Goal: Use online tool/utility: Utilize a website feature to perform a specific function

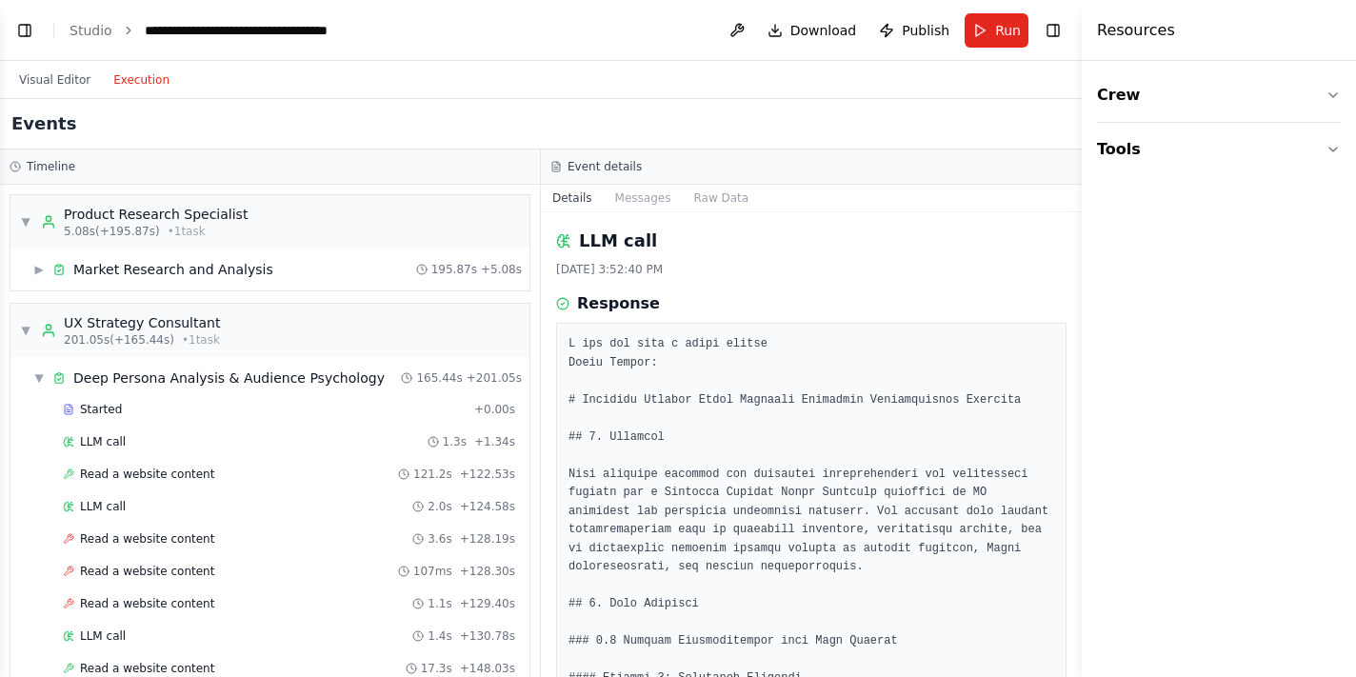
scroll to position [2222, 0]
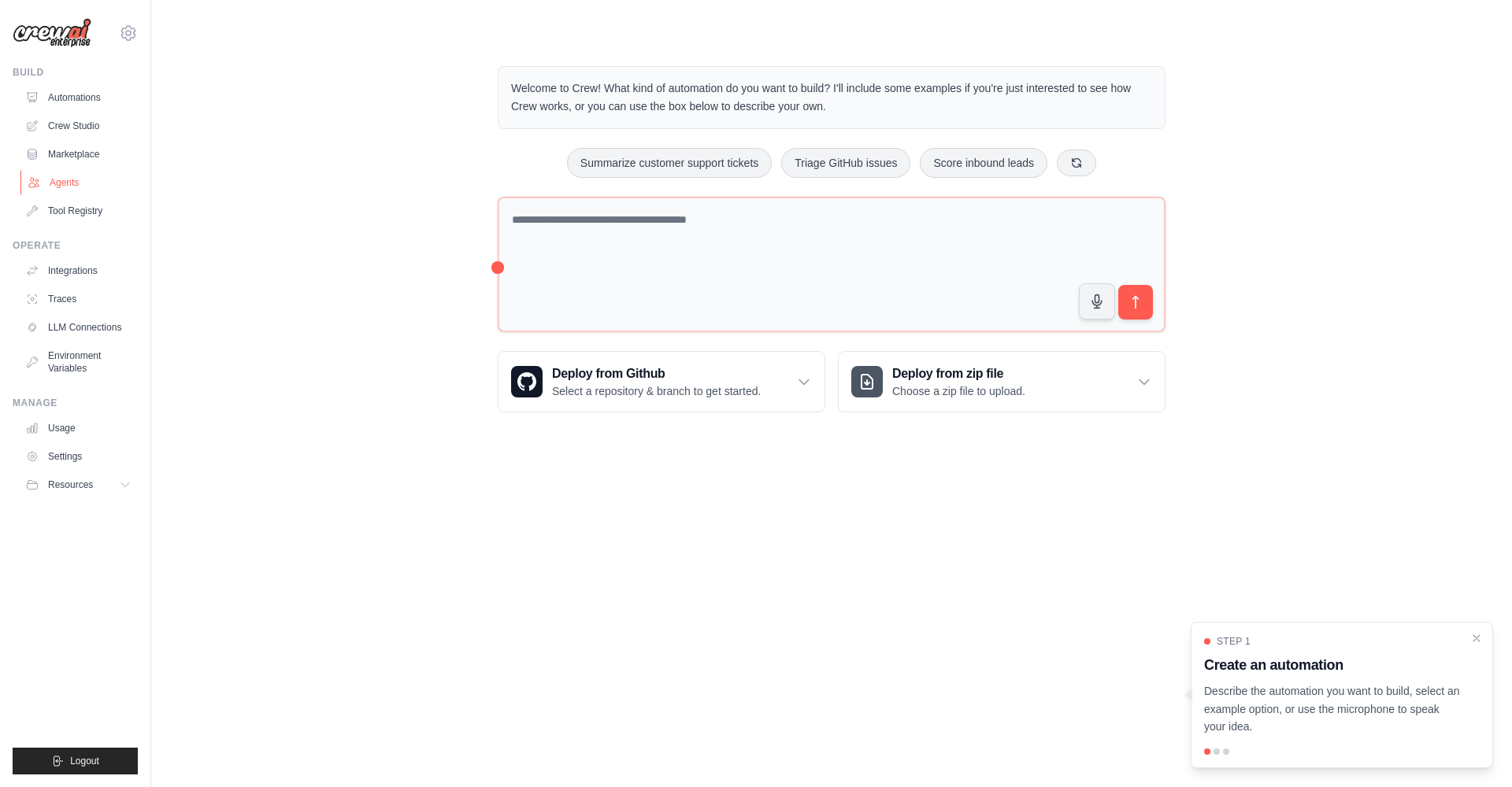
click at [56, 178] on link "Agents" at bounding box center [80, 183] width 119 height 25
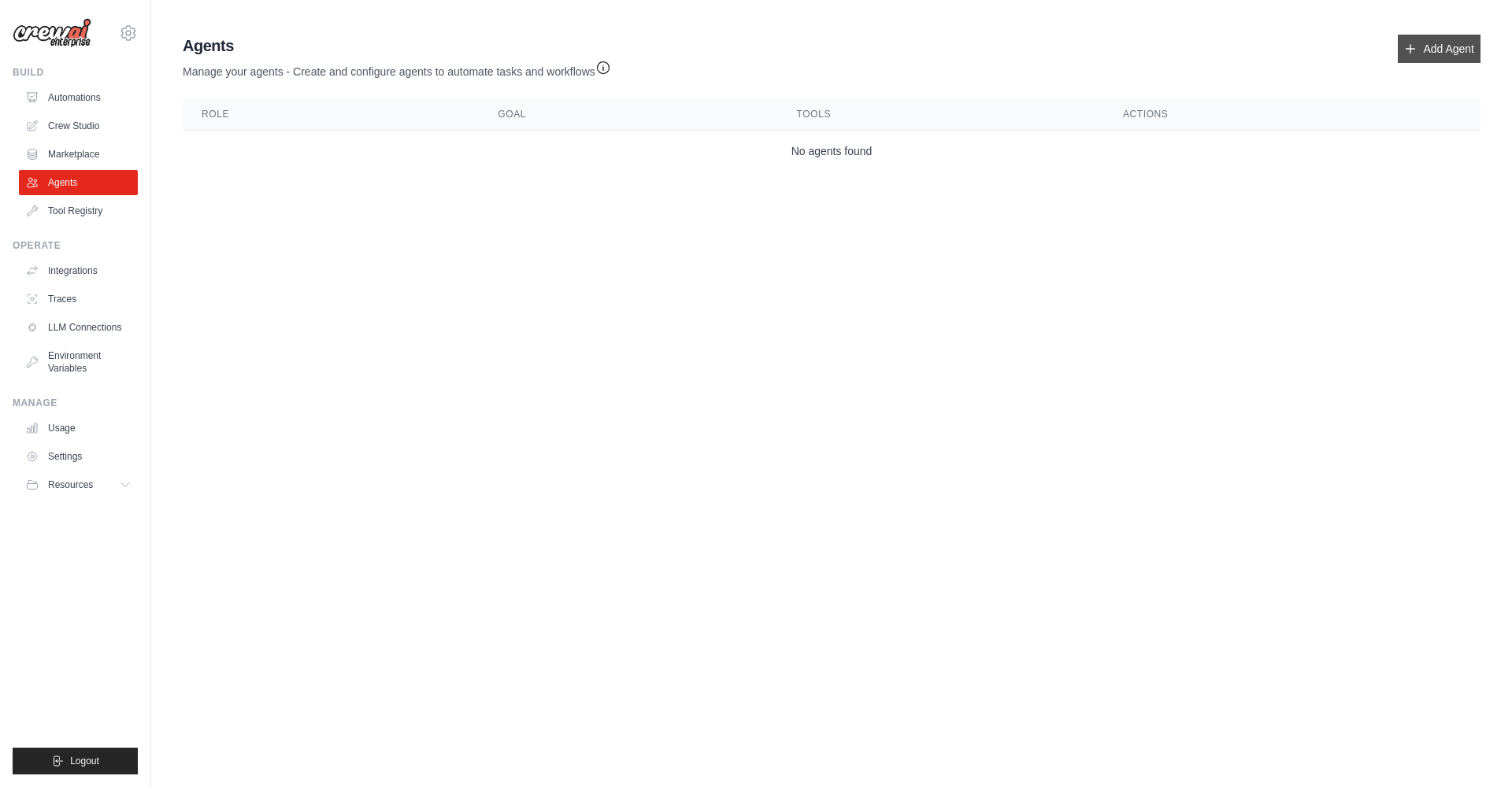
click at [1121, 52] on link "Add Agent" at bounding box center [1439, 49] width 83 height 28
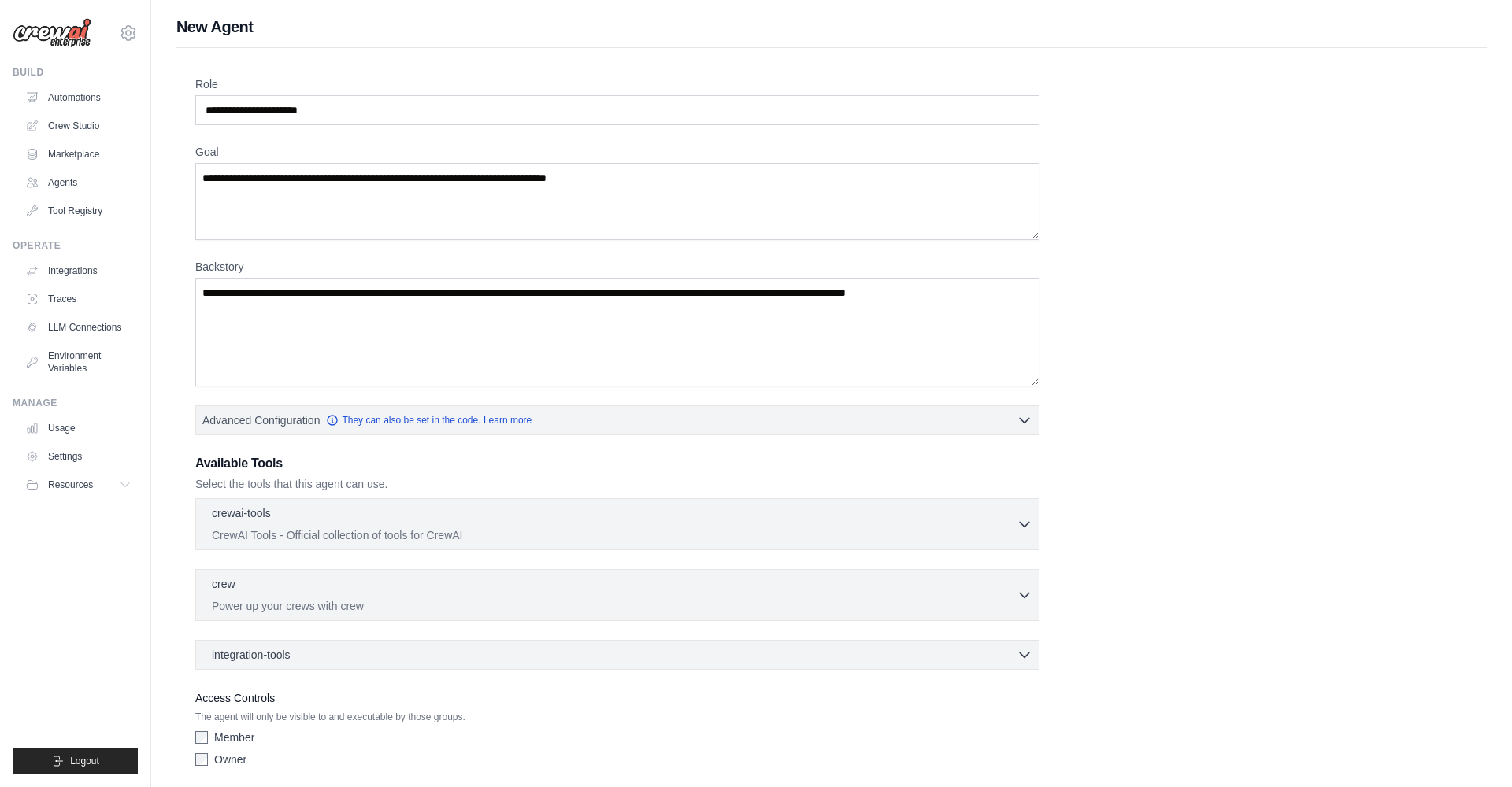
scroll to position [36, 0]
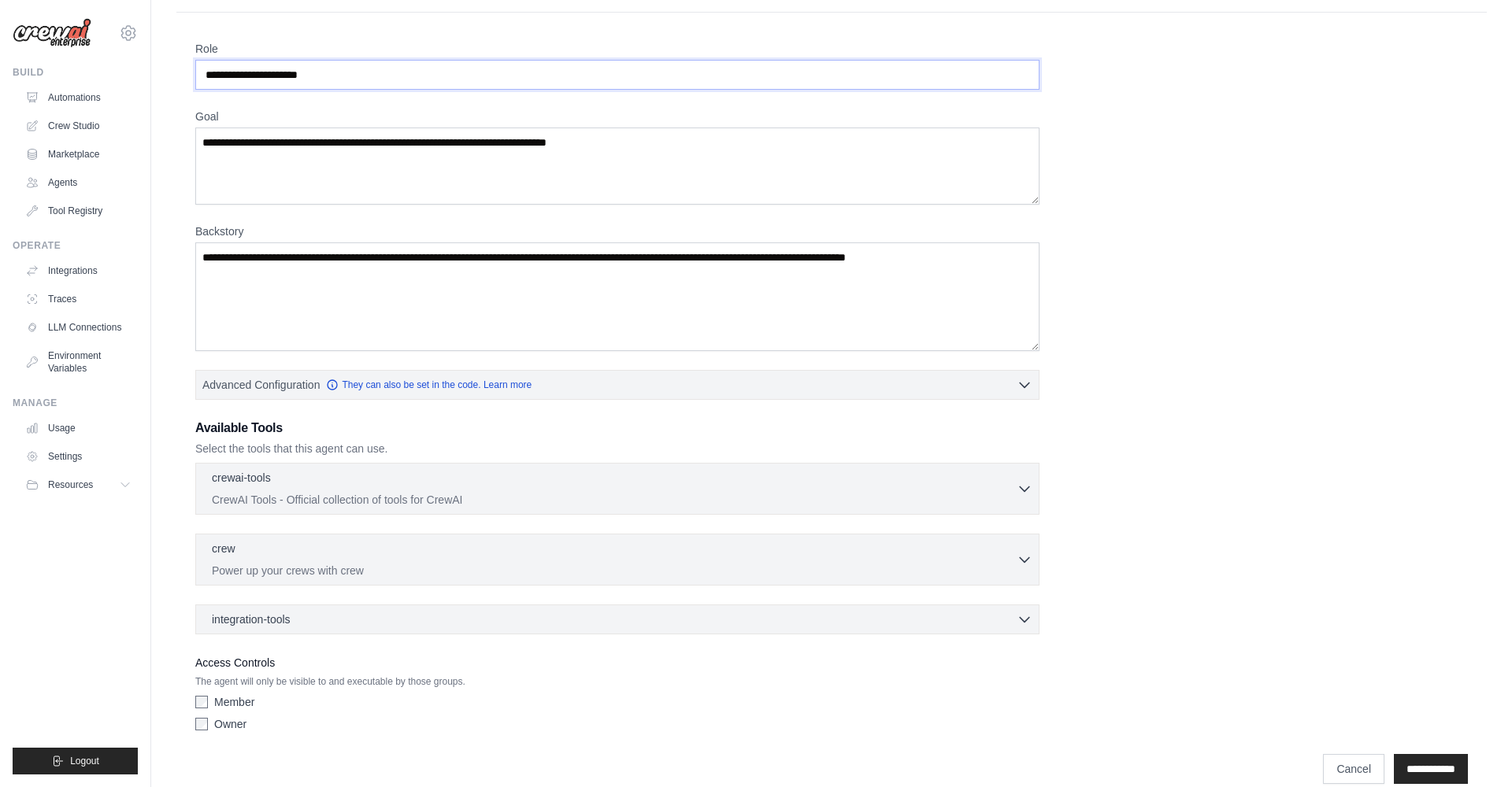
click at [487, 81] on input "Role" at bounding box center [617, 74] width 845 height 30
type input "**********"
click at [426, 497] on p "CrewAI Tools - Official collection of tools for CrewAI" at bounding box center [614, 498] width 805 height 16
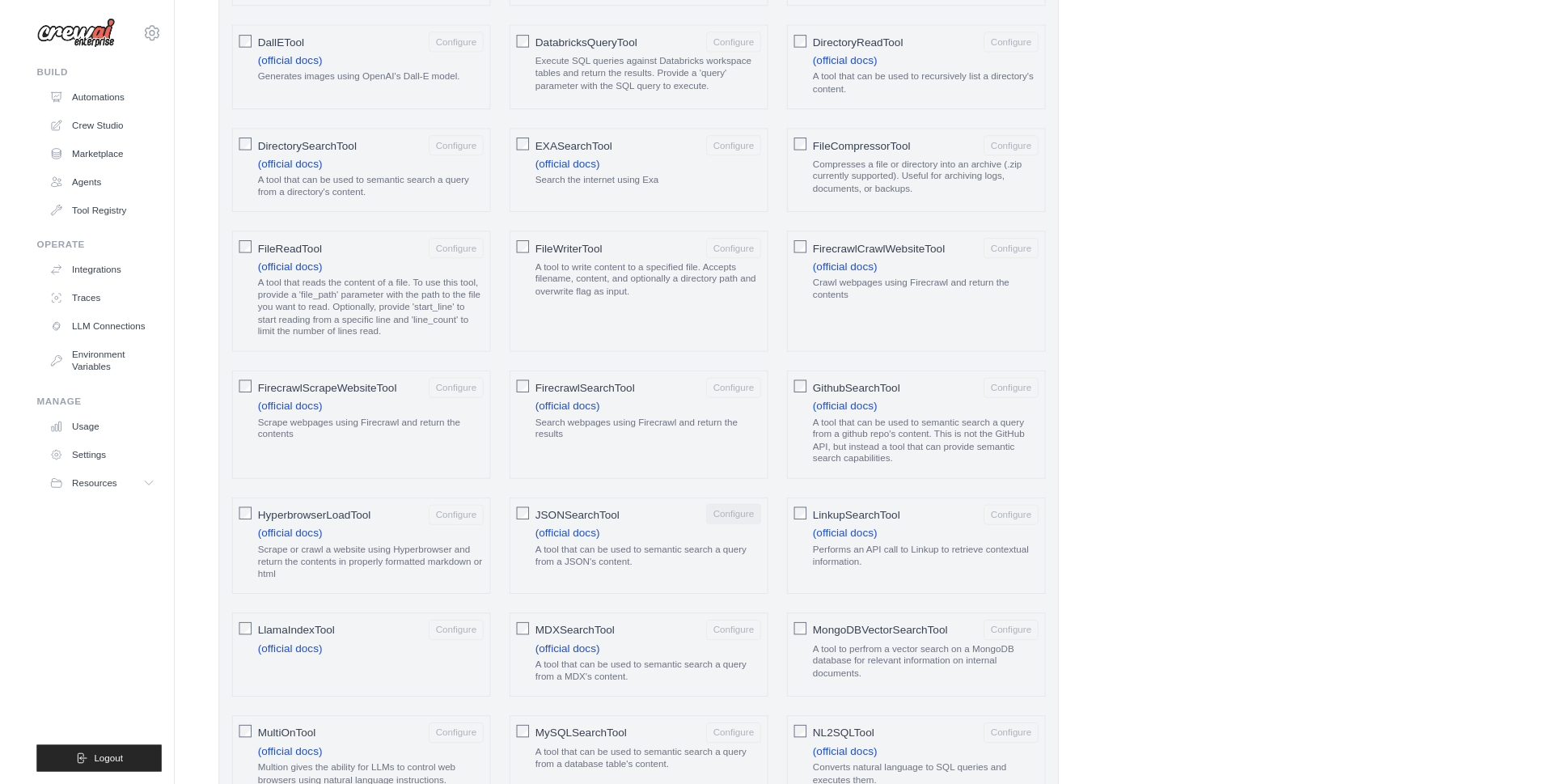
scroll to position [946, 0]
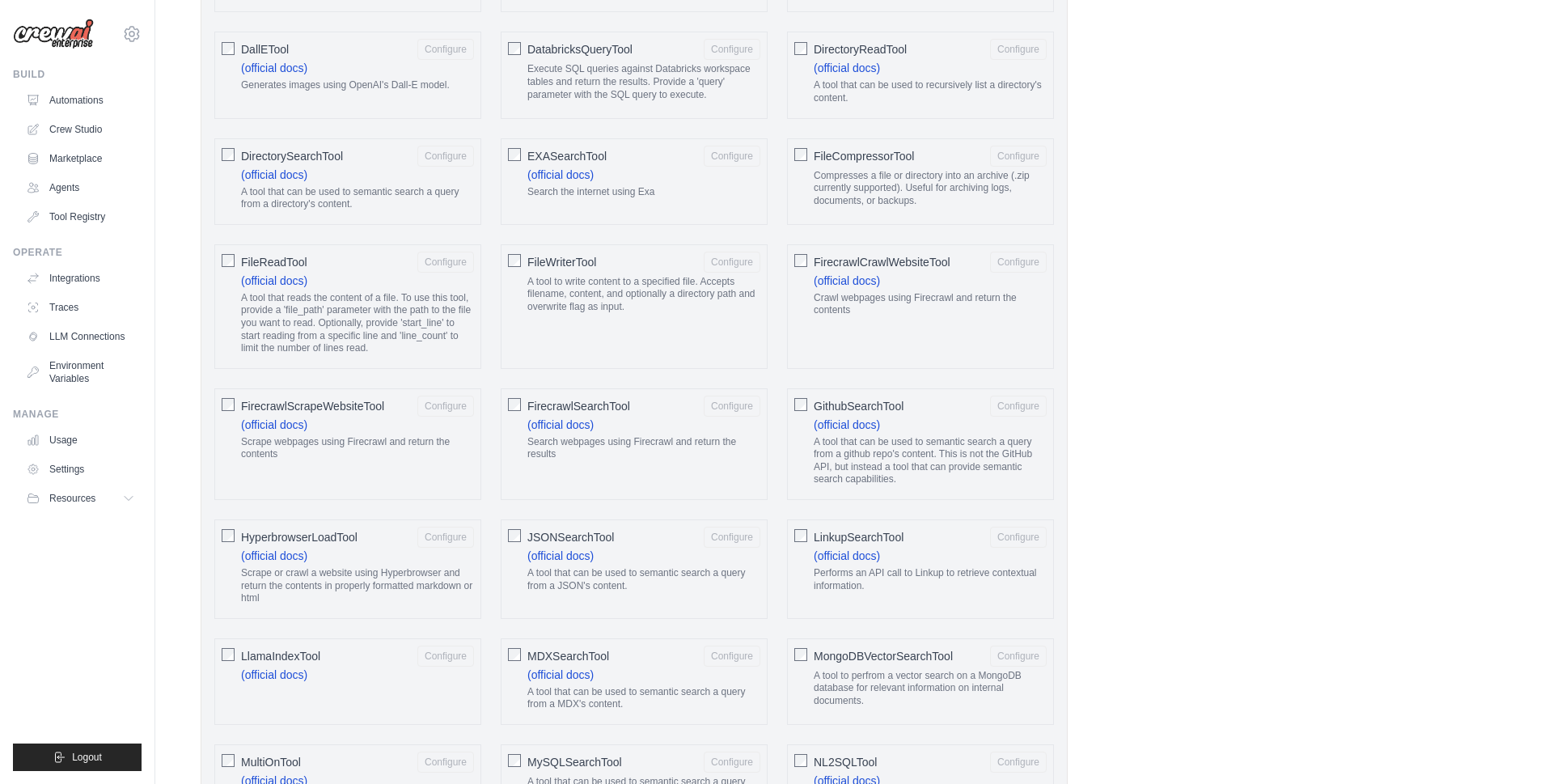
click at [92, 573] on ul "Build Automations Crew Studio Marketplace Agents" at bounding box center [76, 420] width 128 height 703
click at [79, 288] on link "Integrations" at bounding box center [82, 278] width 122 height 25
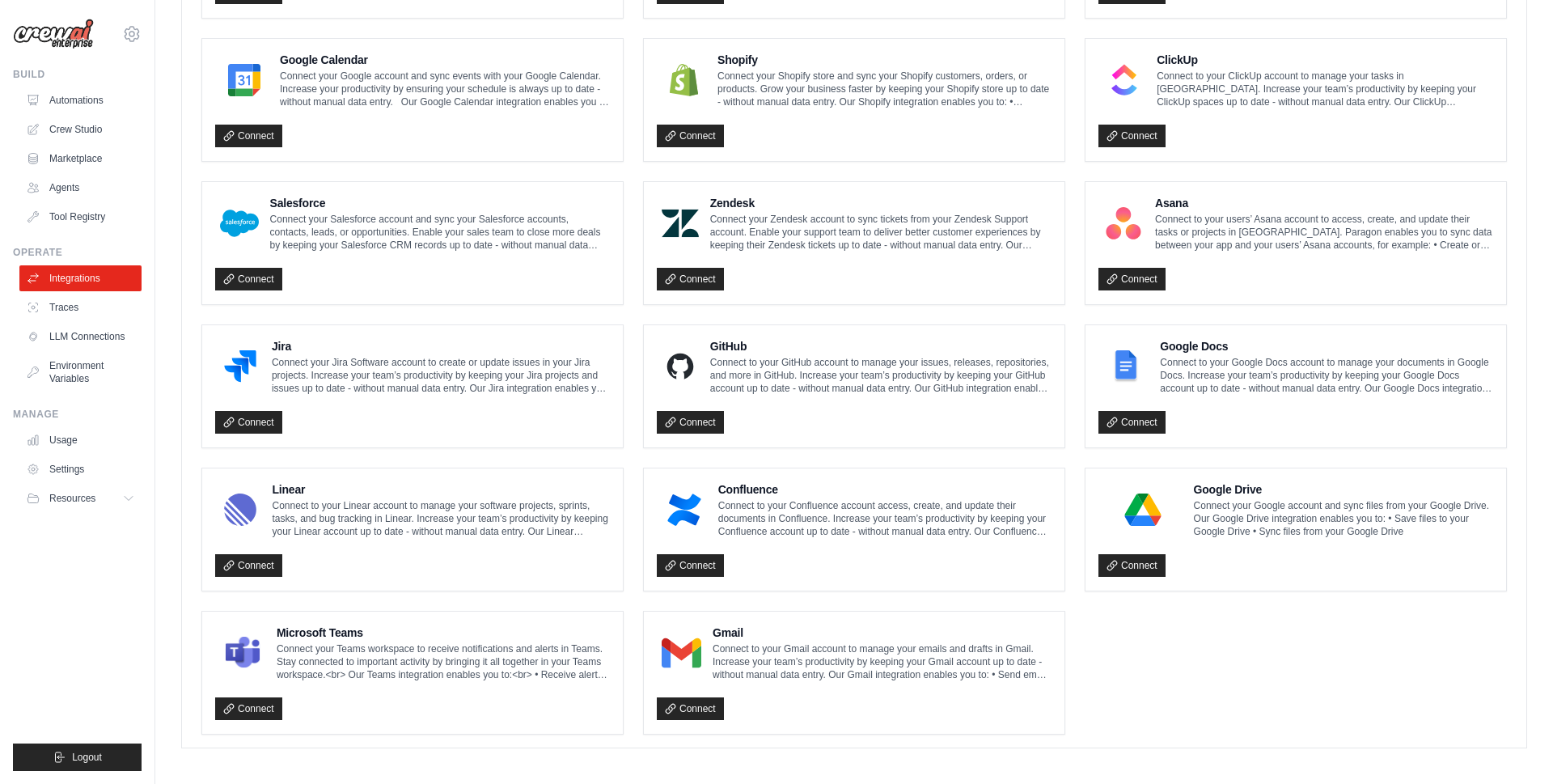
scroll to position [730, 0]
click at [82, 217] on link "Tool Registry" at bounding box center [82, 217] width 122 height 25
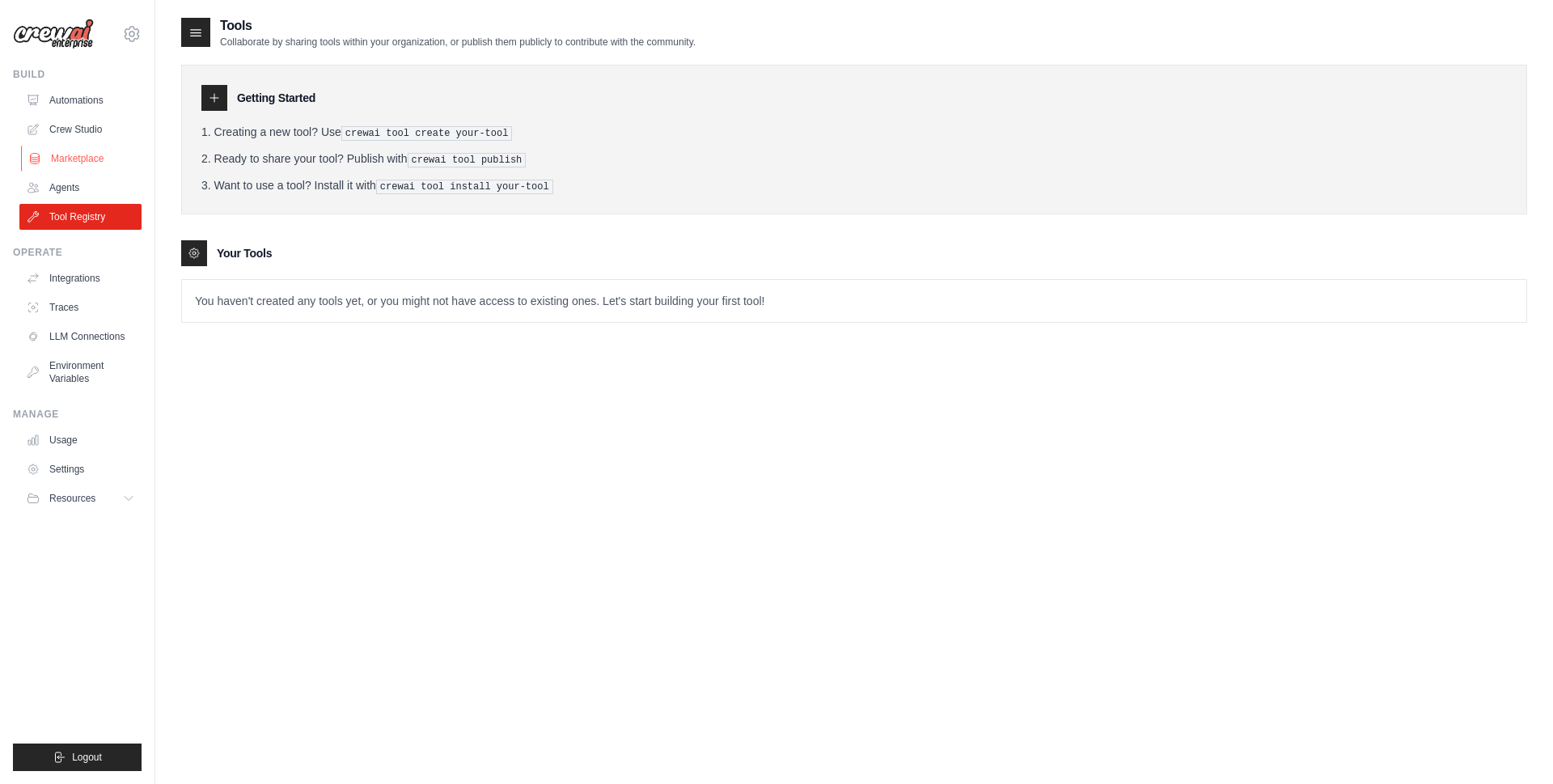
click at [71, 151] on link "Marketplace" at bounding box center [82, 158] width 122 height 25
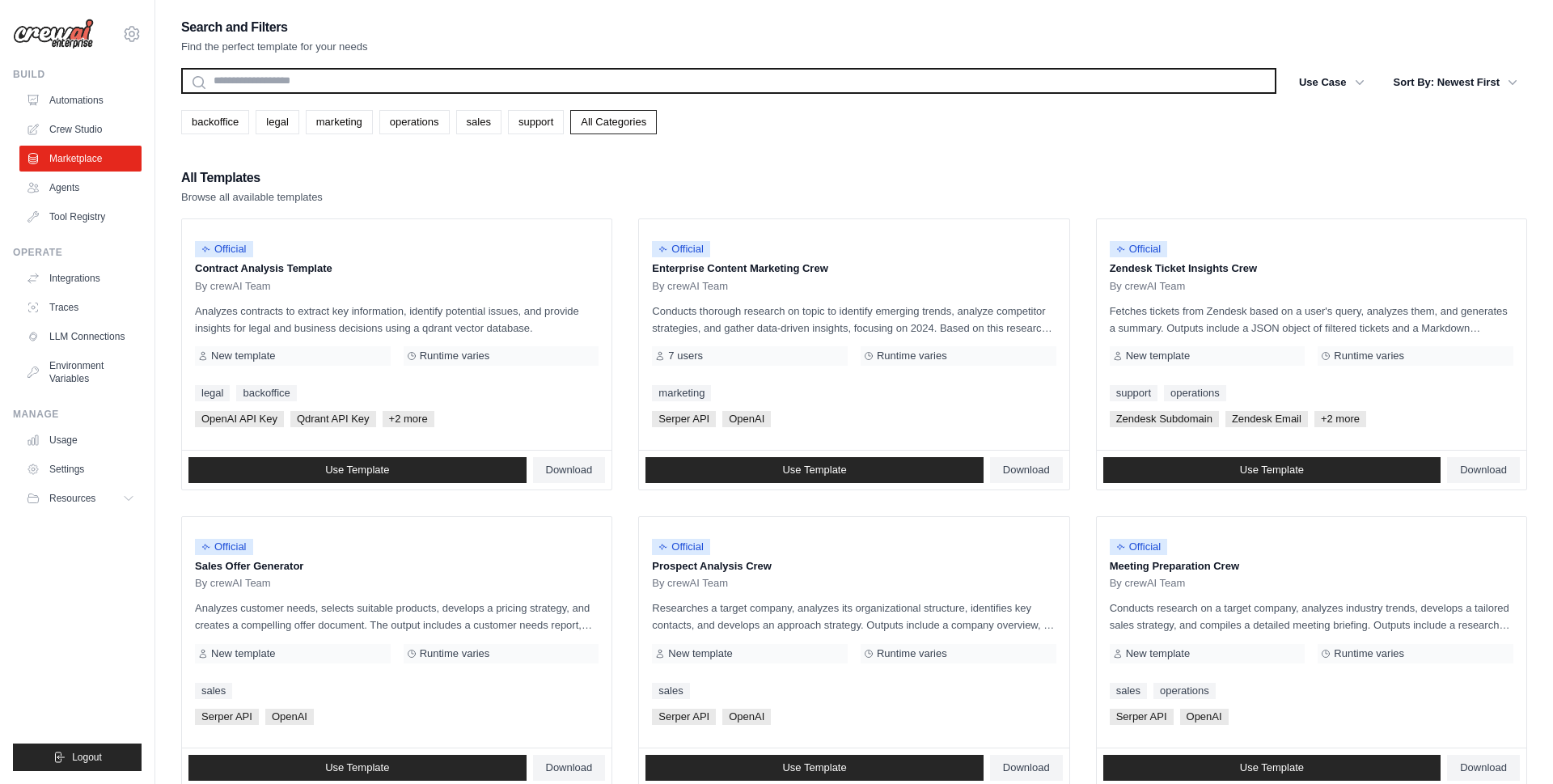
click at [468, 84] on input "text" at bounding box center [728, 81] width 1095 height 25
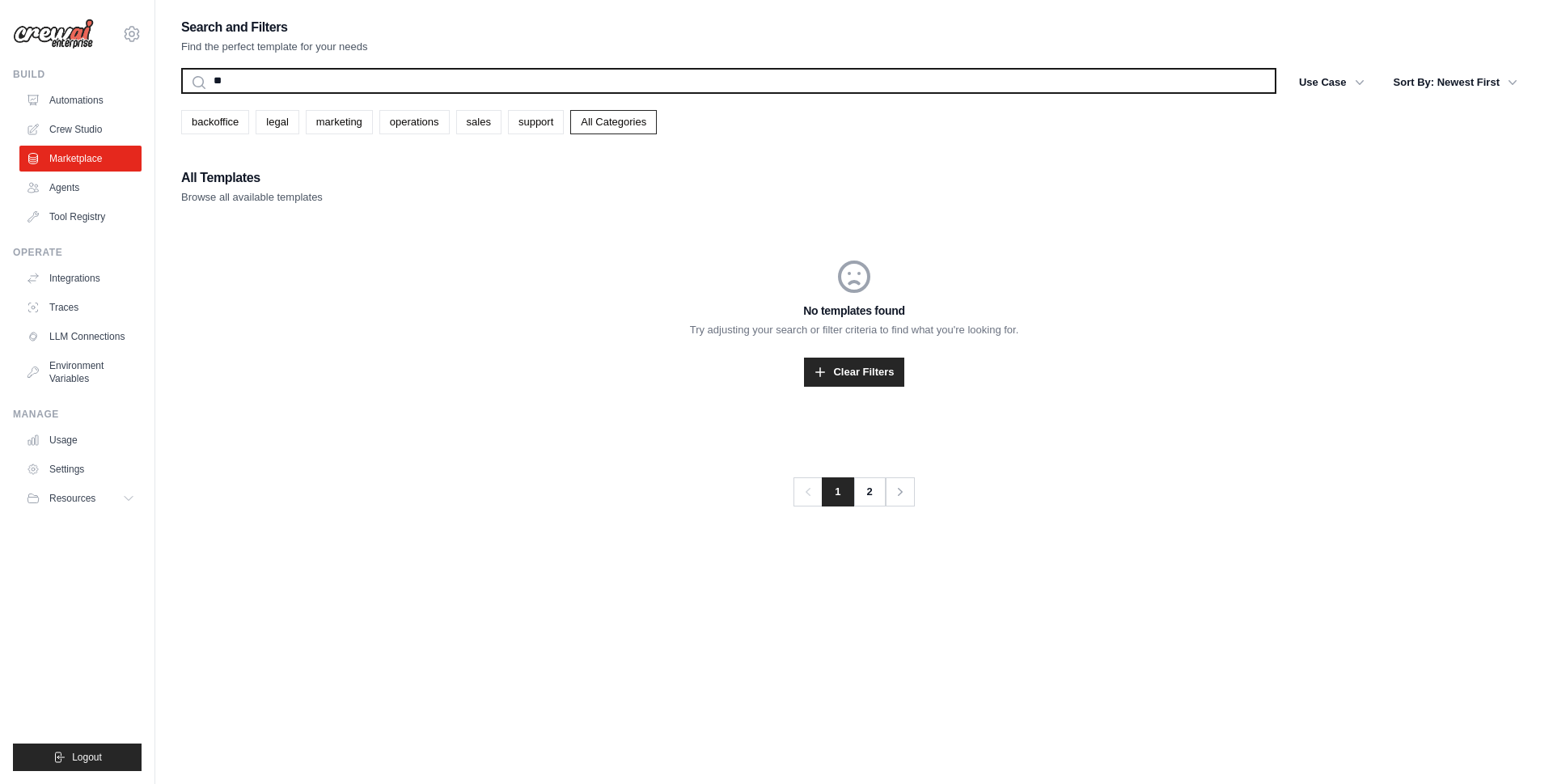
type input "*"
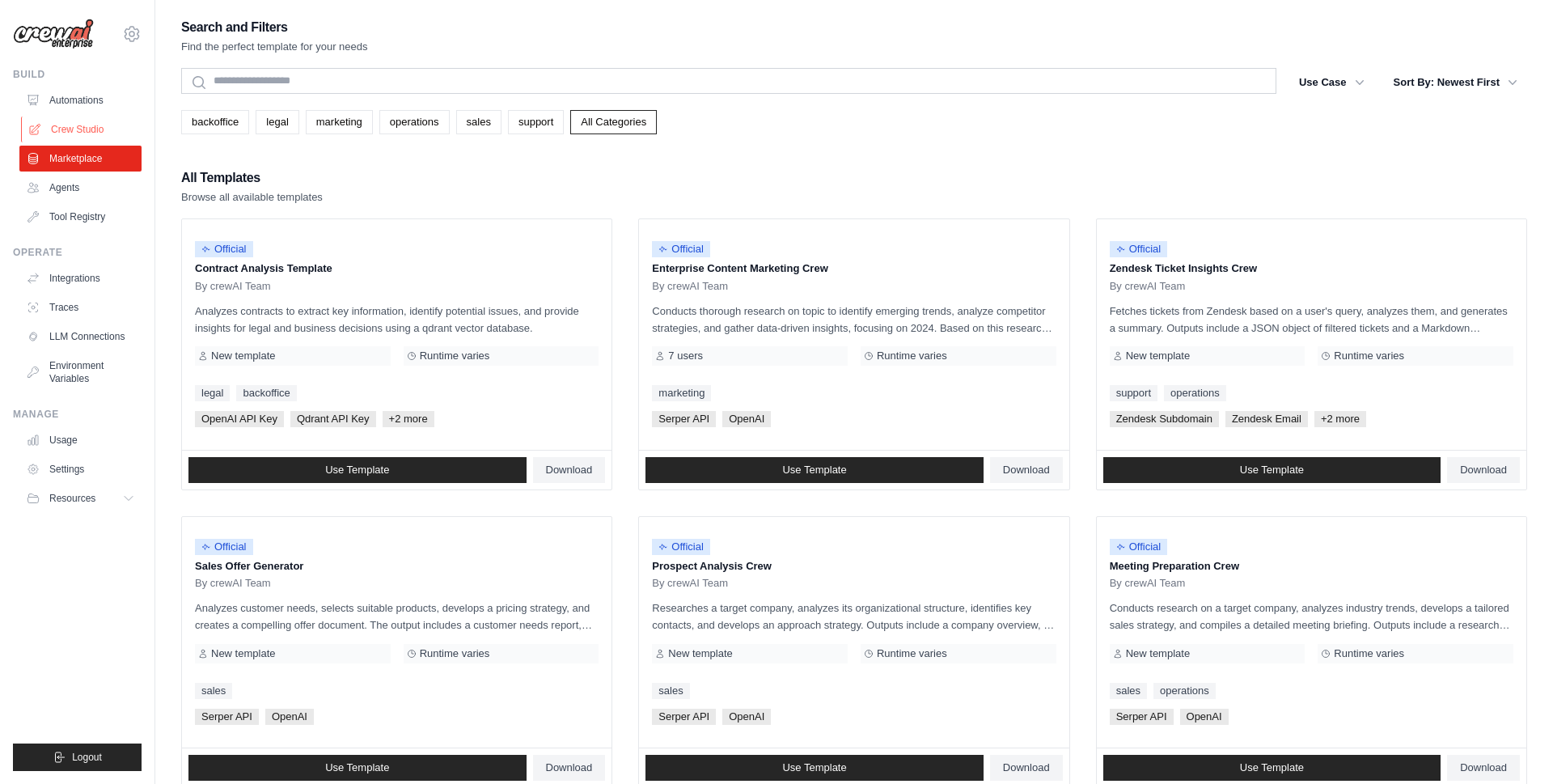
click at [99, 128] on link "Crew Studio" at bounding box center [82, 129] width 122 height 25
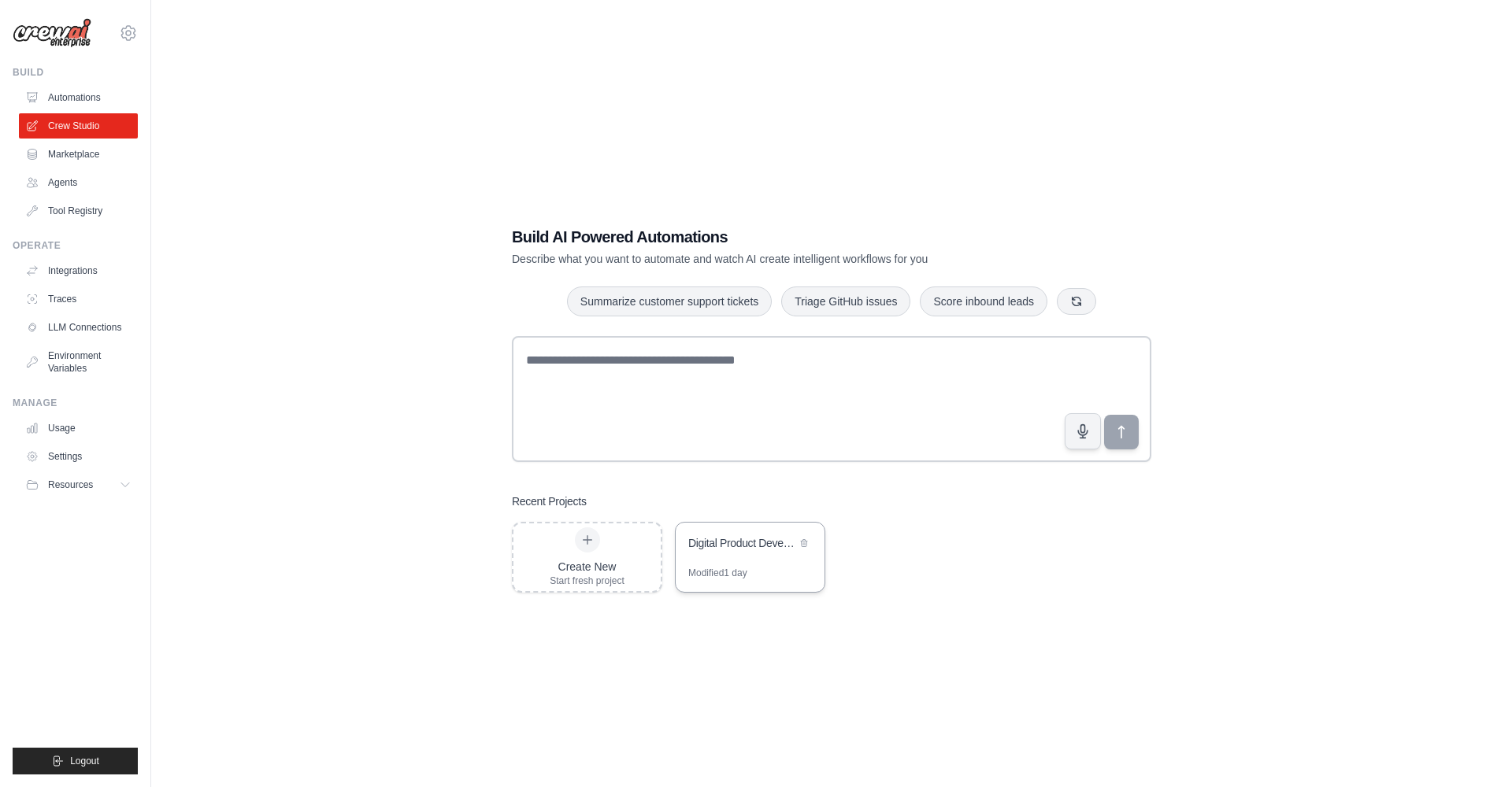
click at [776, 537] on div "Digital Product Development Automation" at bounding box center [742, 543] width 108 height 16
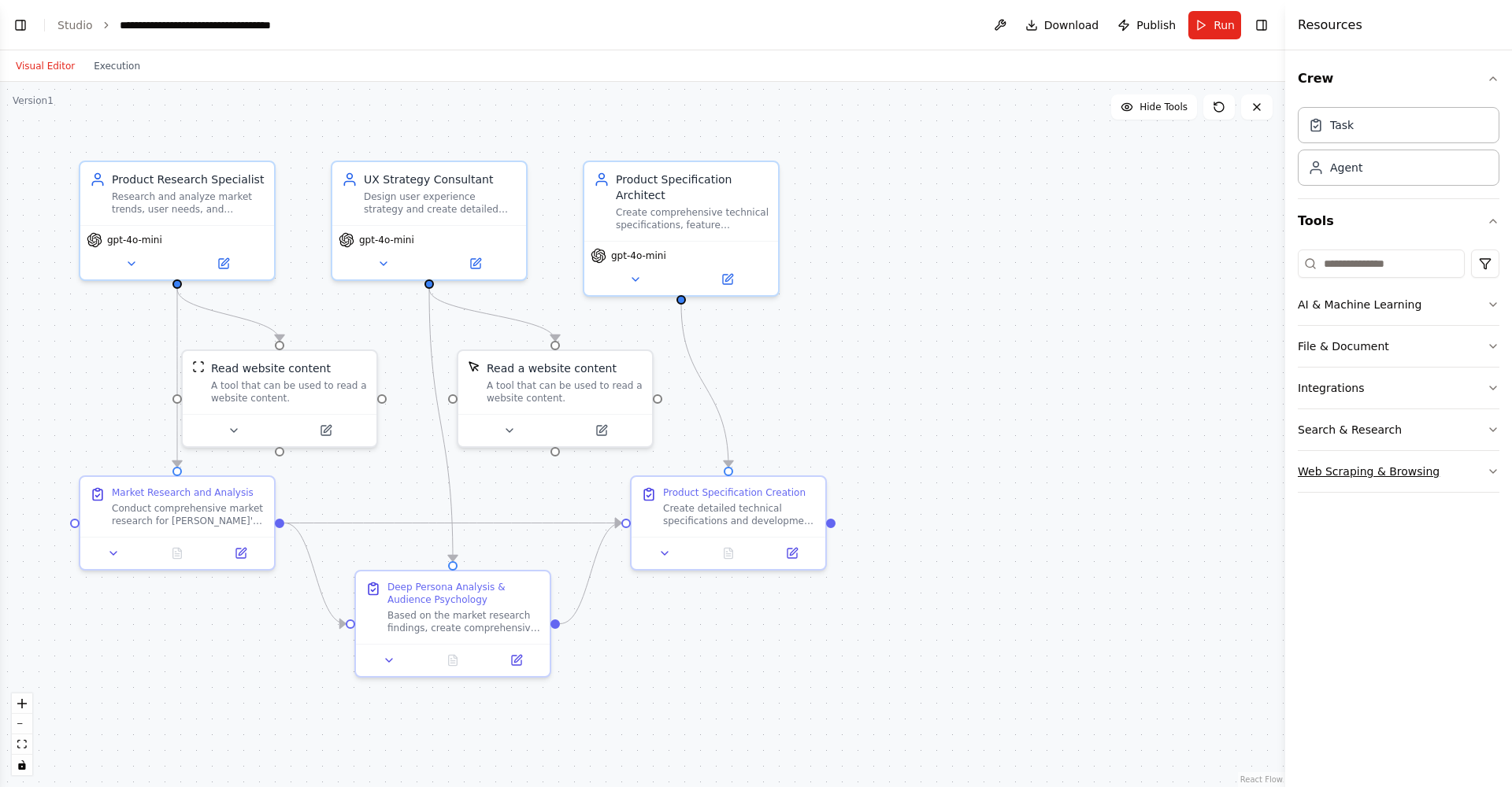
scroll to position [9750, 0]
click at [1439, 308] on button "AI & Machine Learning" at bounding box center [1399, 305] width 202 height 41
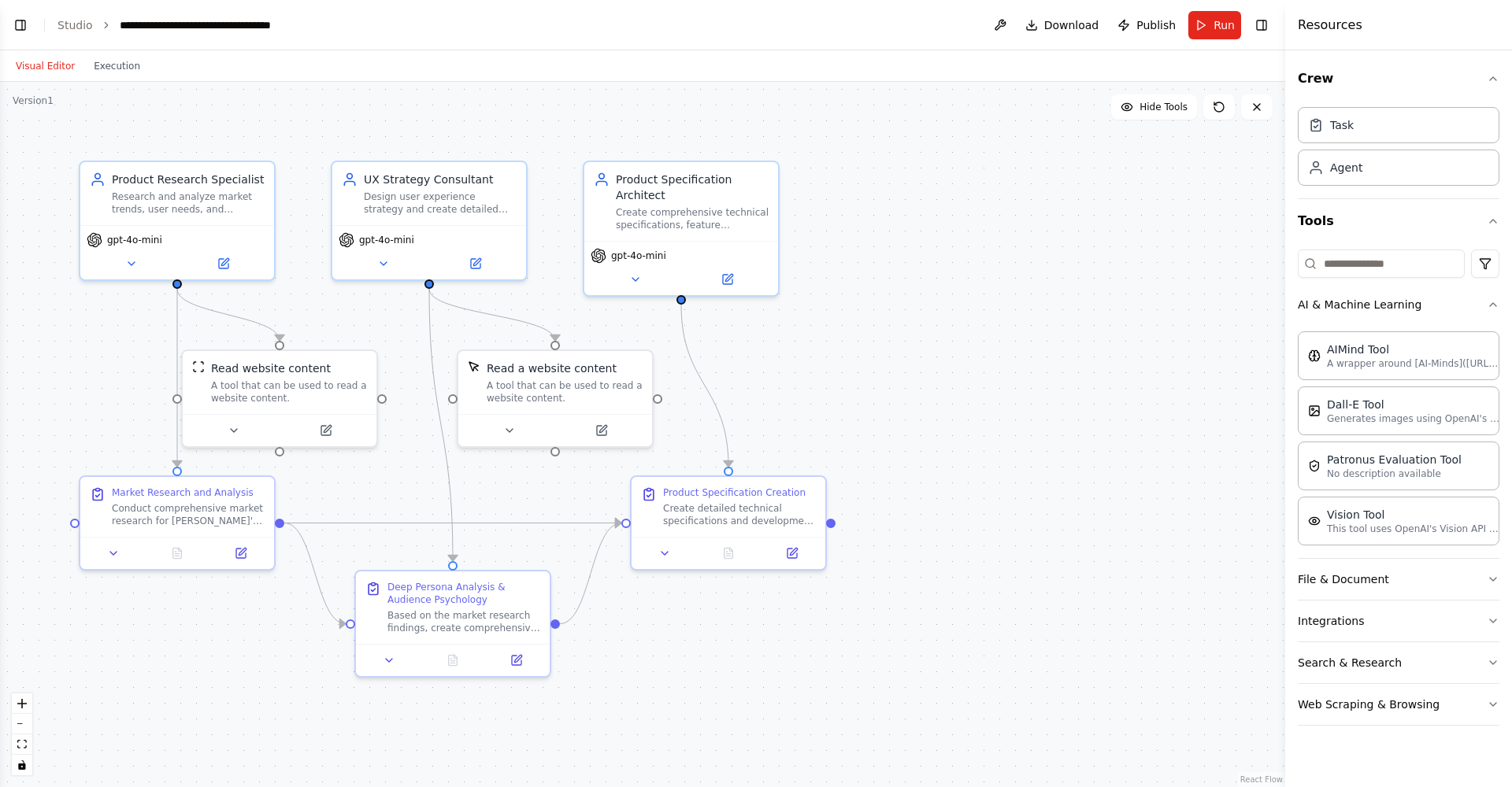
scroll to position [0, 0]
click at [1405, 574] on button "File & Document" at bounding box center [1399, 580] width 202 height 41
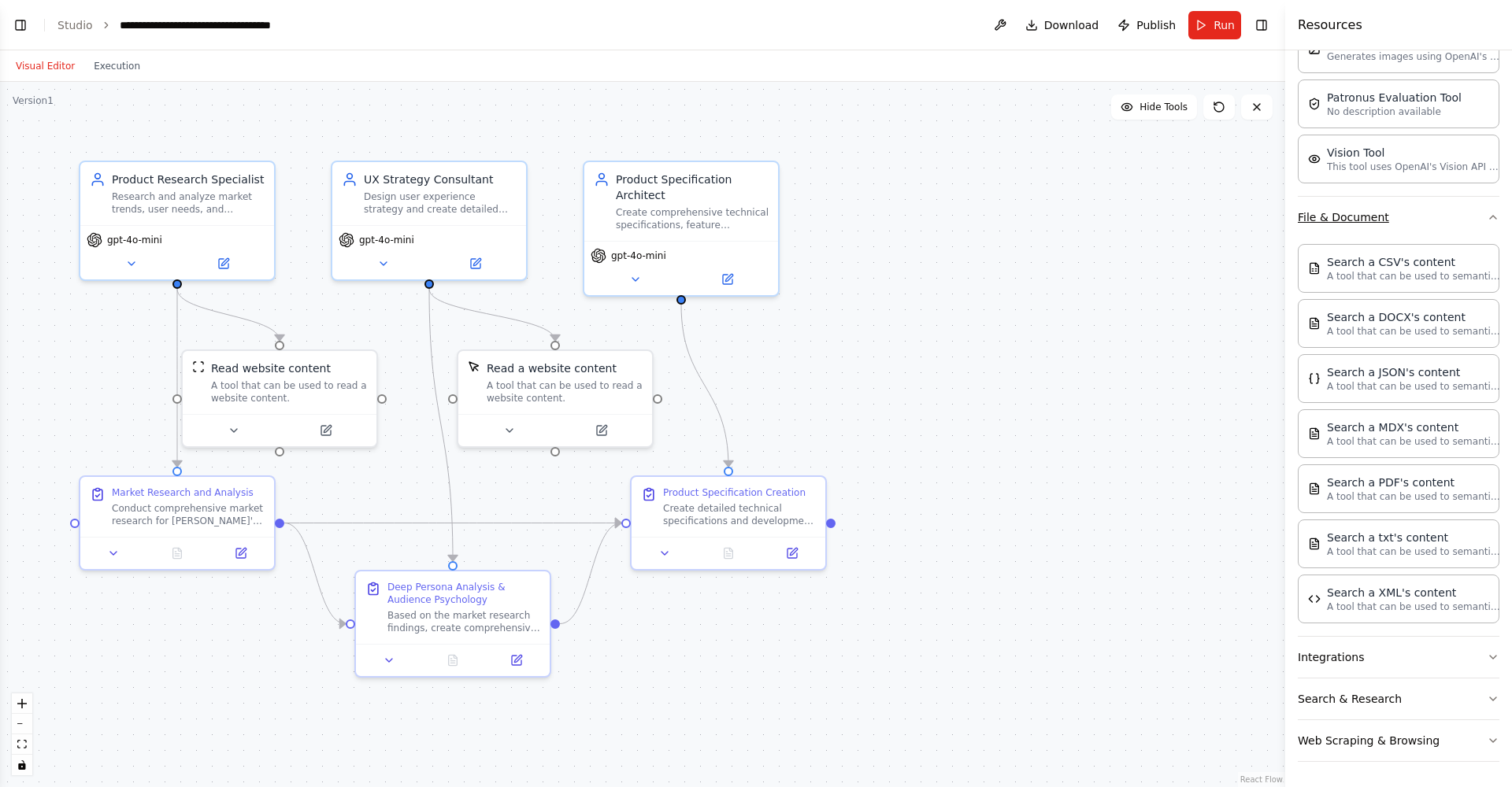
scroll to position [362, 0]
click at [1417, 660] on button "Integrations" at bounding box center [1399, 657] width 202 height 41
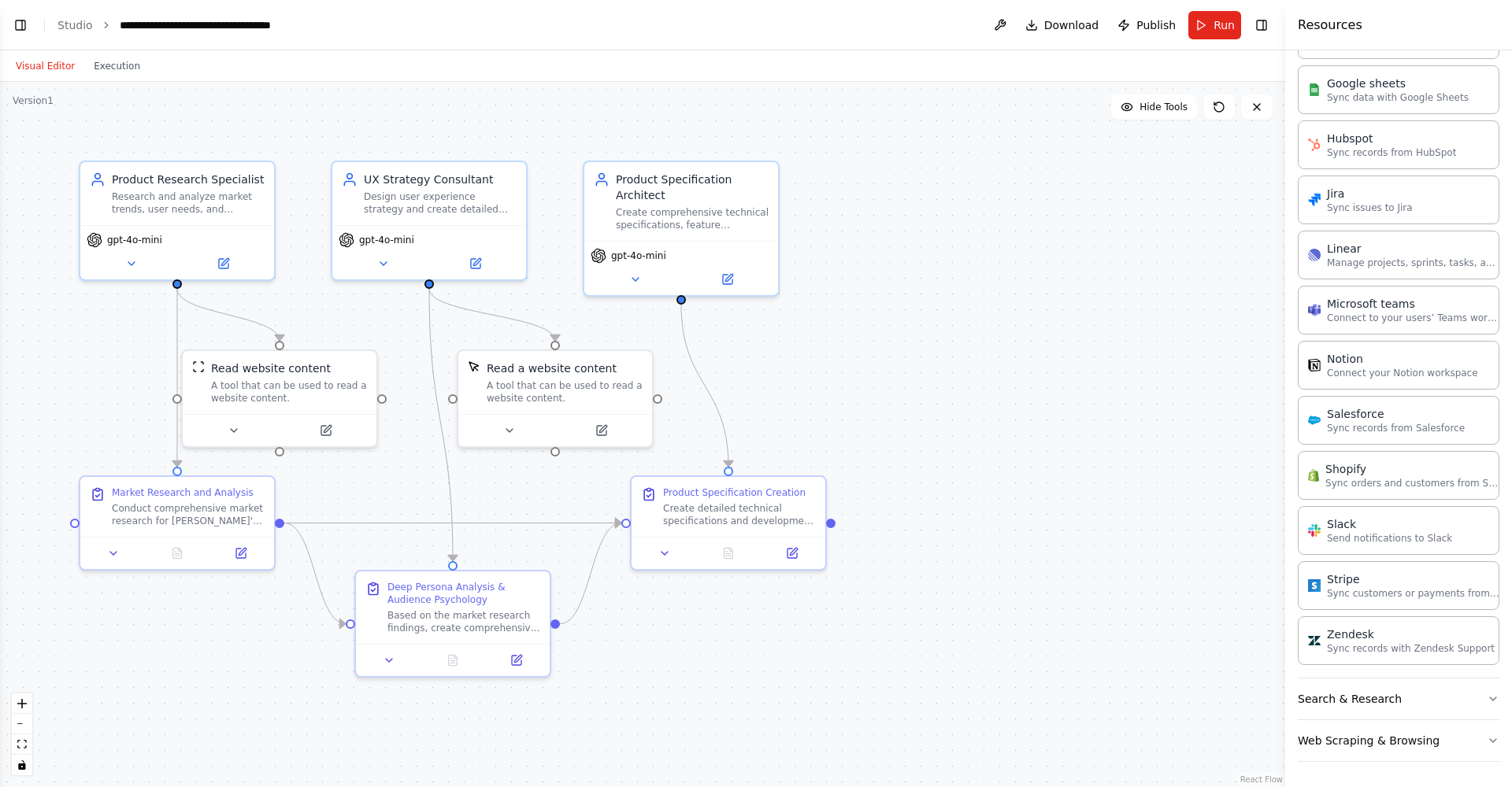
scroll to position [1422, 0]
click at [1414, 694] on button "Search & Research" at bounding box center [1399, 699] width 202 height 41
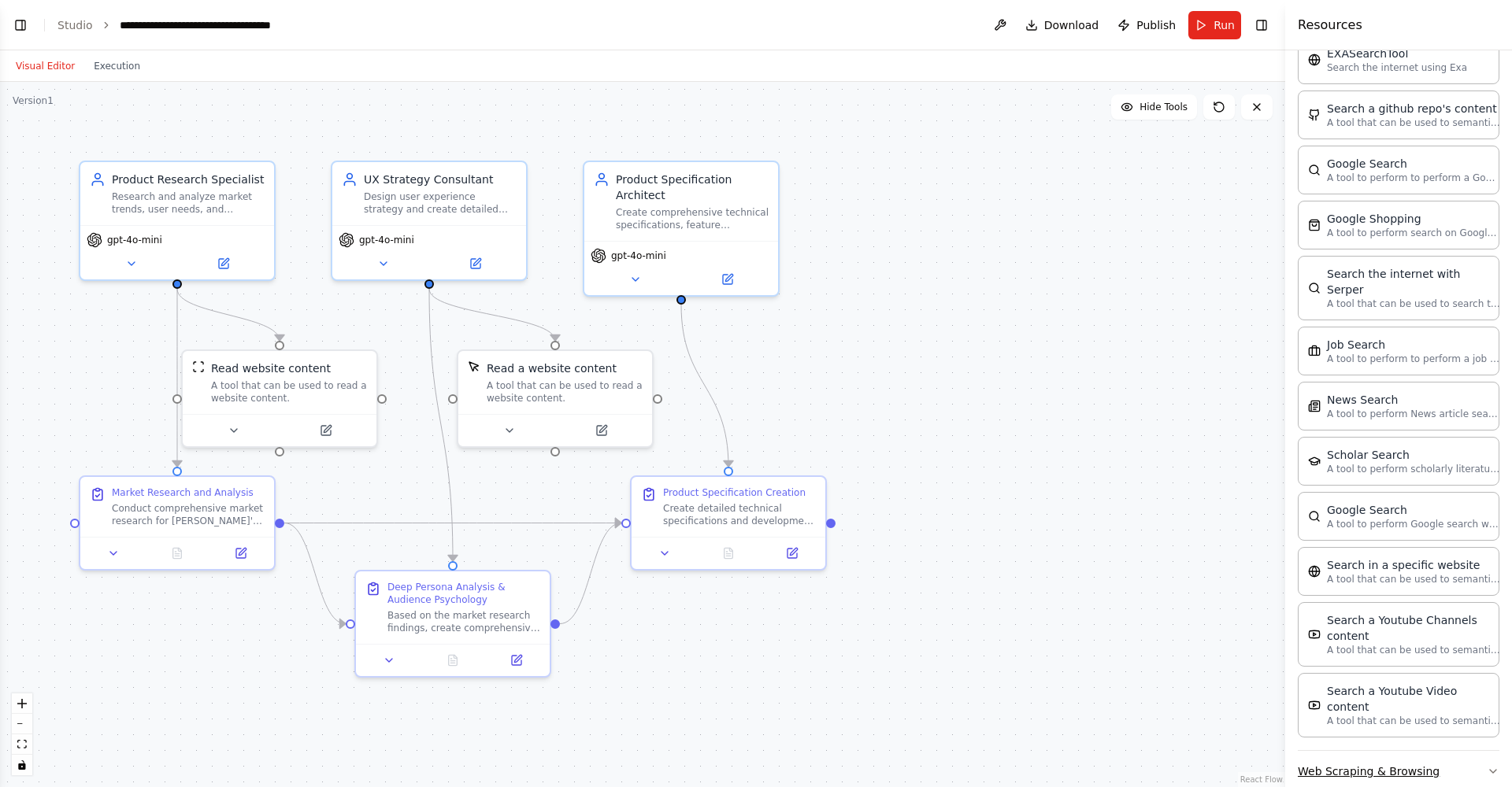
scroll to position [2221, 0]
click at [1454, 751] on button "Web Scraping & Browsing" at bounding box center [1399, 772] width 202 height 41
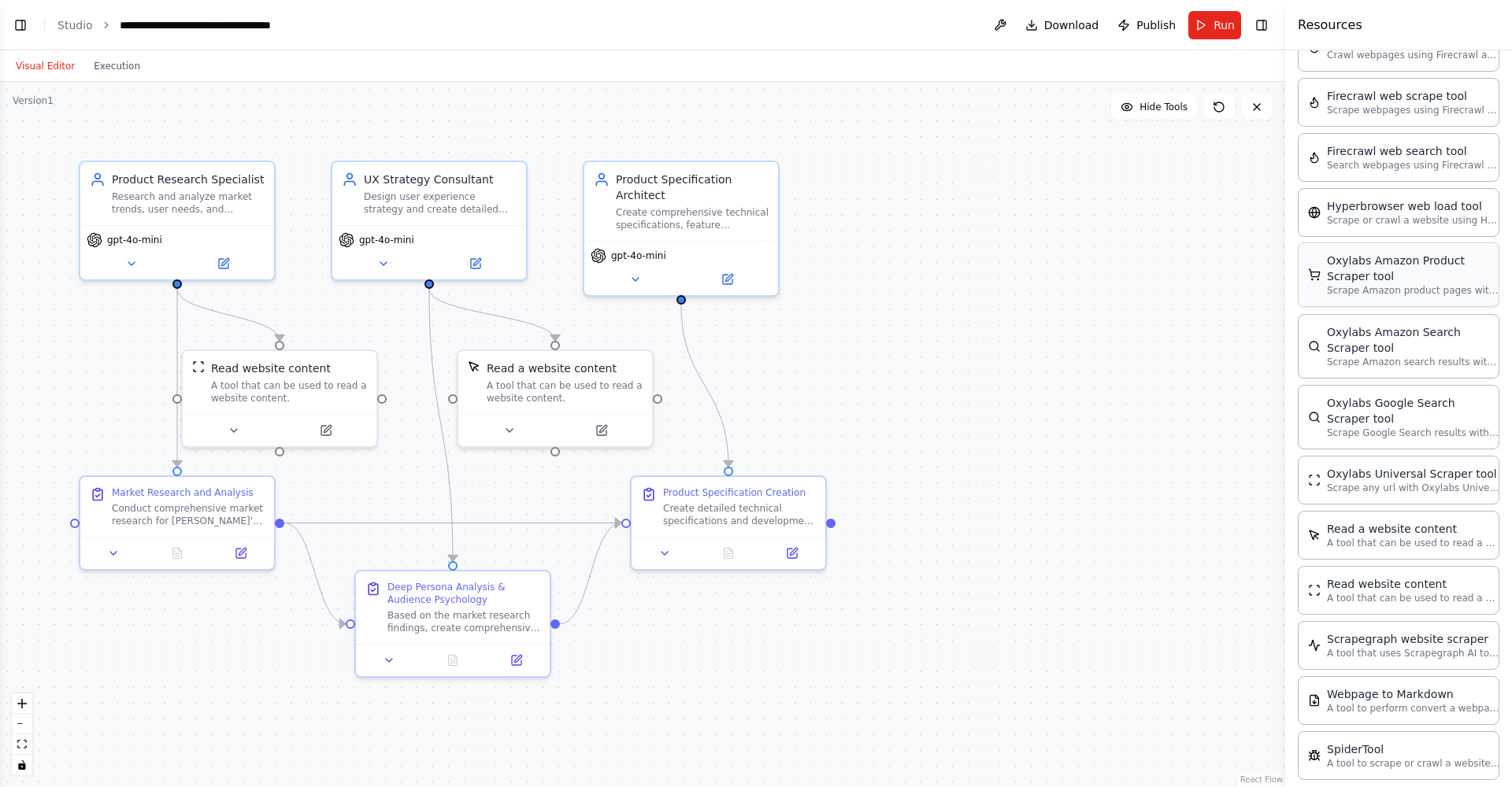
scroll to position [0, 0]
click at [821, 526] on div "Product Specification Creation Create detailed technical specifications and dev…" at bounding box center [729, 503] width 194 height 60
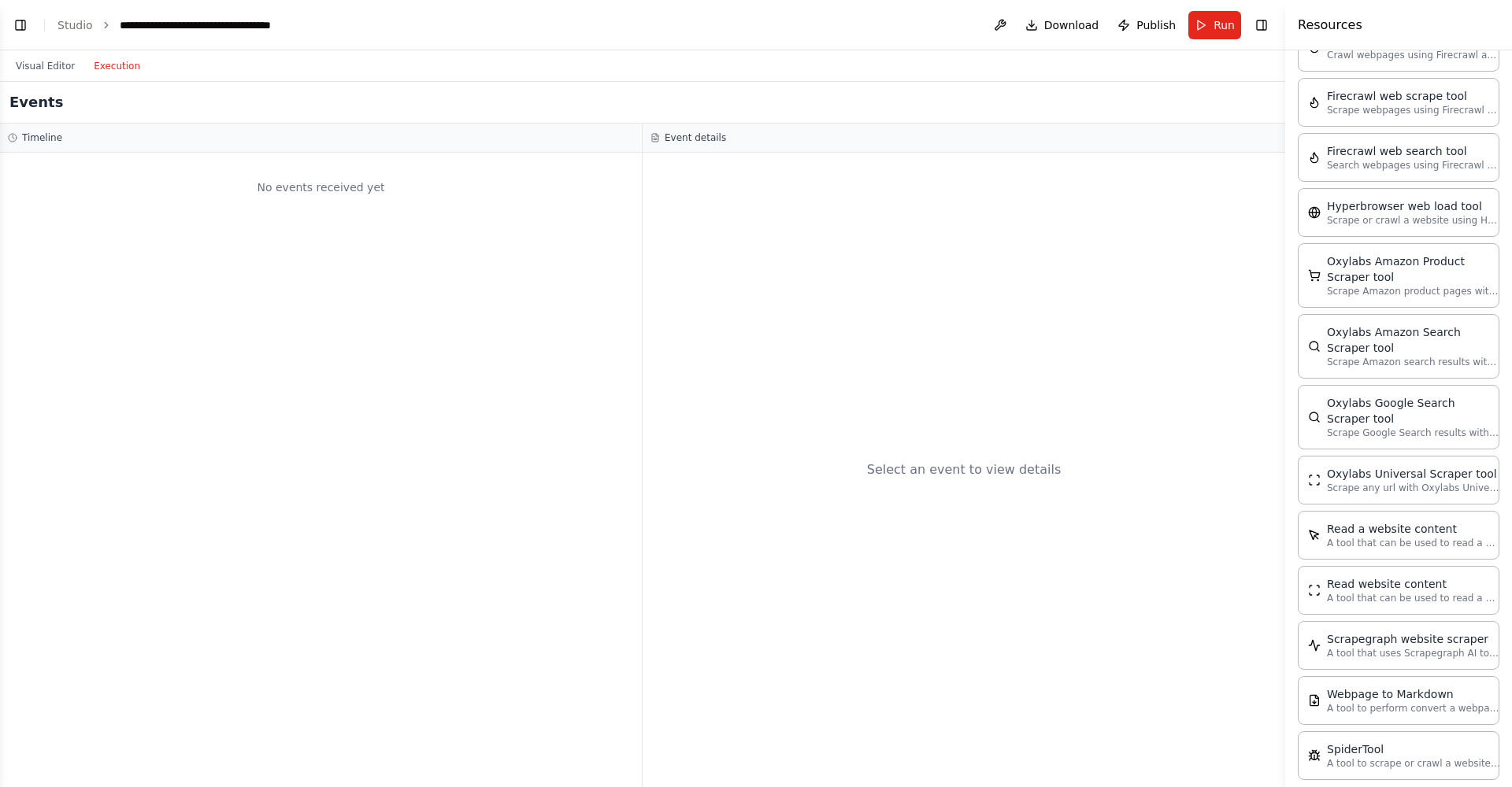
click at [122, 71] on button "Execution" at bounding box center [117, 66] width 65 height 19
click at [58, 64] on button "Visual Editor" at bounding box center [45, 66] width 78 height 19
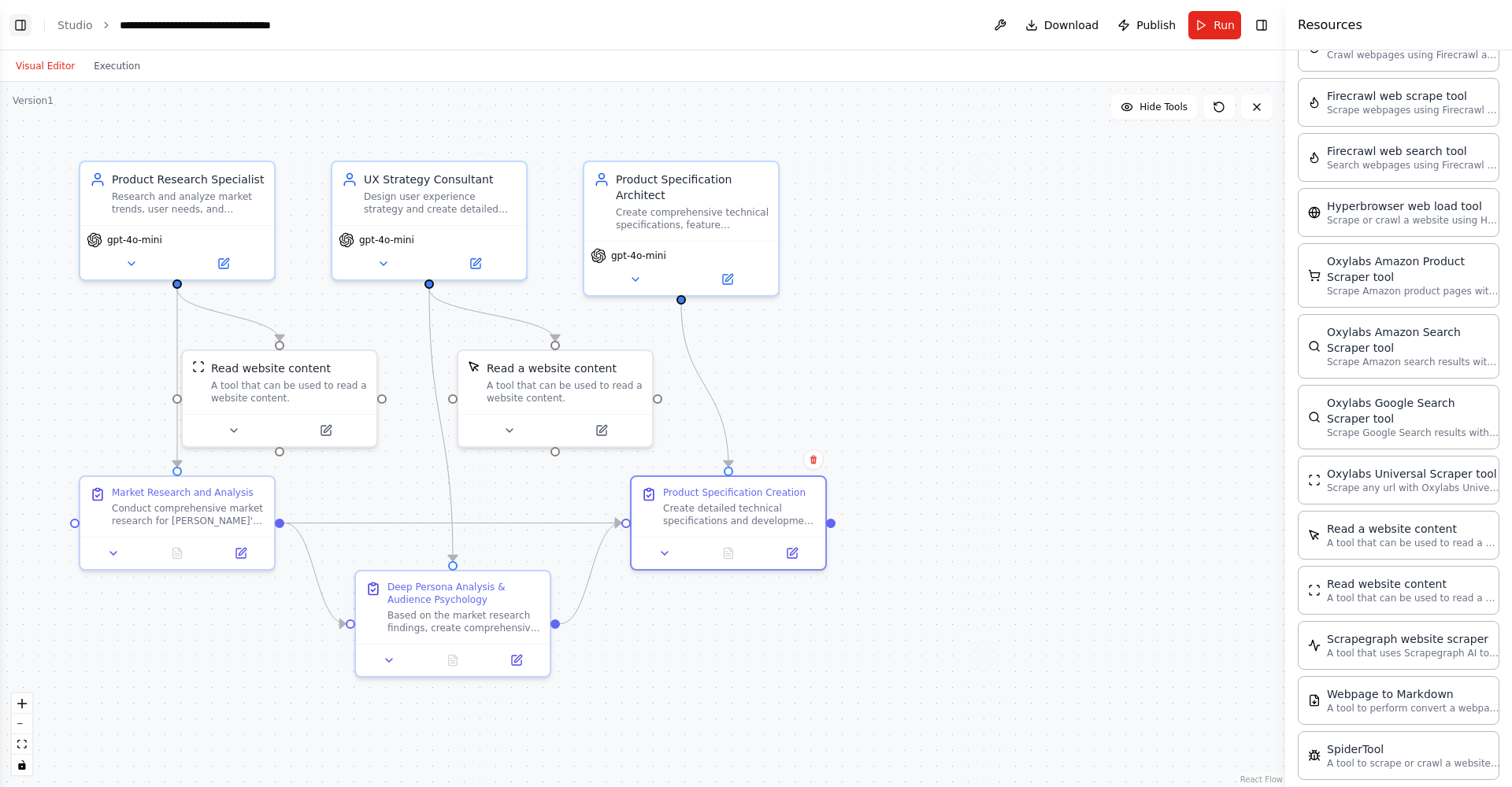
click at [22, 22] on button "Toggle Left Sidebar" at bounding box center [20, 25] width 22 height 22
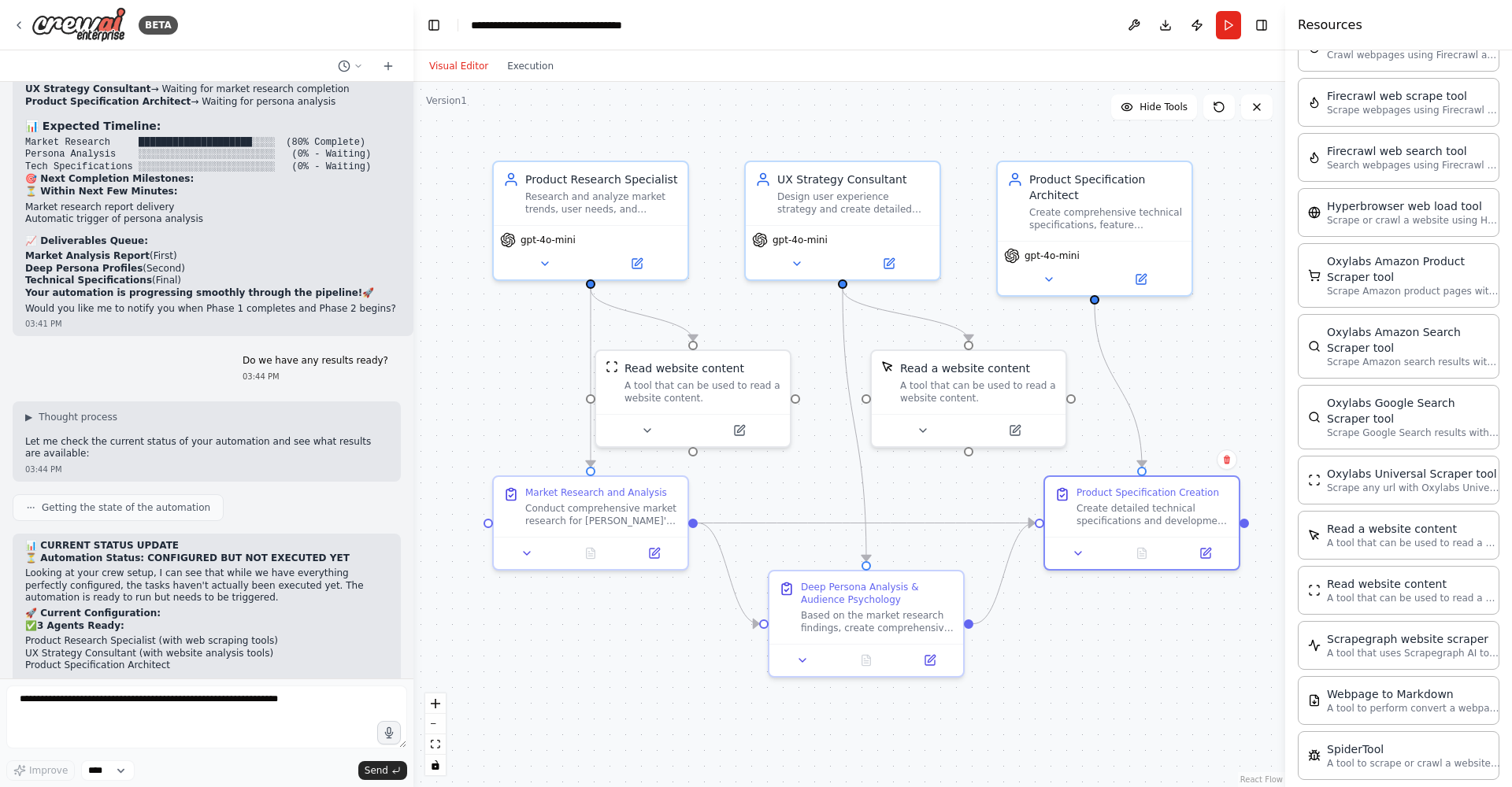
scroll to position [9750, 0]
click at [1196, 27] on button "Publish" at bounding box center [1197, 25] width 25 height 28
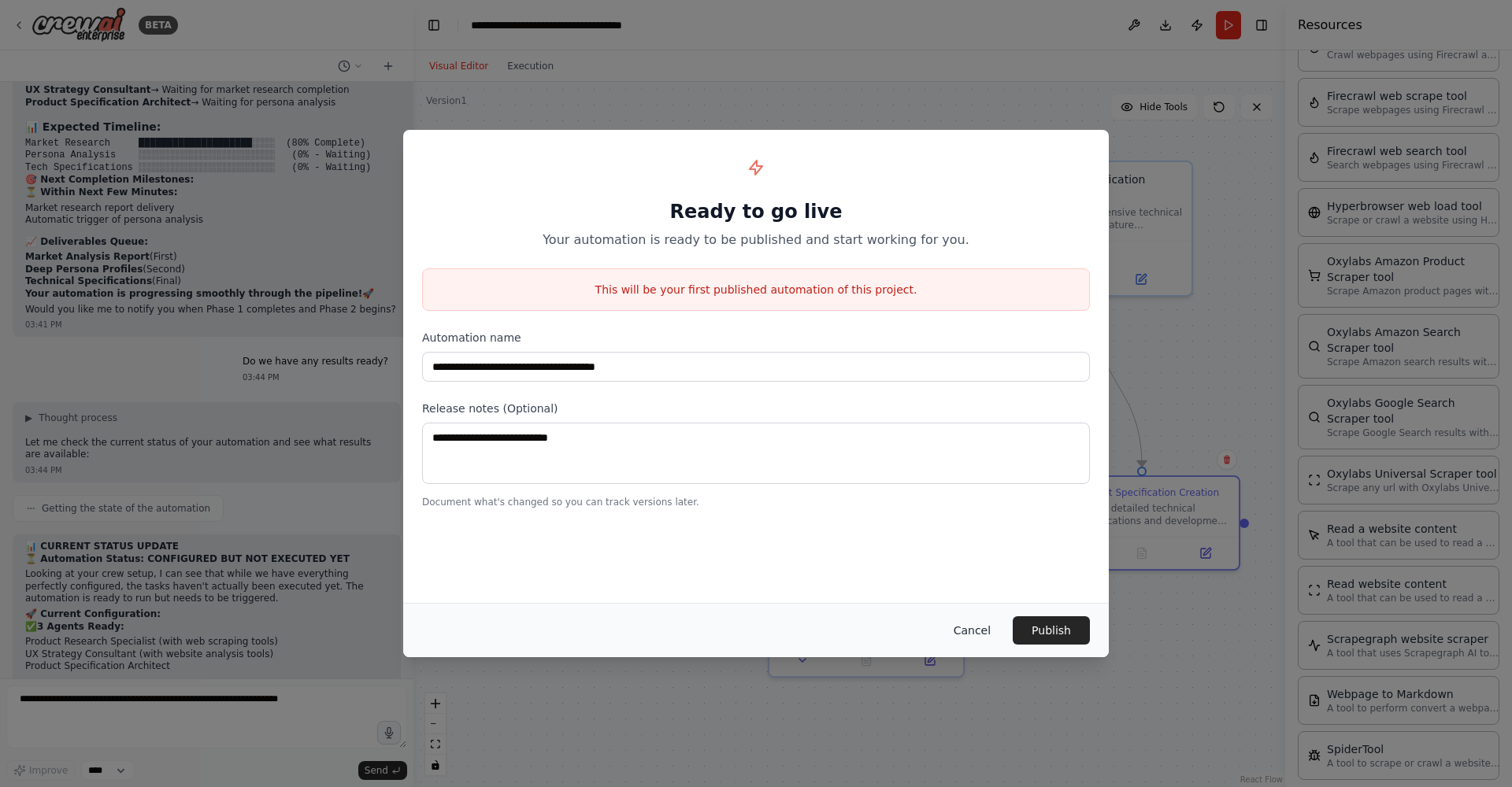
click at [964, 631] on button "Cancel" at bounding box center [972, 631] width 62 height 28
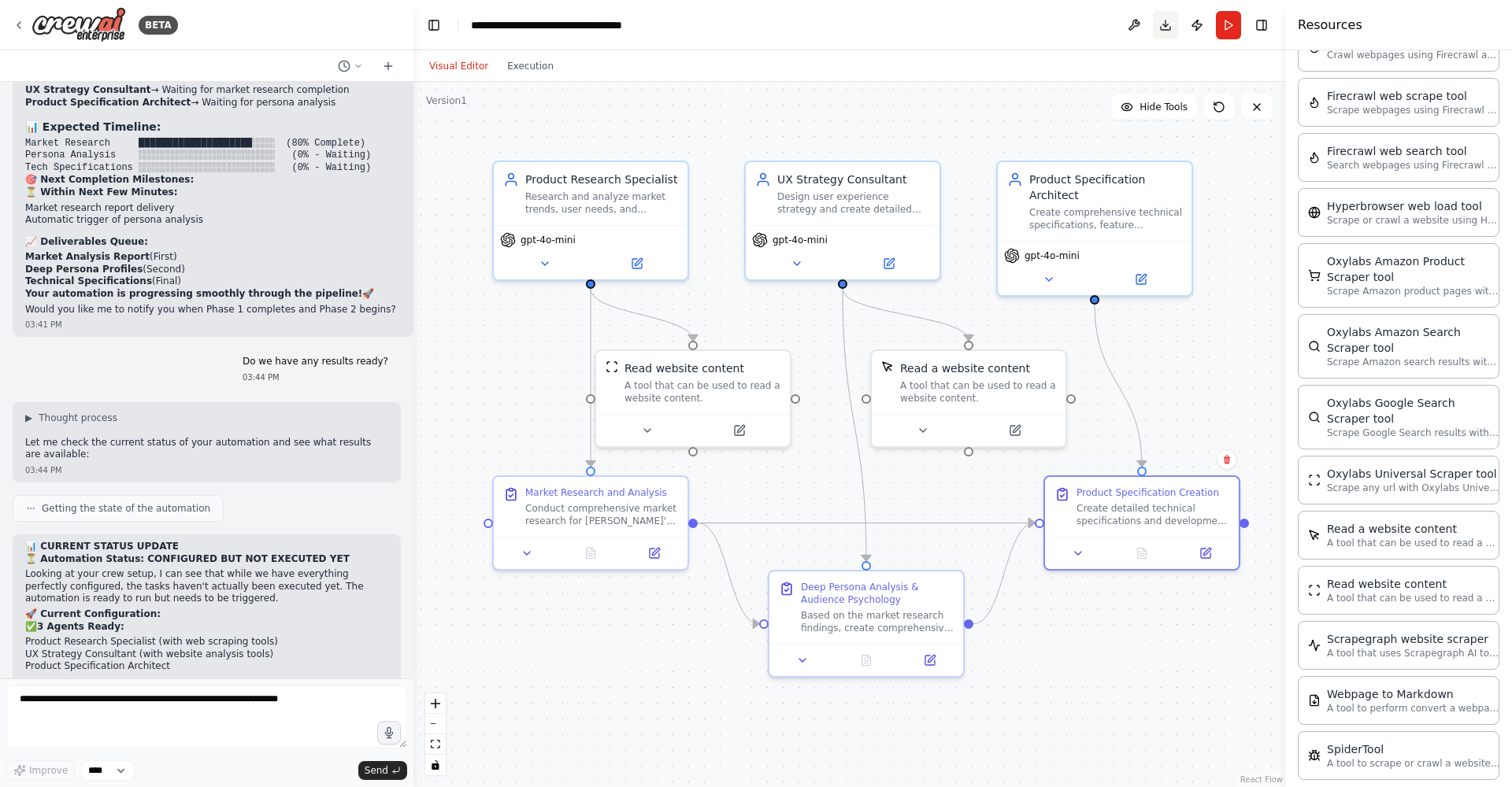
click at [1163, 29] on button "Download" at bounding box center [1165, 25] width 25 height 28
click at [118, 723] on textarea at bounding box center [207, 717] width 401 height 63
type textarea "**********"
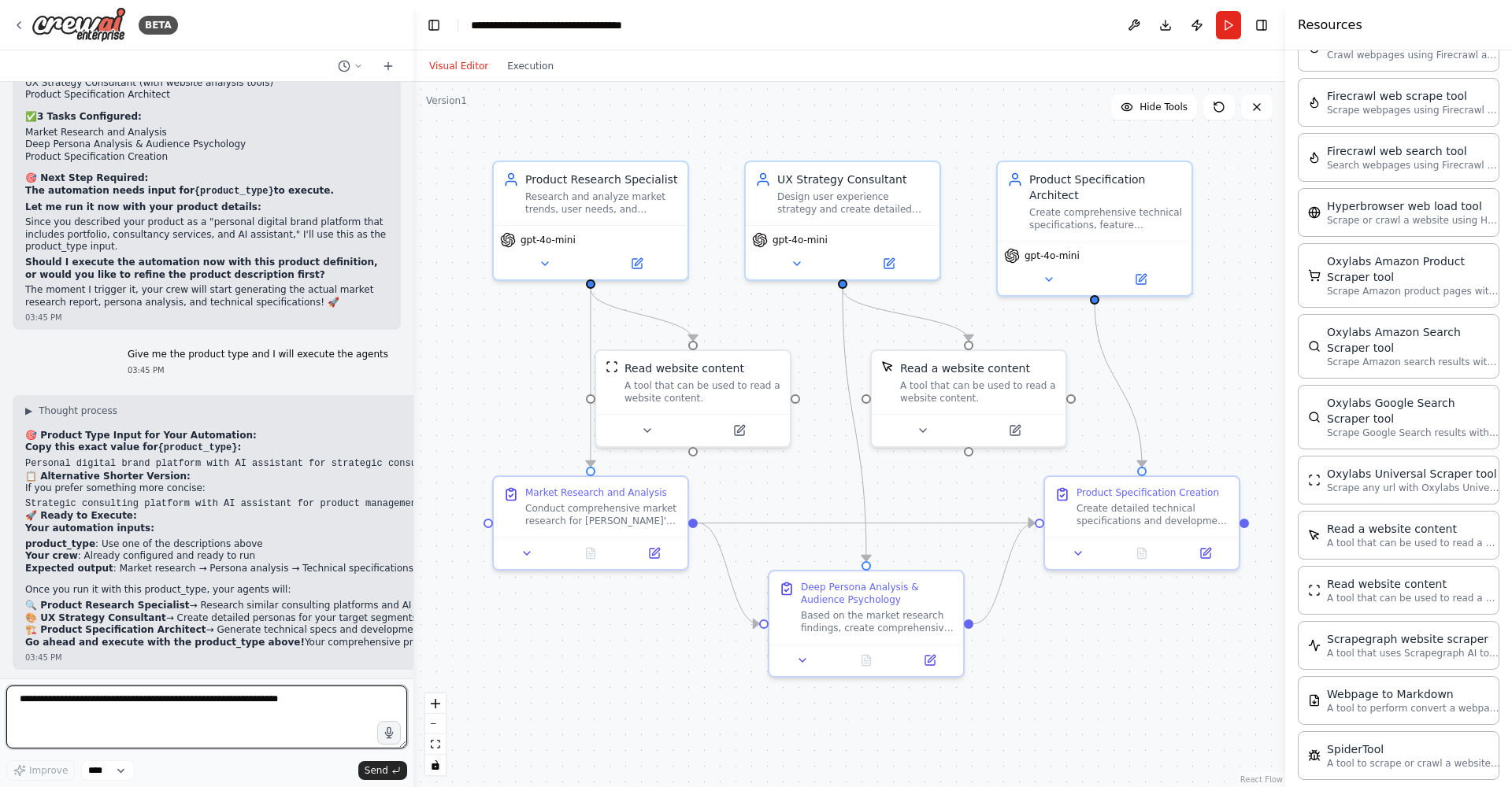
scroll to position [10318, 0]
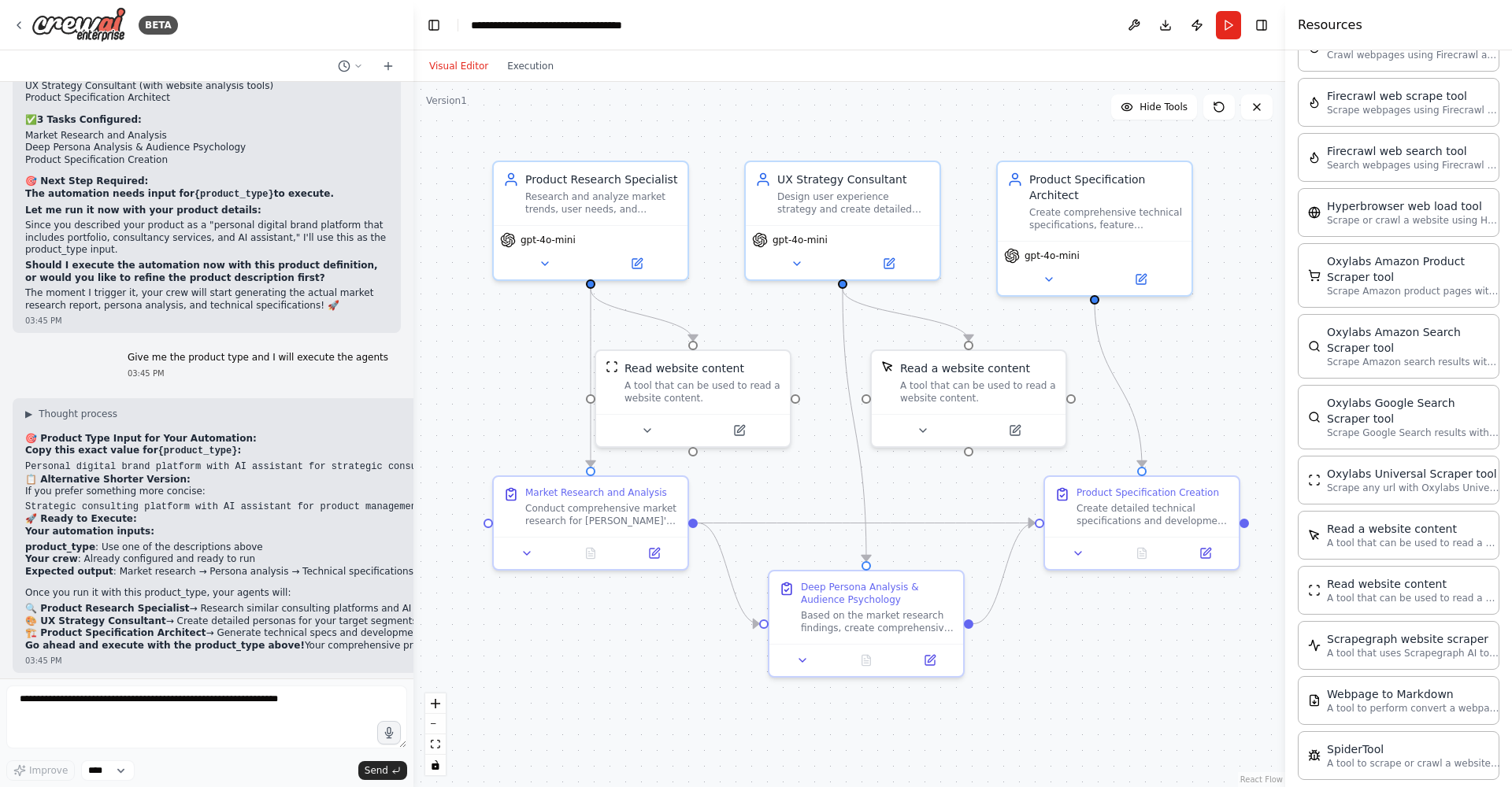
drag, startPoint x: 27, startPoint y: 506, endPoint x: 181, endPoint y: 507, distance: 154.0
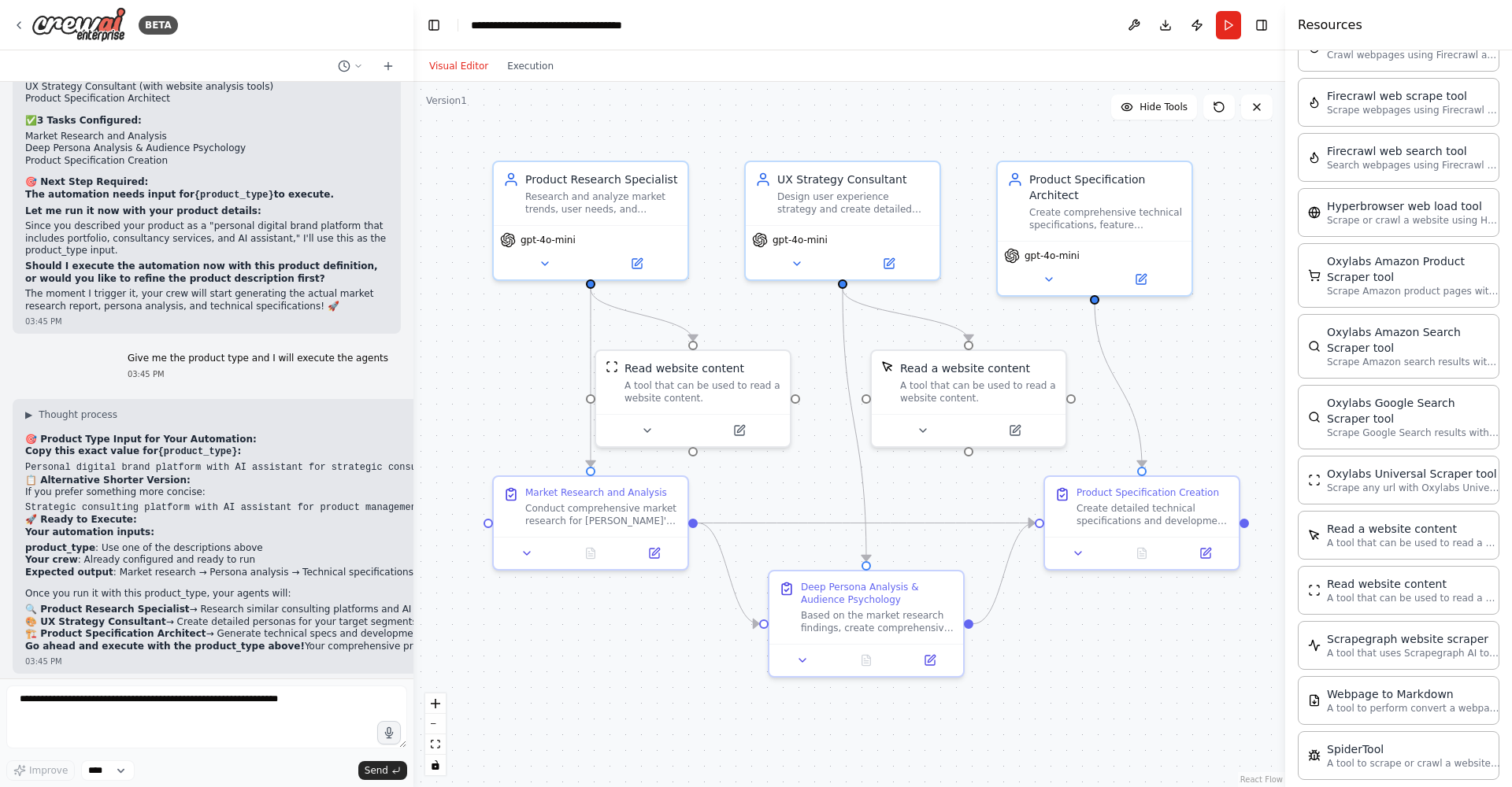
copy div "Personal digital brand platform with AI assistant for strategic consulting serv…"
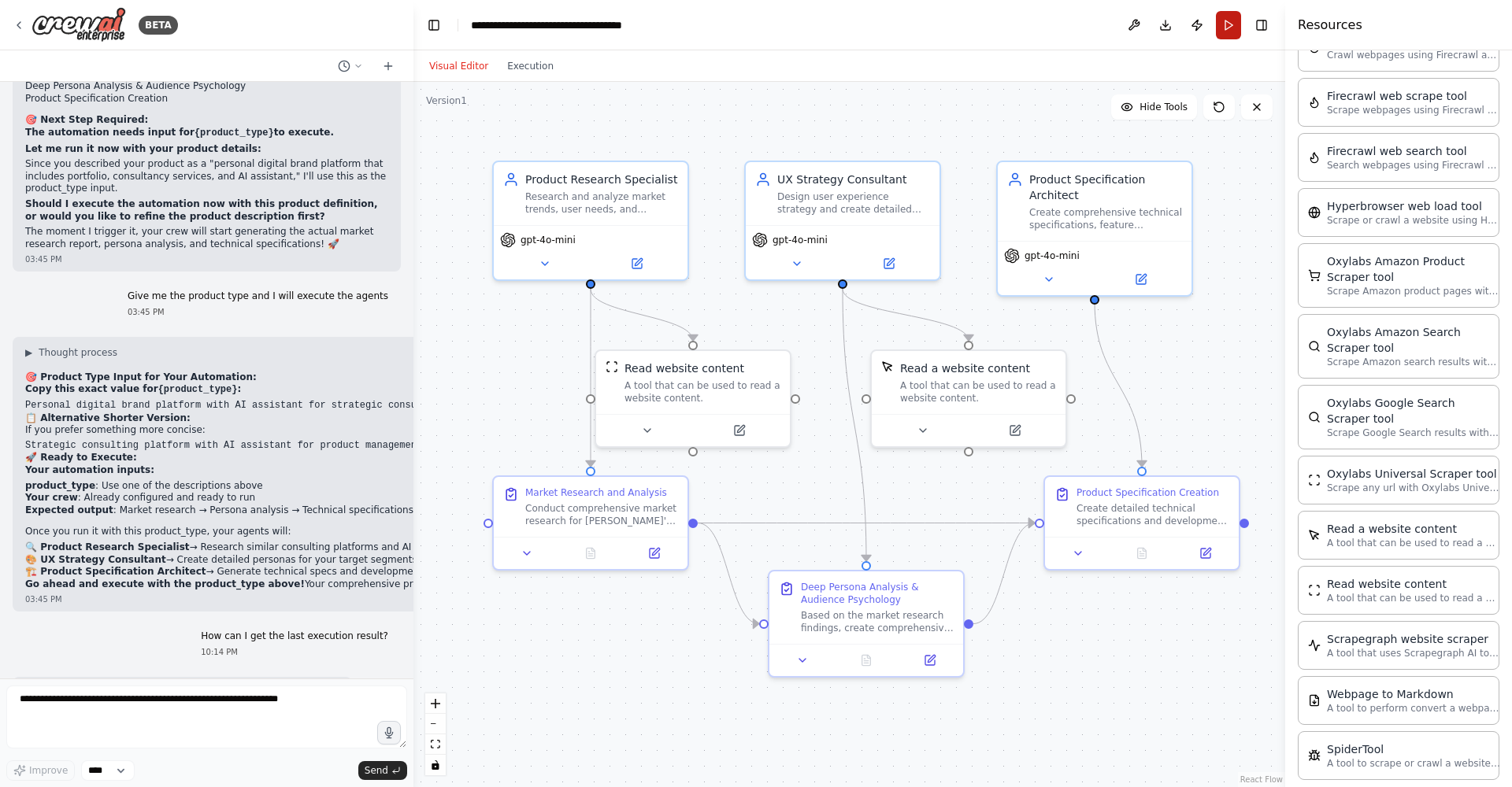
click at [1226, 36] on button "Run" at bounding box center [1228, 25] width 25 height 28
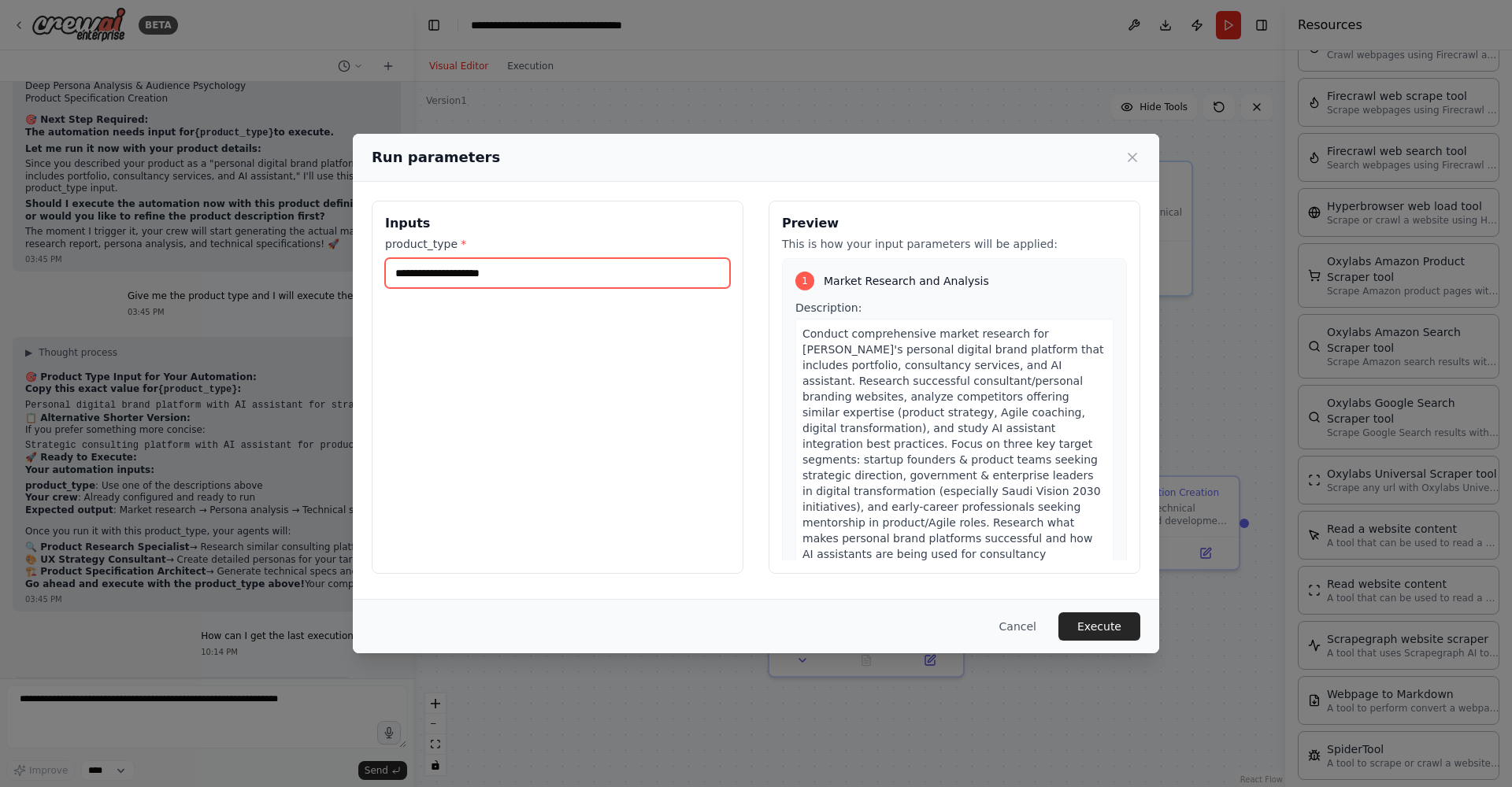
click at [677, 267] on input "product_type *" at bounding box center [557, 273] width 345 height 30
paste input "**********"
type input "**********"
click at [1093, 625] on button "Execute" at bounding box center [1099, 627] width 82 height 28
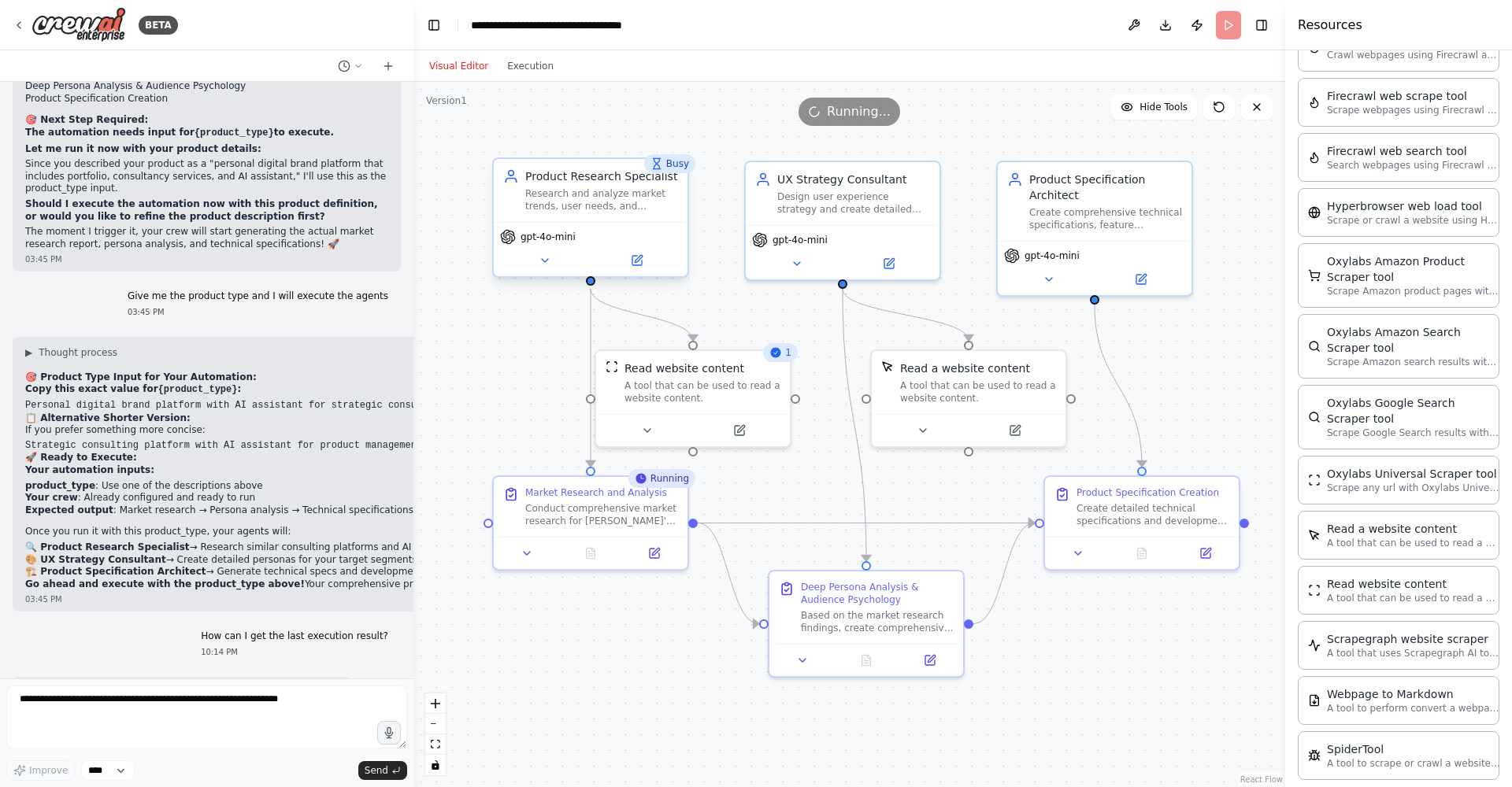
click at [667, 182] on div "Product Research Specialist" at bounding box center [601, 176] width 153 height 16
click at [683, 169] on div "Busy" at bounding box center [670, 164] width 51 height 19
click at [1235, 18] on header "**********" at bounding box center [849, 25] width 872 height 50
click at [1195, 25] on button "Publish" at bounding box center [1197, 25] width 25 height 28
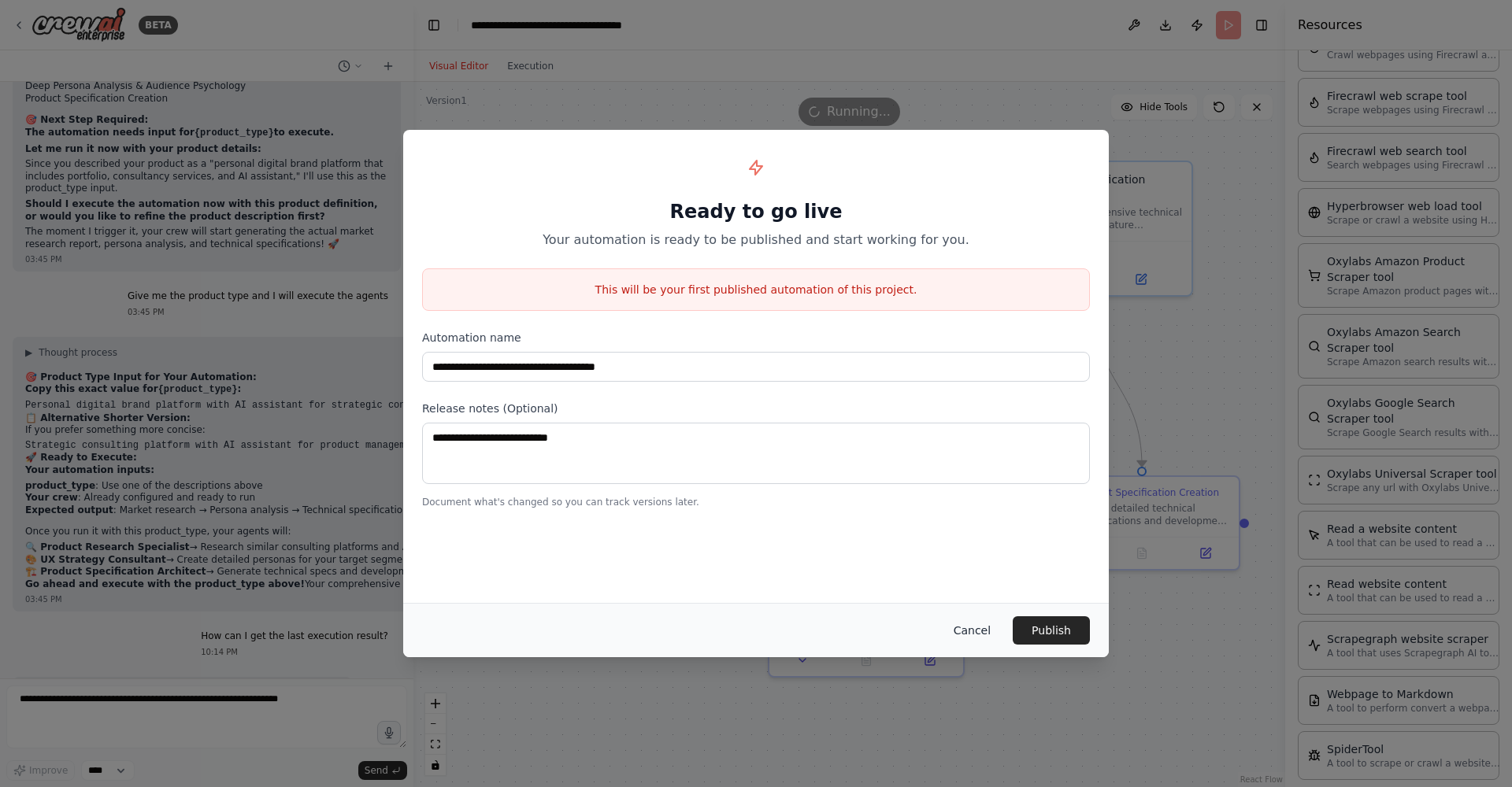
click at [978, 631] on button "Cancel" at bounding box center [972, 631] width 62 height 28
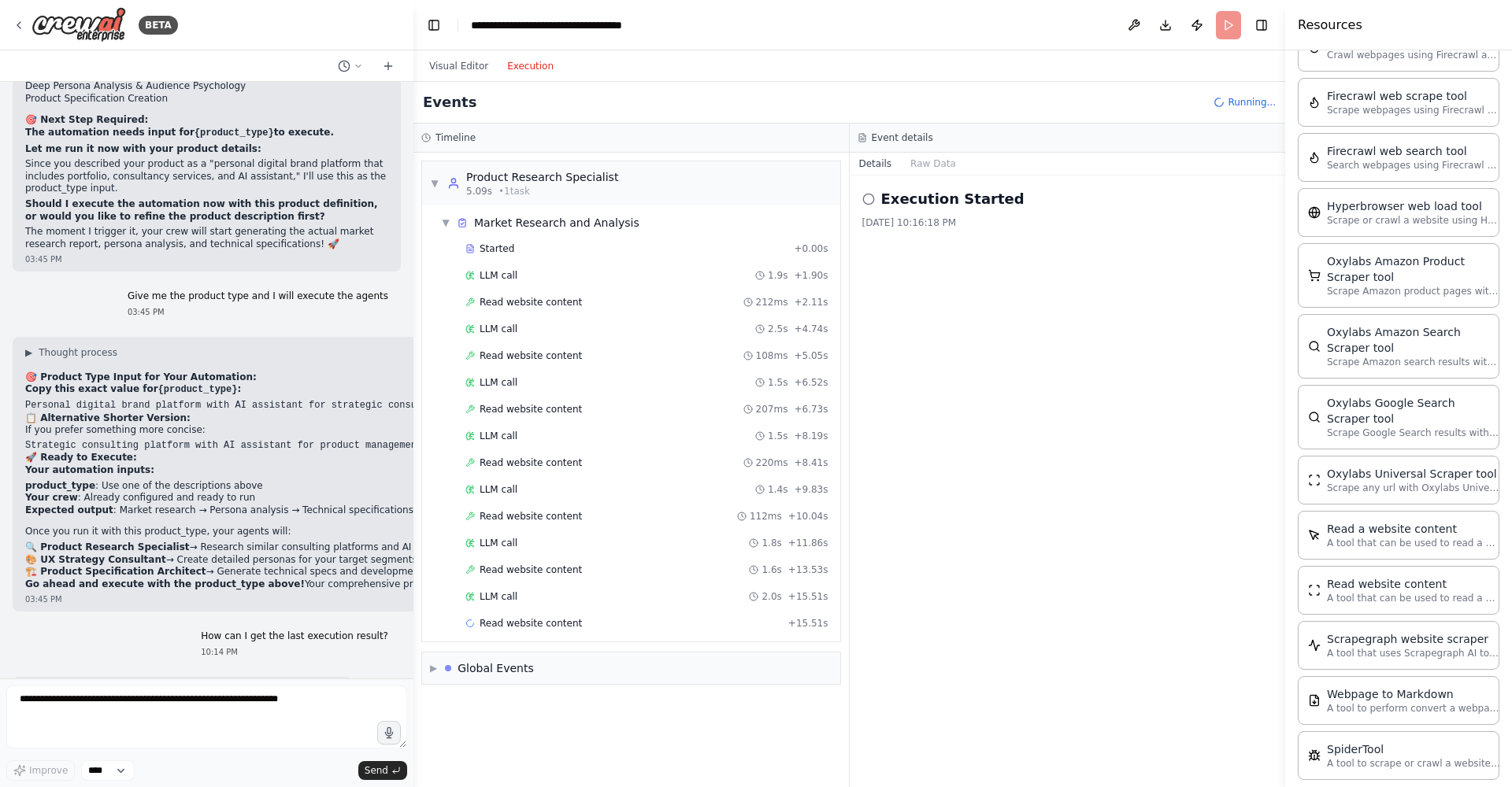
click at [530, 72] on button "Execution" at bounding box center [530, 66] width 65 height 19
click at [534, 604] on div "LLM call 2.0s + 15.51s" at bounding box center [647, 597] width 374 height 24
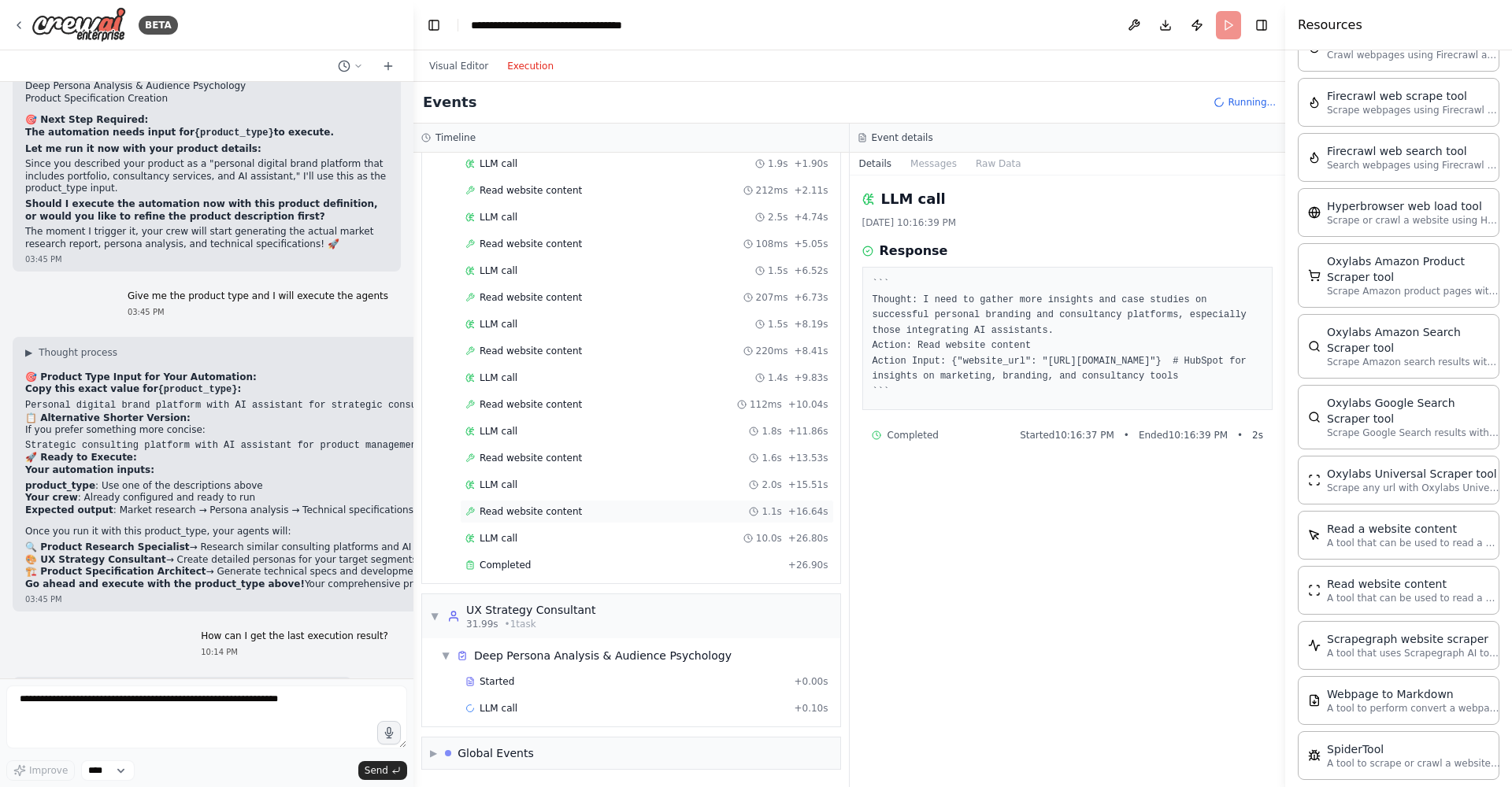
scroll to position [112, 0]
click at [511, 560] on span "Completed" at bounding box center [505, 565] width 51 height 12
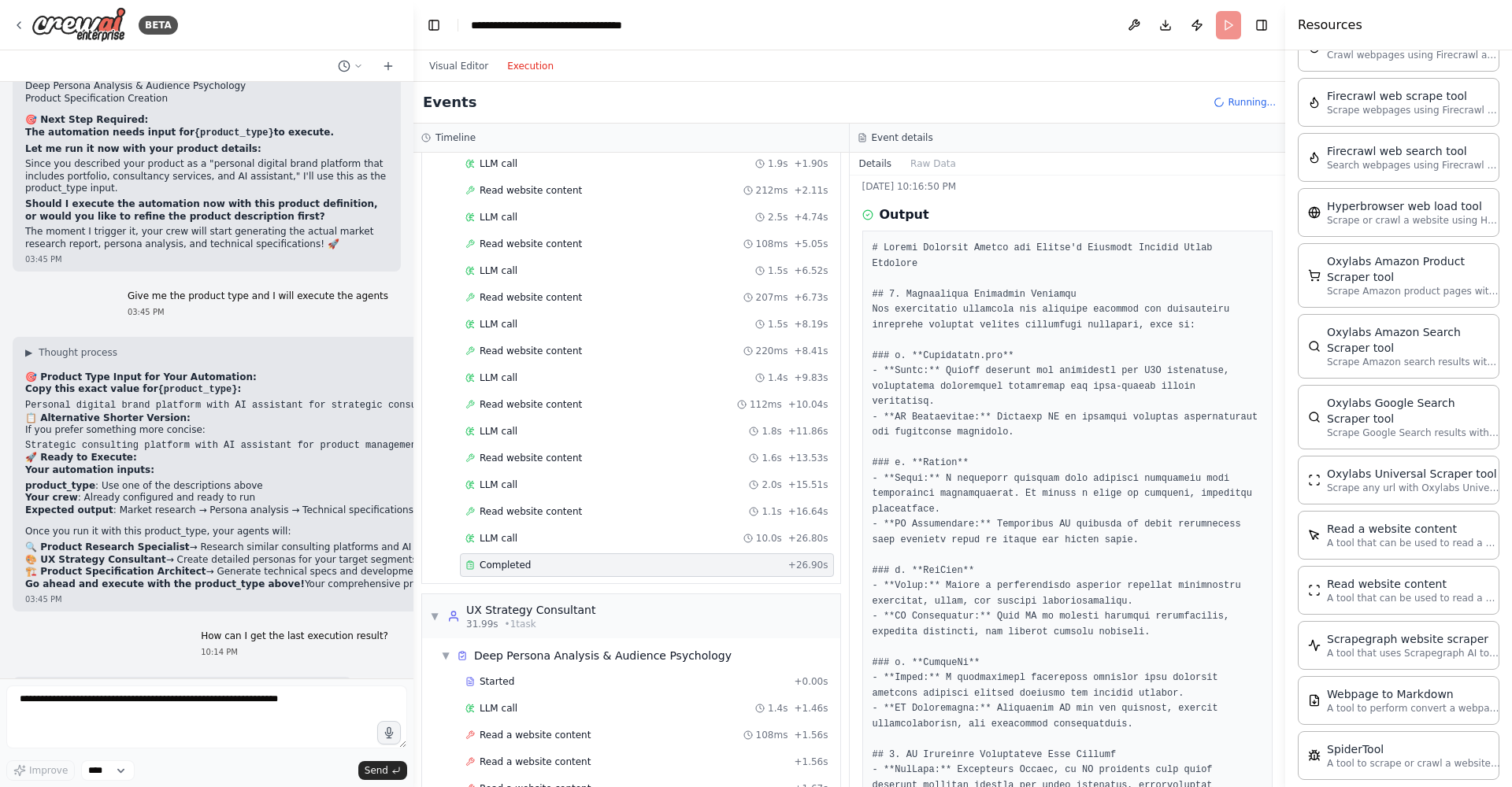
scroll to position [41, 0]
click at [544, 704] on div "LLM call 1.4s + 1.46s" at bounding box center [647, 708] width 363 height 12
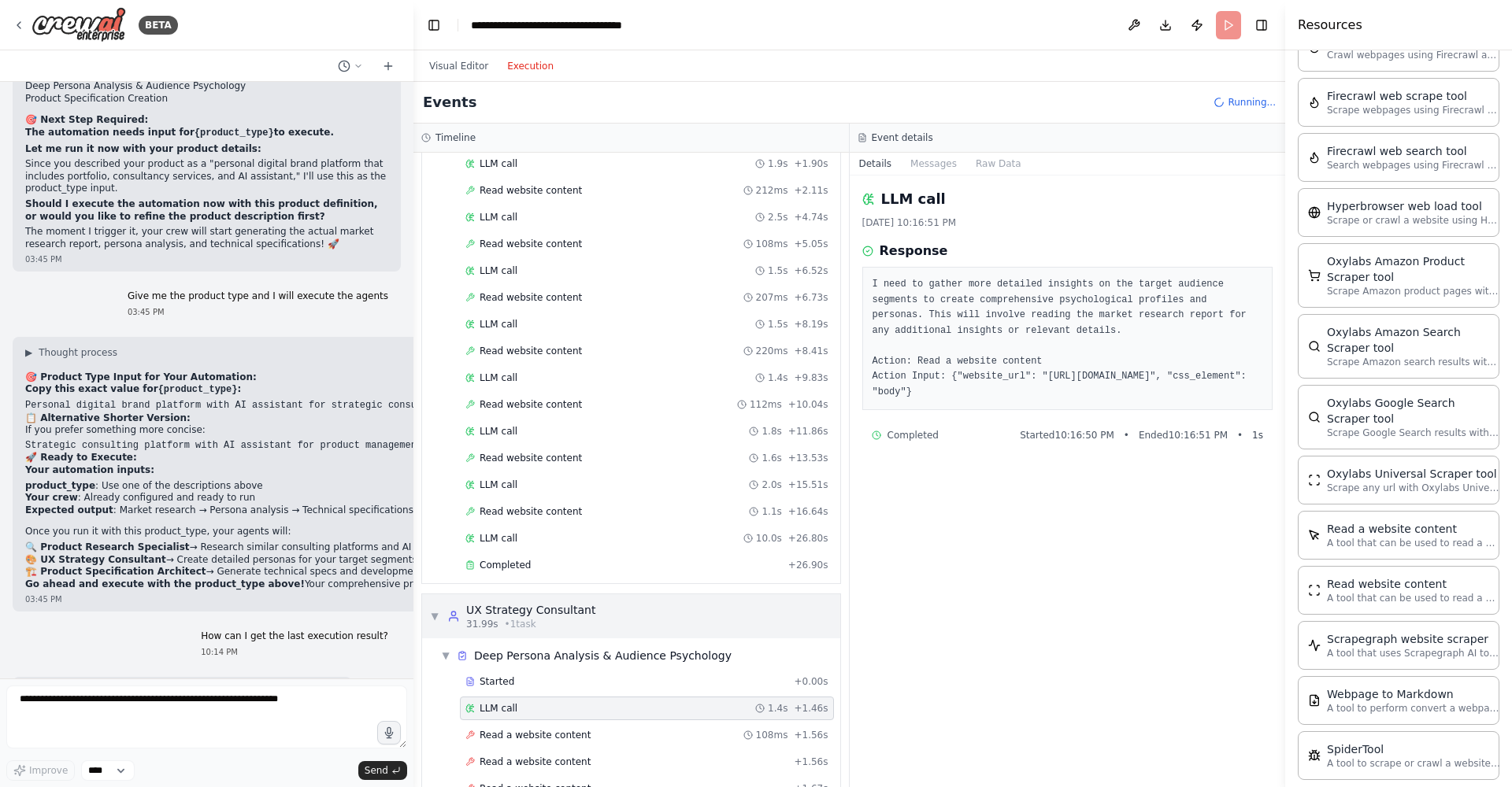
click at [438, 614] on span "▼" at bounding box center [434, 616] width 9 height 12
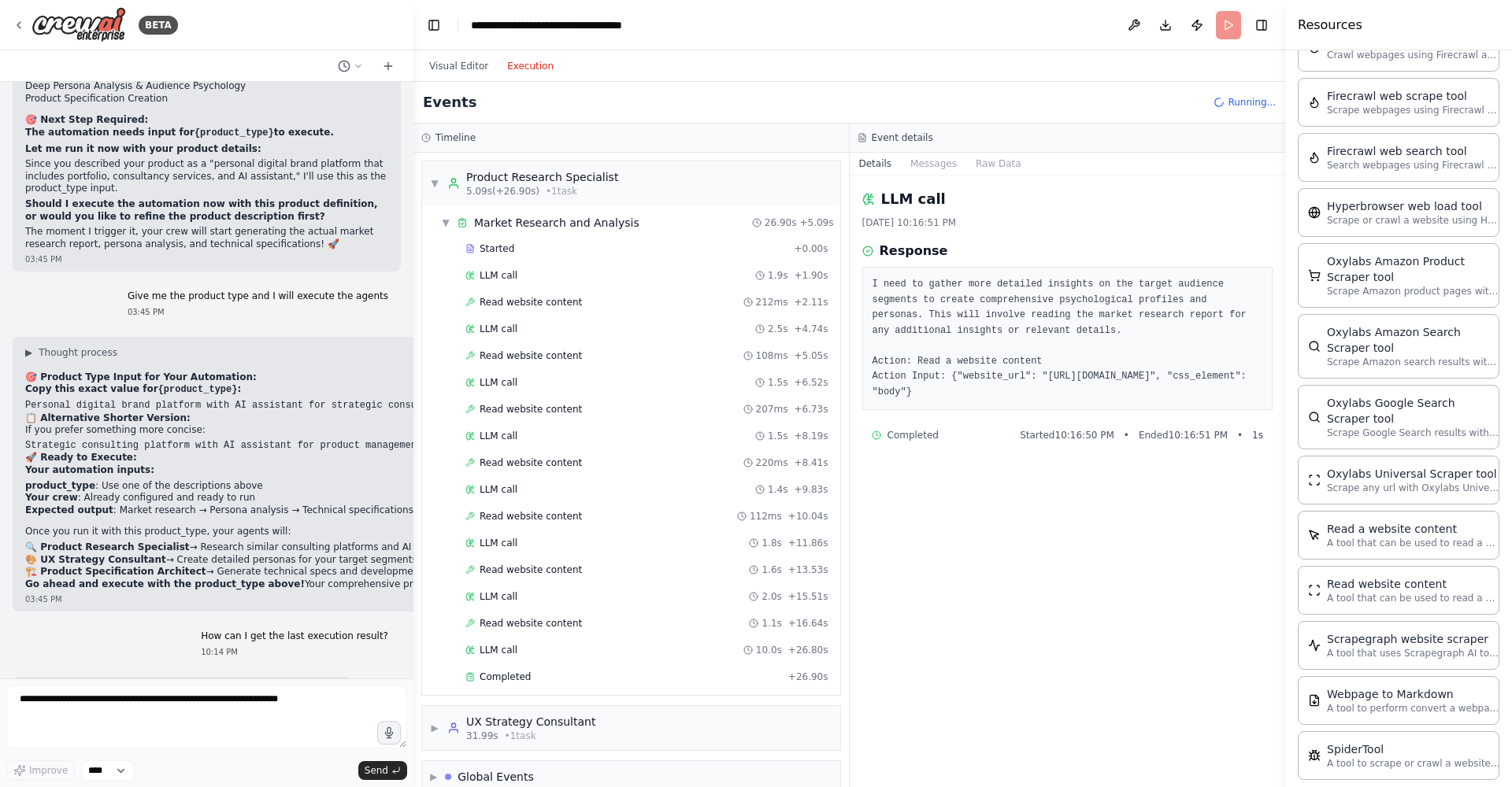
scroll to position [0, 0]
click at [435, 185] on span "▼" at bounding box center [434, 183] width 9 height 12
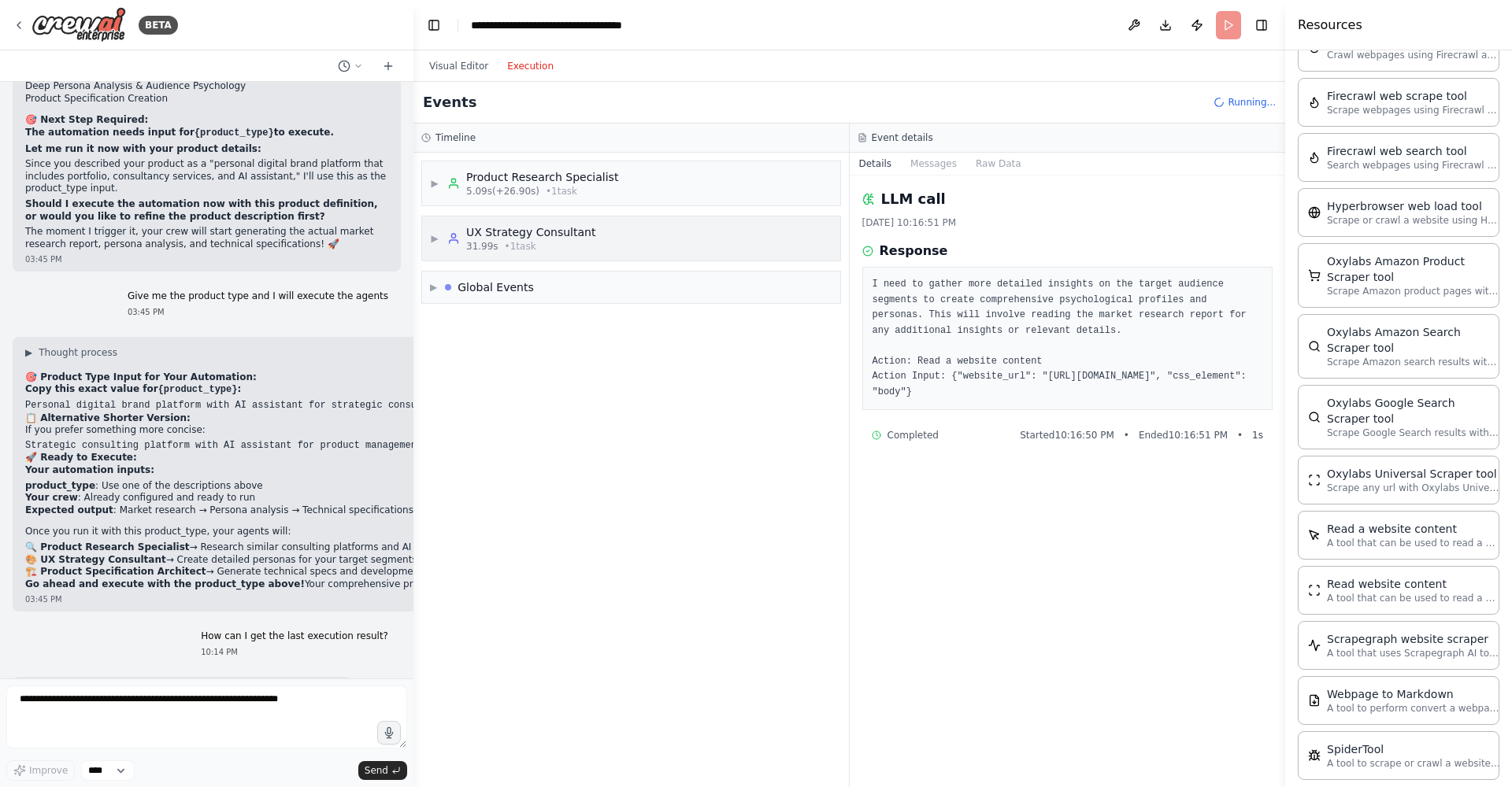
click at [433, 235] on span "▶" at bounding box center [434, 238] width 9 height 12
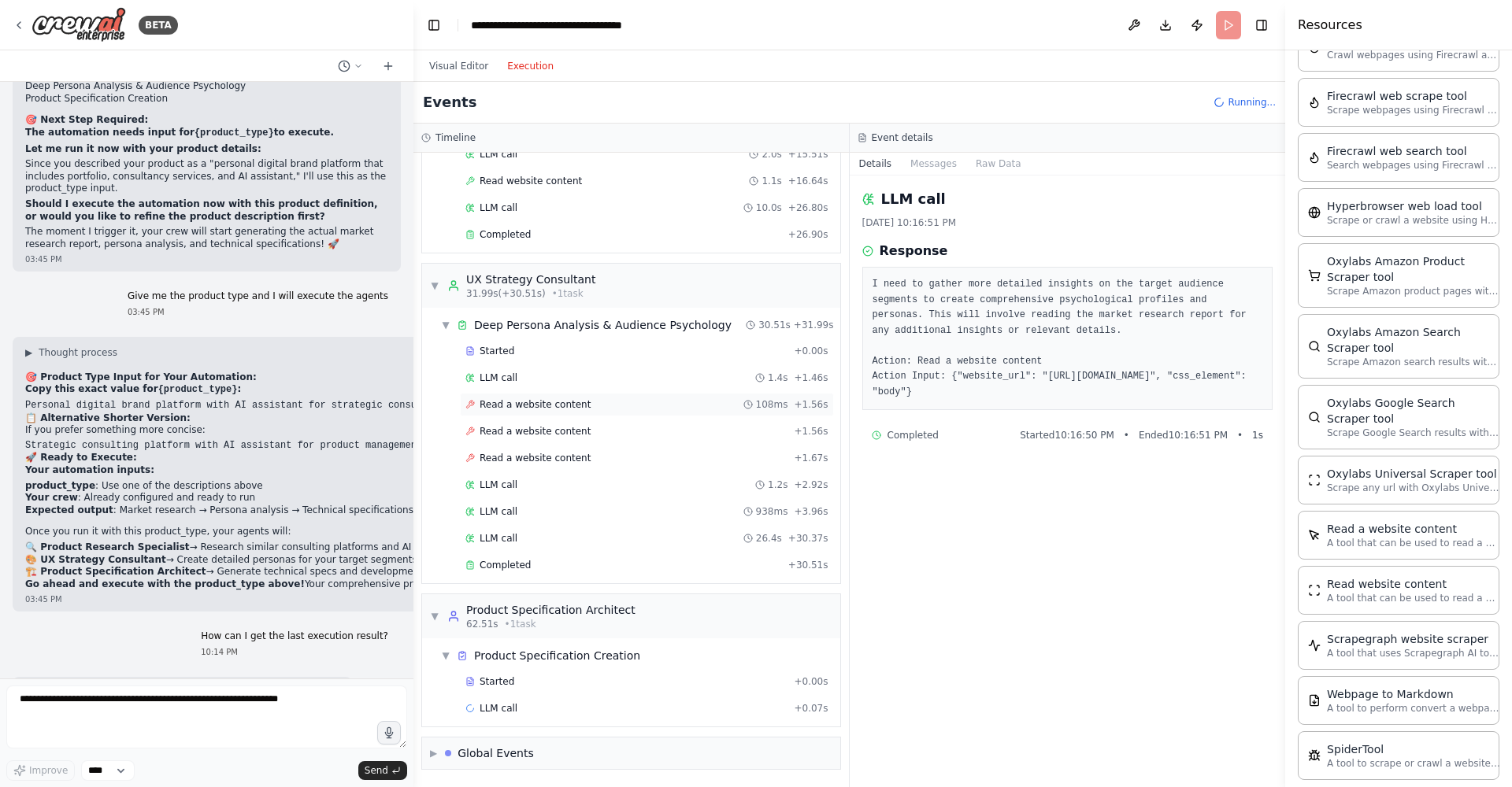
scroll to position [10380, 0]
click at [505, 565] on span "Completed" at bounding box center [505, 565] width 51 height 12
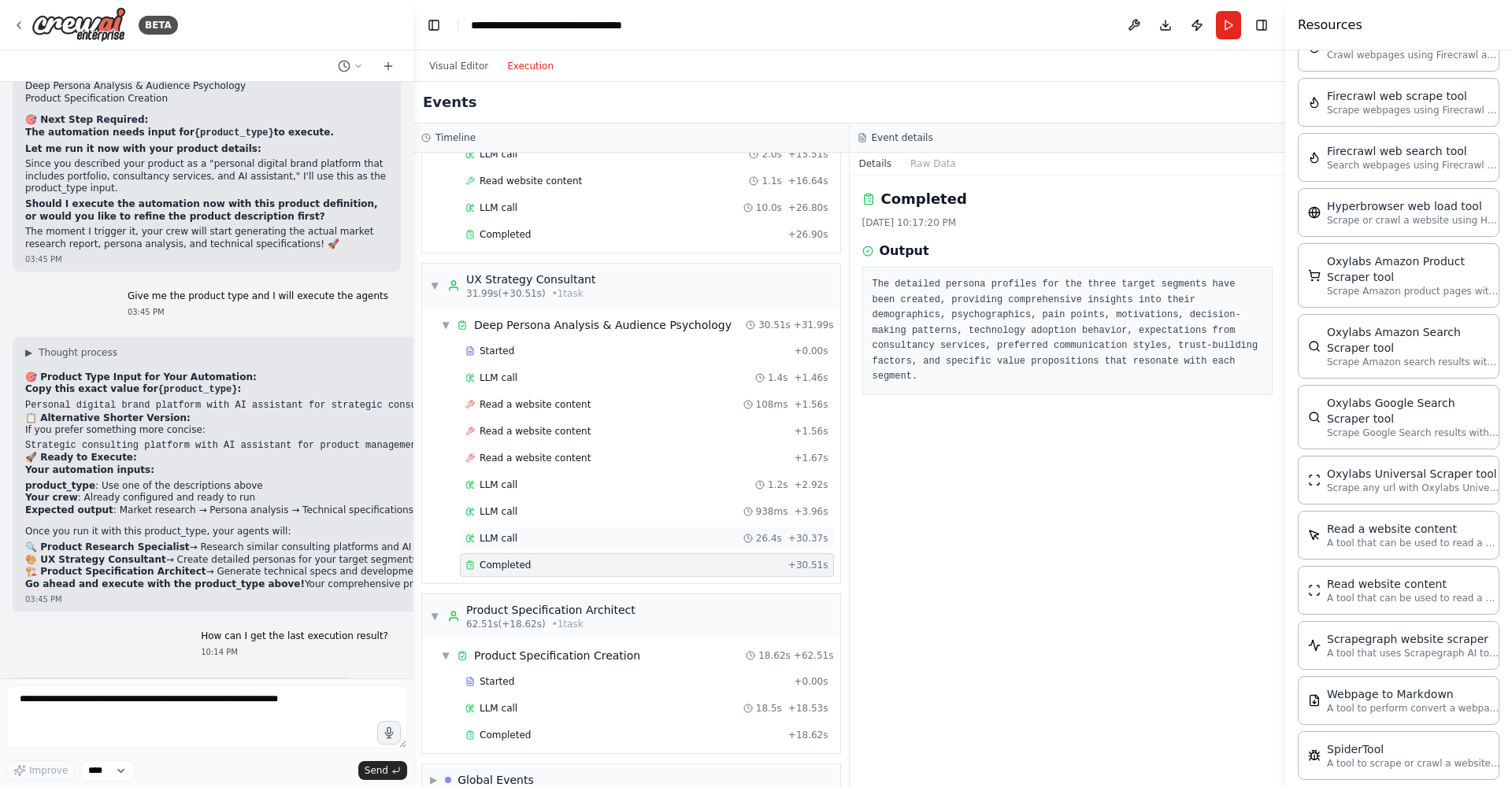
click at [510, 531] on div "LLM call 26.4s + 30.37s" at bounding box center [647, 538] width 374 height 24
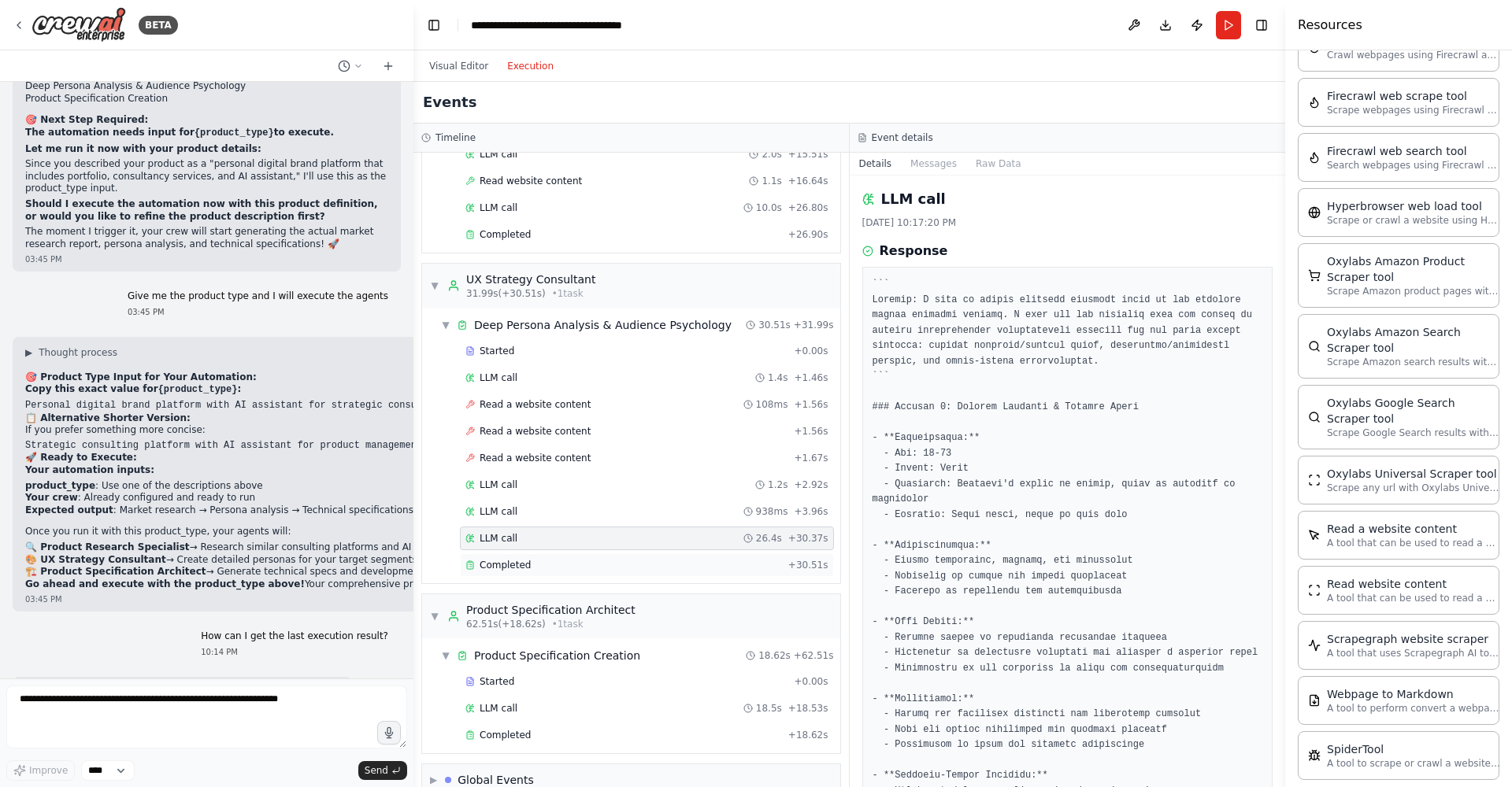
click at [504, 560] on span "Completed" at bounding box center [505, 565] width 51 height 12
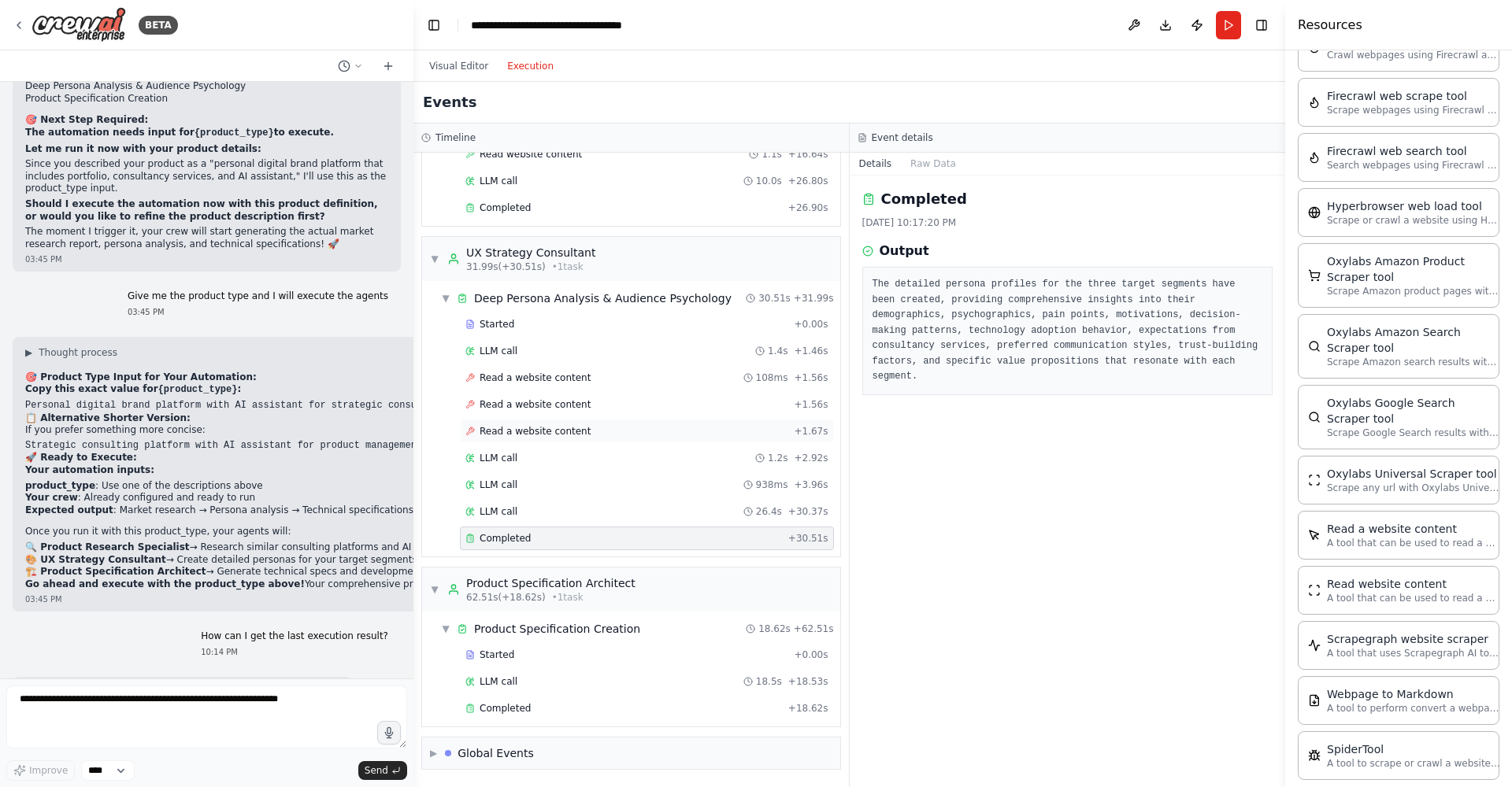
scroll to position [470, 0]
click at [515, 710] on span "Completed" at bounding box center [505, 708] width 51 height 12
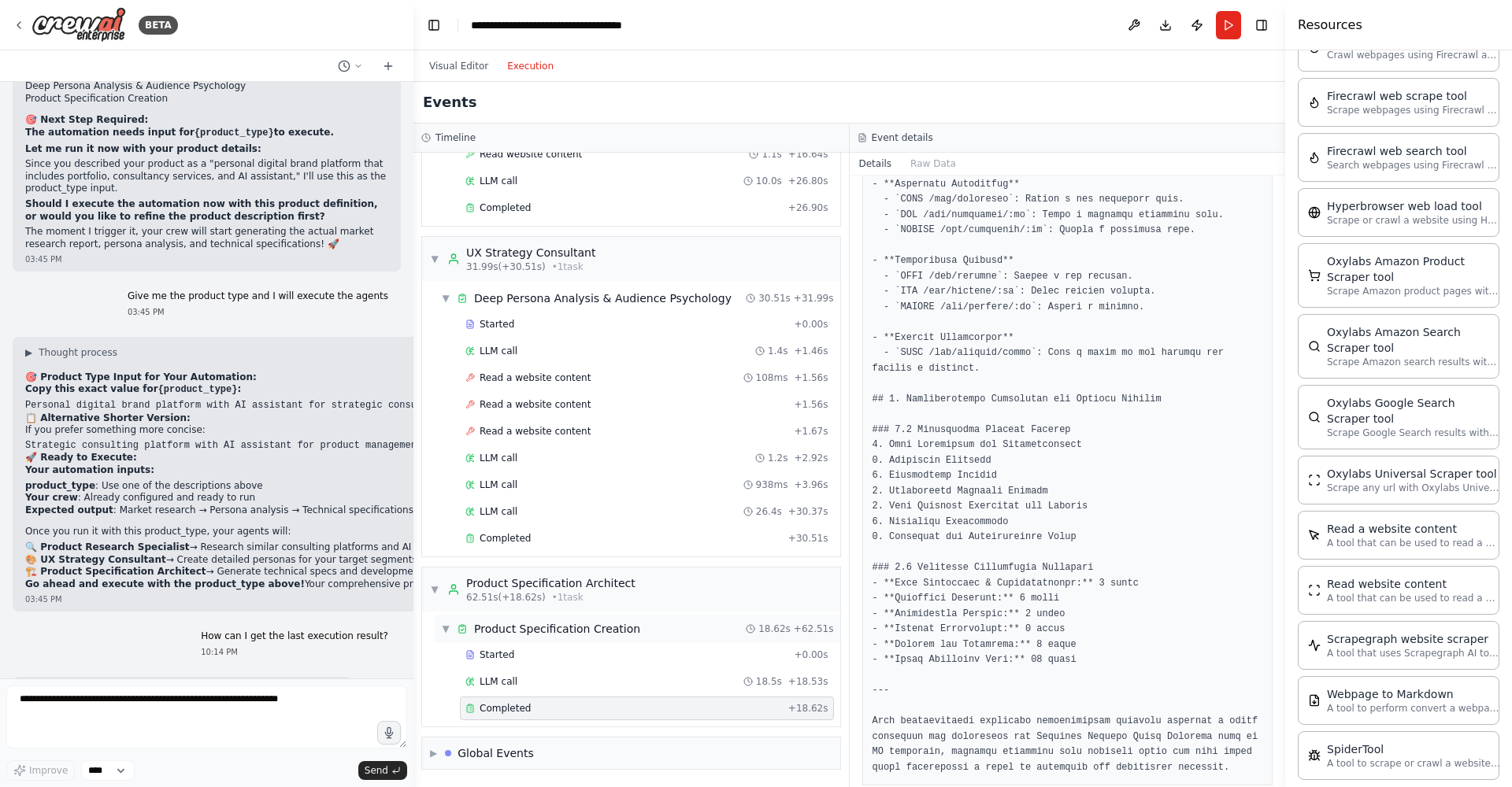
scroll to position [0, 0]
click at [500, 758] on div "Global Events" at bounding box center [495, 753] width 76 height 16
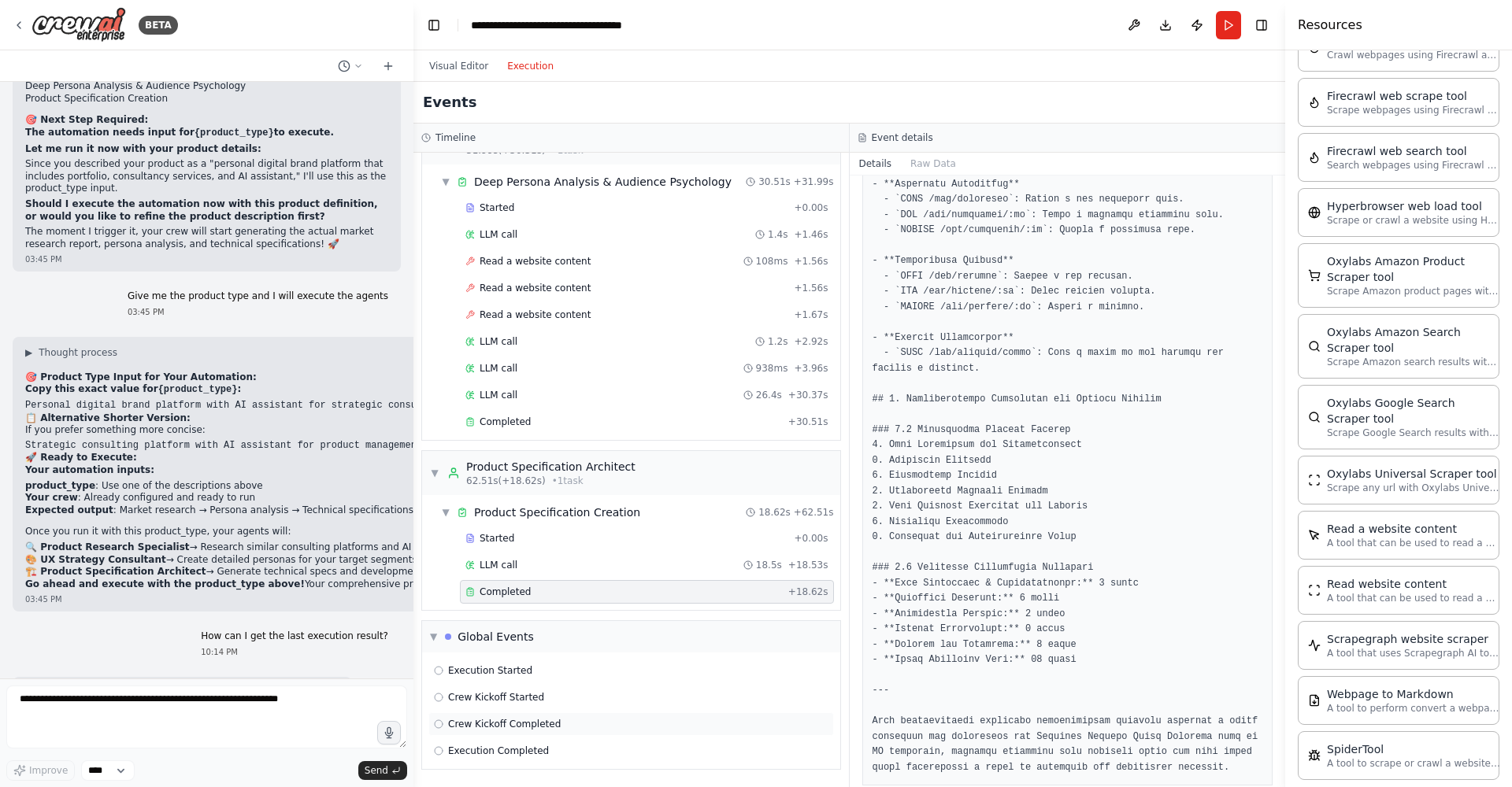
scroll to position [585, 0]
click at [518, 757] on div "Execution Completed" at bounding box center [631, 751] width 405 height 24
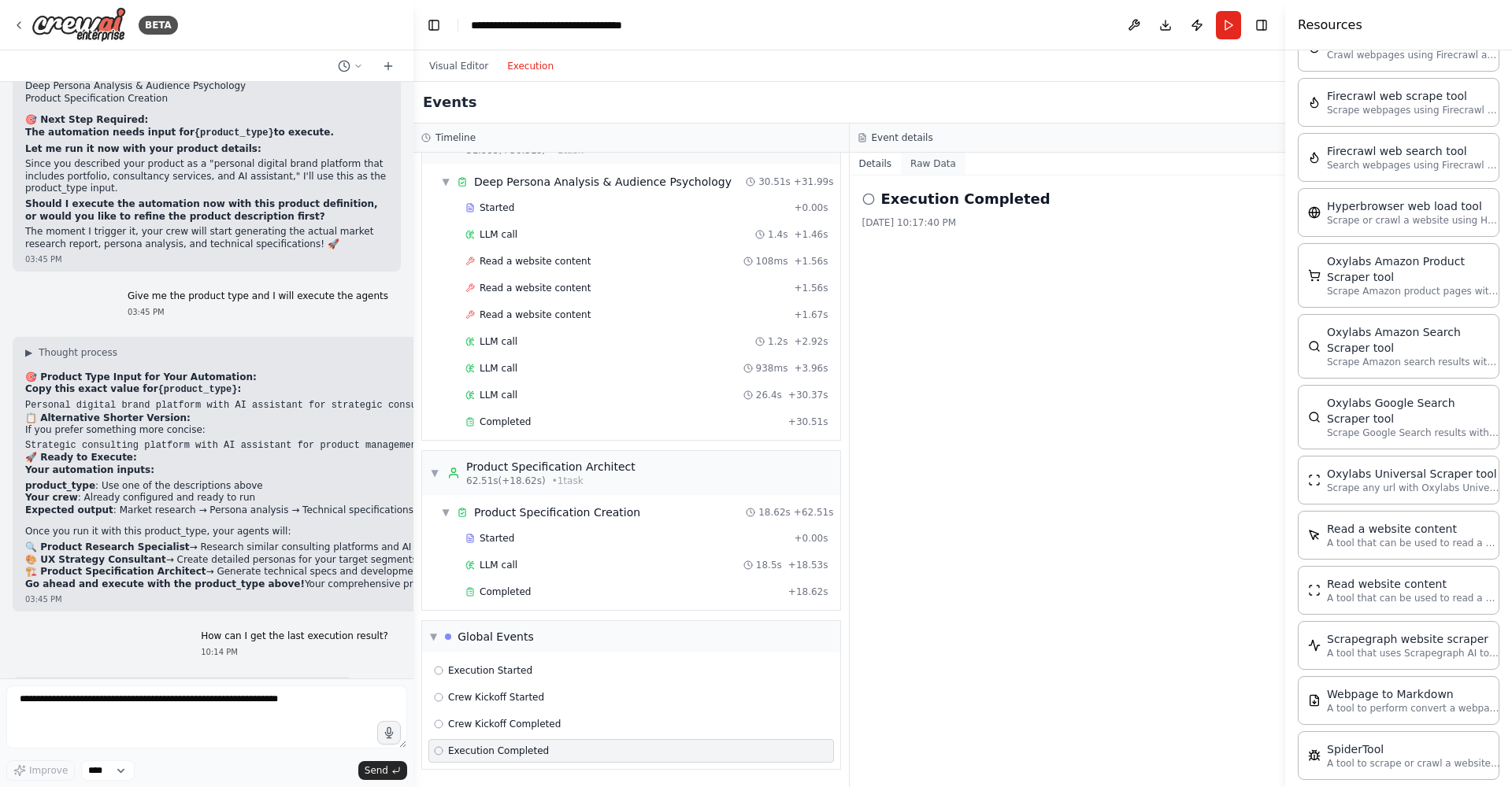
click at [920, 161] on button "Raw Data" at bounding box center [933, 164] width 65 height 22
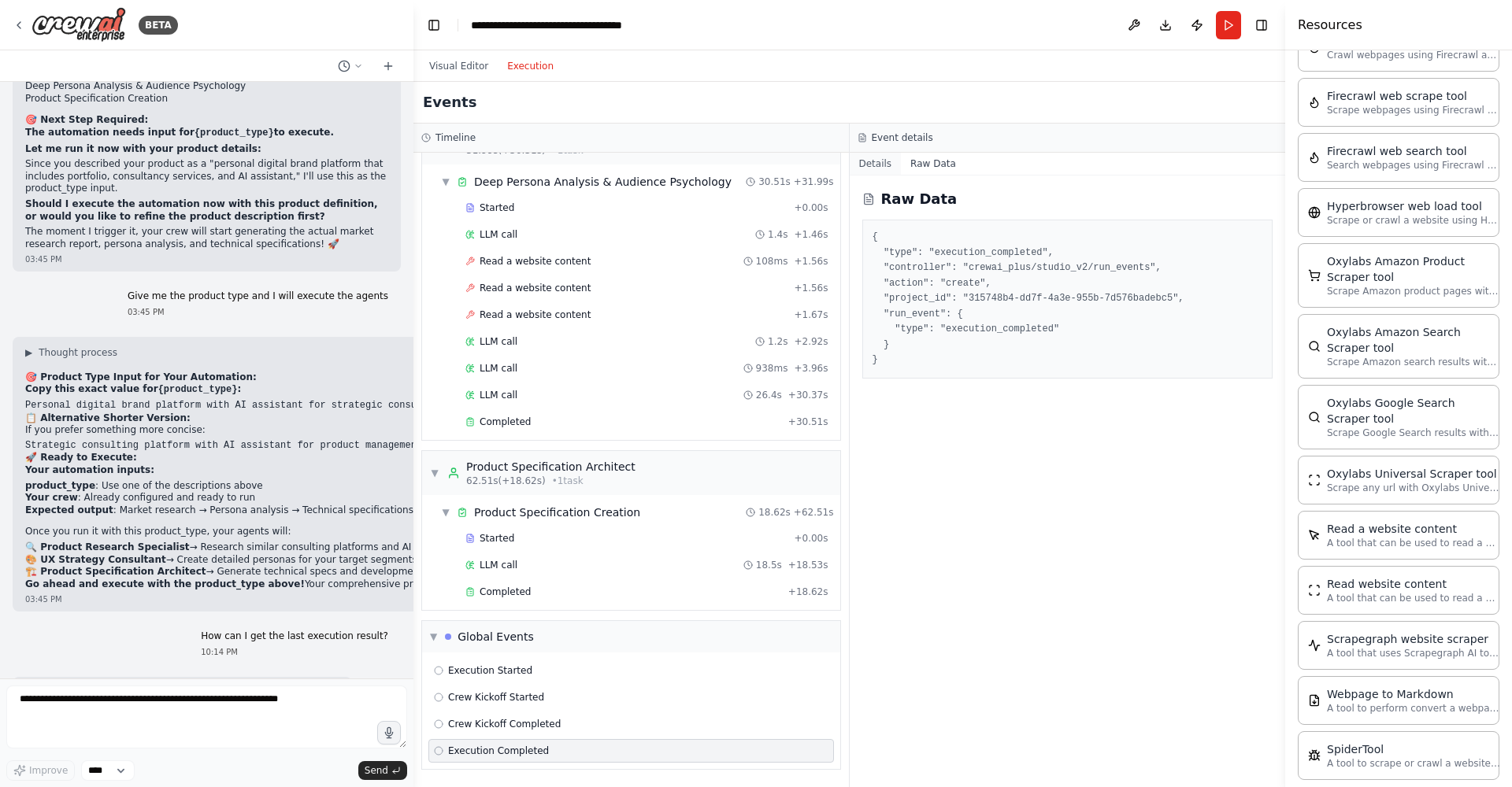
click at [883, 161] on button "Details" at bounding box center [875, 164] width 52 height 22
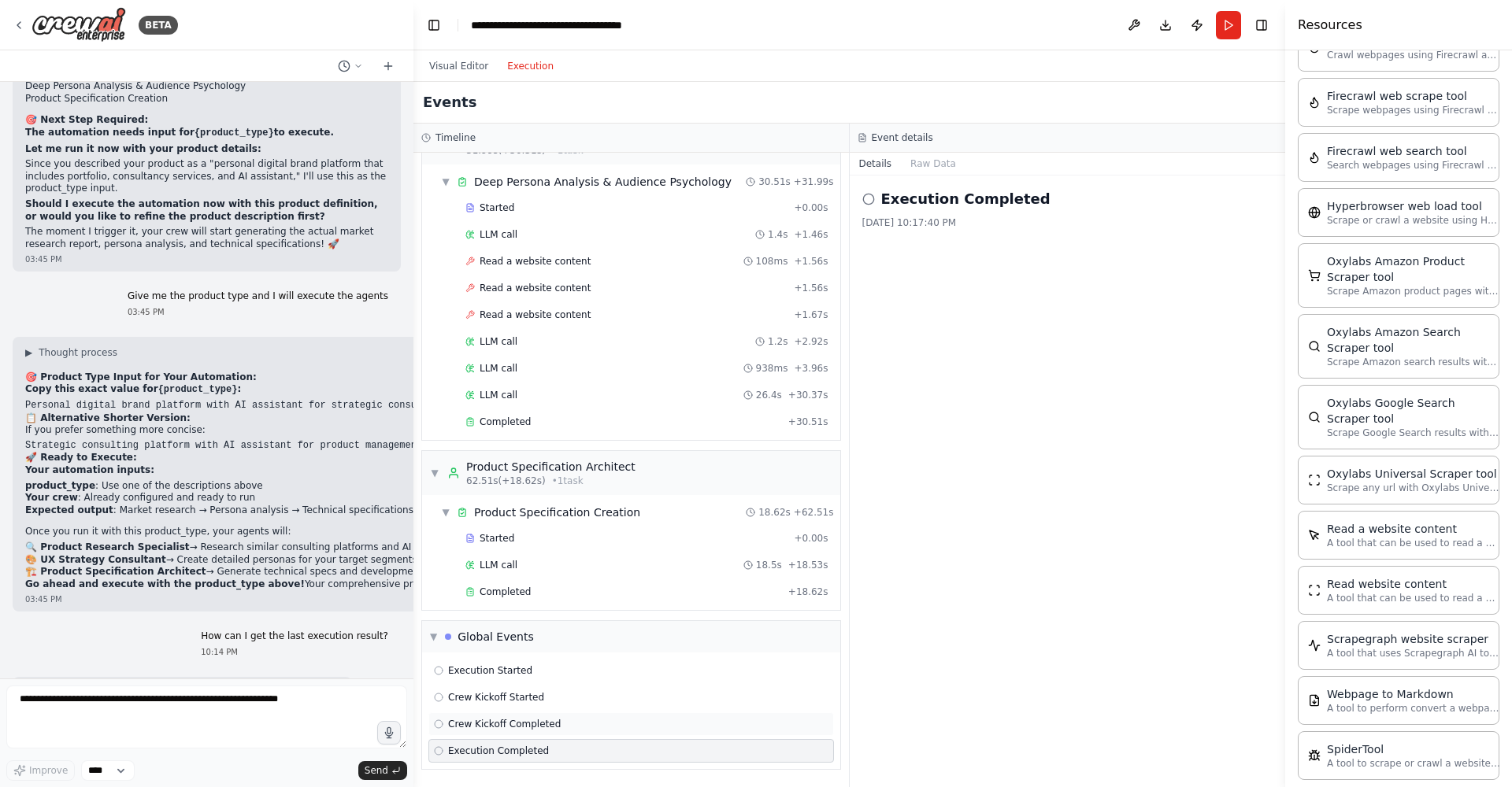
click at [514, 724] on span "Crew Kickoff Completed" at bounding box center [505, 723] width 112 height 12
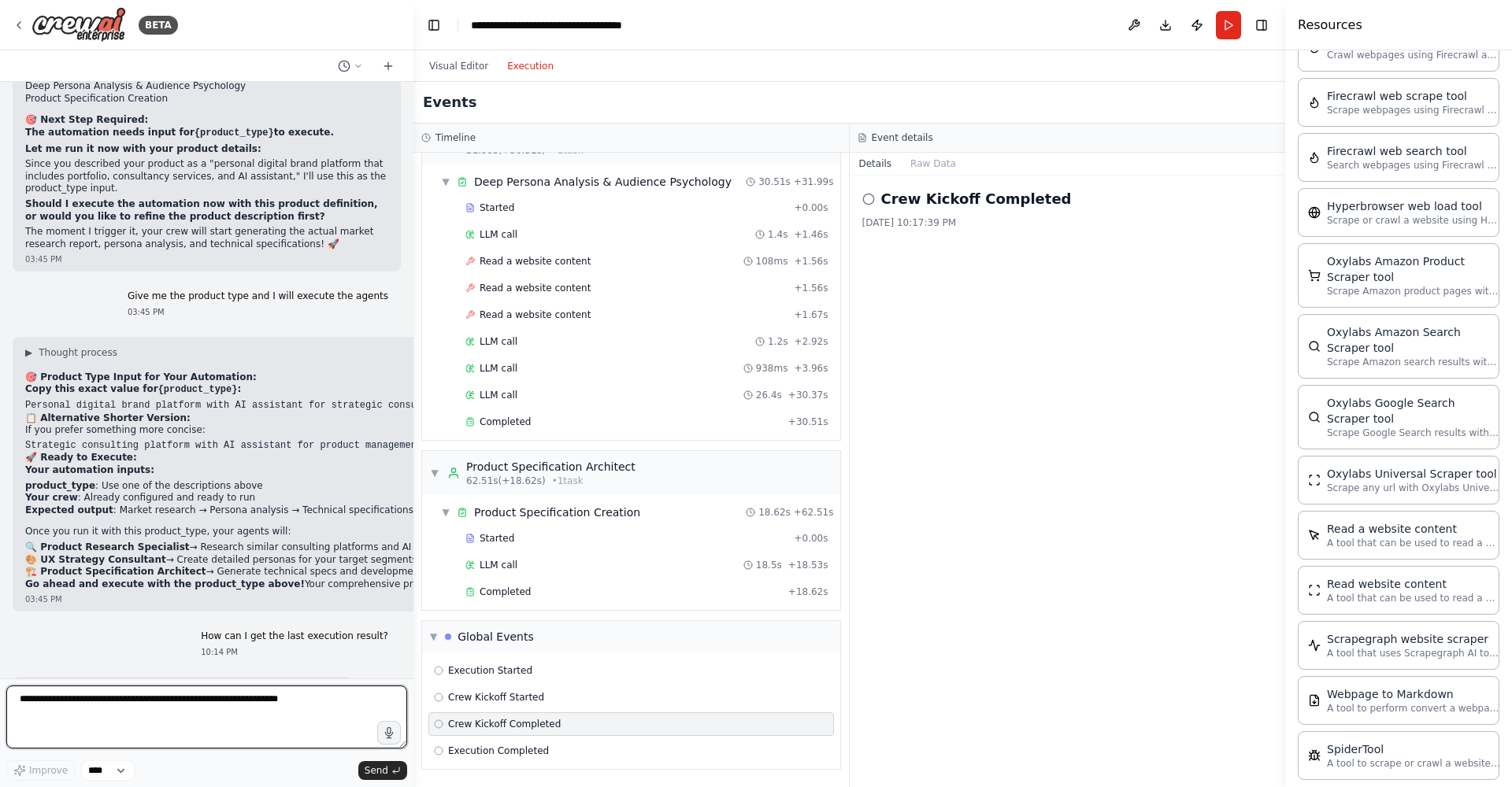
click at [274, 723] on textarea at bounding box center [207, 717] width 401 height 63
type textarea "**********"
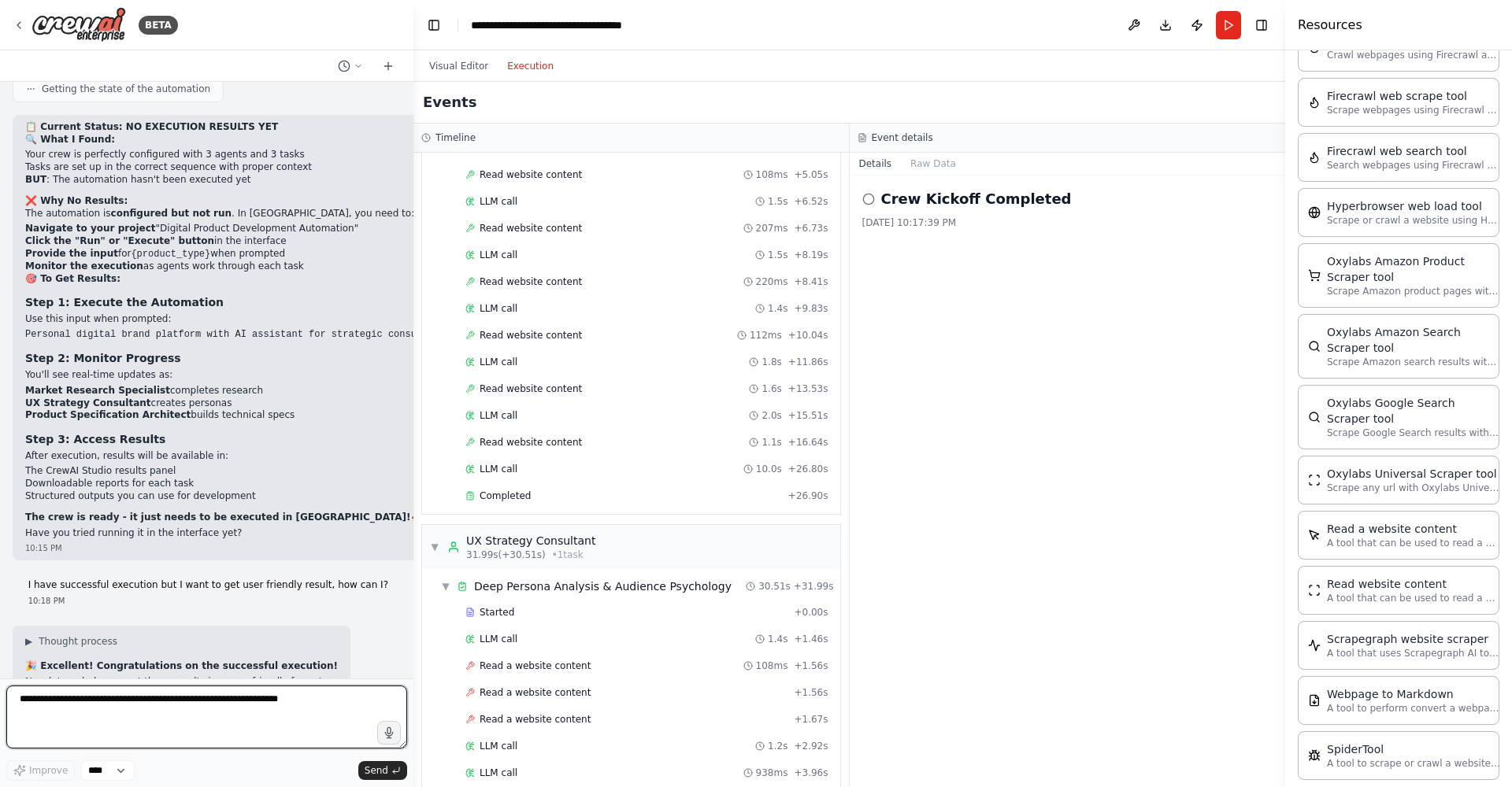
scroll to position [11065, 0]
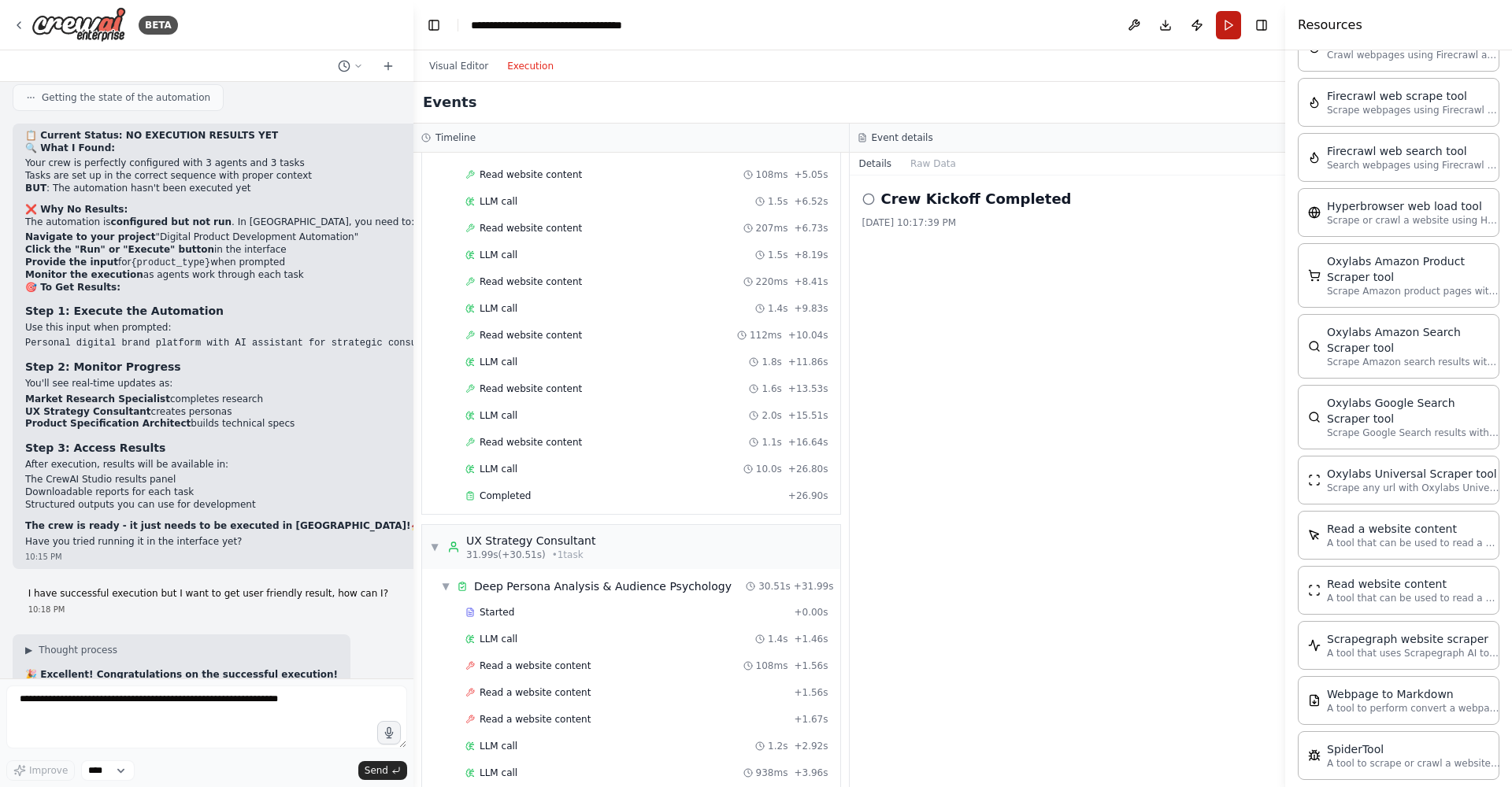
click at [1228, 23] on button "Run" at bounding box center [1228, 25] width 25 height 28
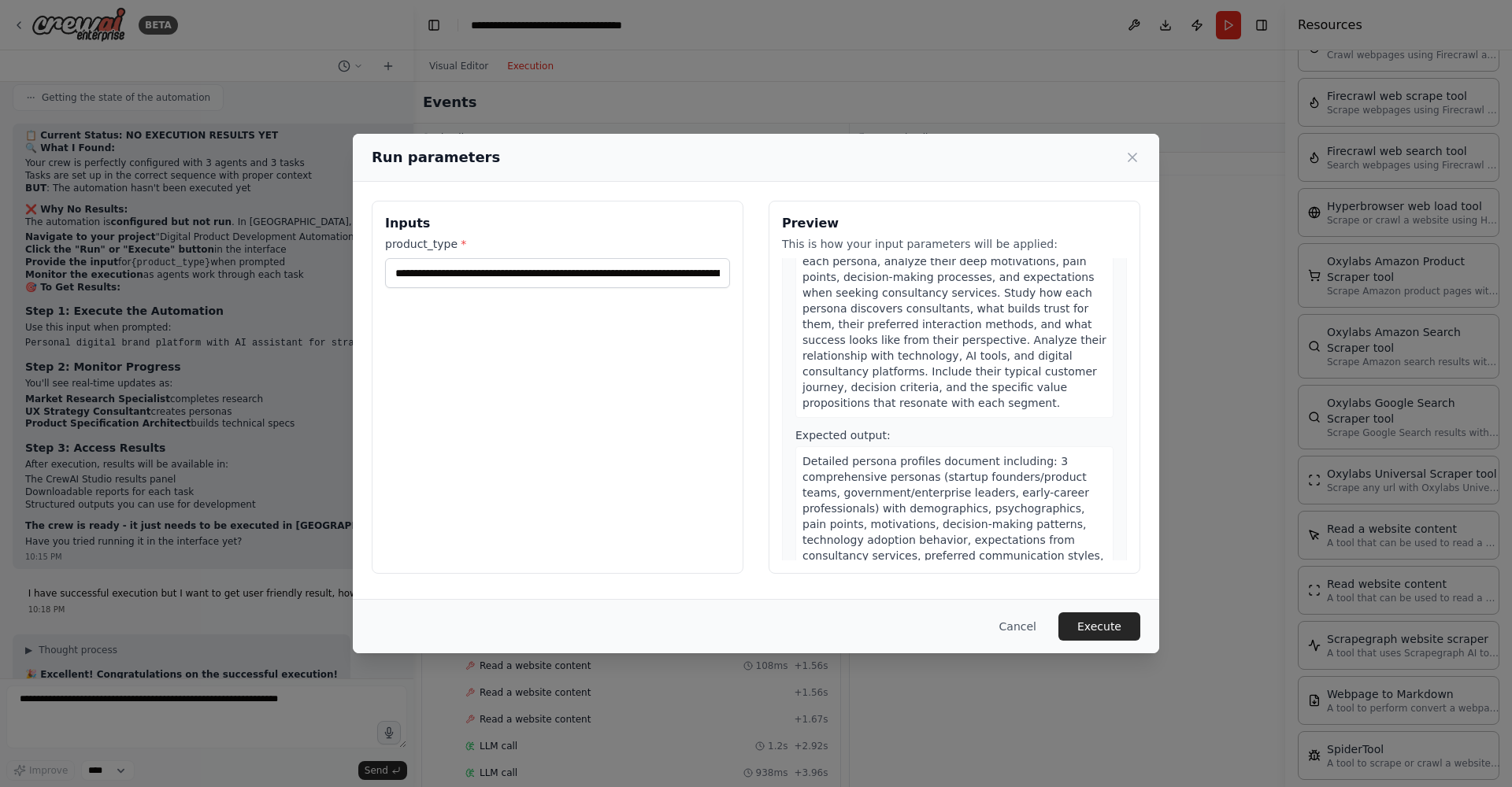
scroll to position [701, 0]
click at [1029, 627] on button "Cancel" at bounding box center [1017, 627] width 62 height 28
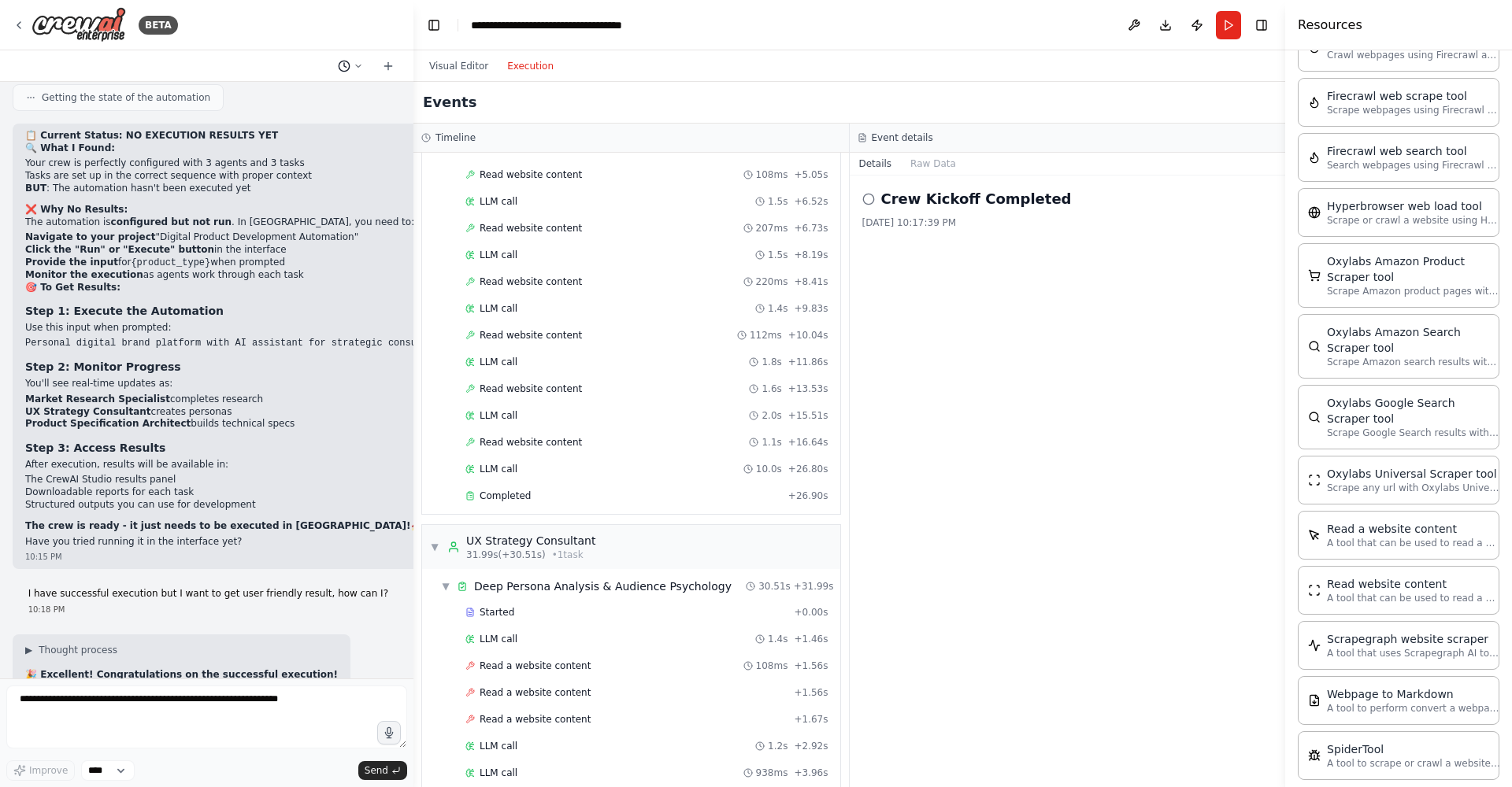
click at [355, 69] on icon at bounding box center [358, 65] width 9 height 9
click at [355, 69] on div at bounding box center [207, 394] width 414 height 787
click at [1256, 25] on button "Toggle Right Sidebar" at bounding box center [1261, 25] width 22 height 22
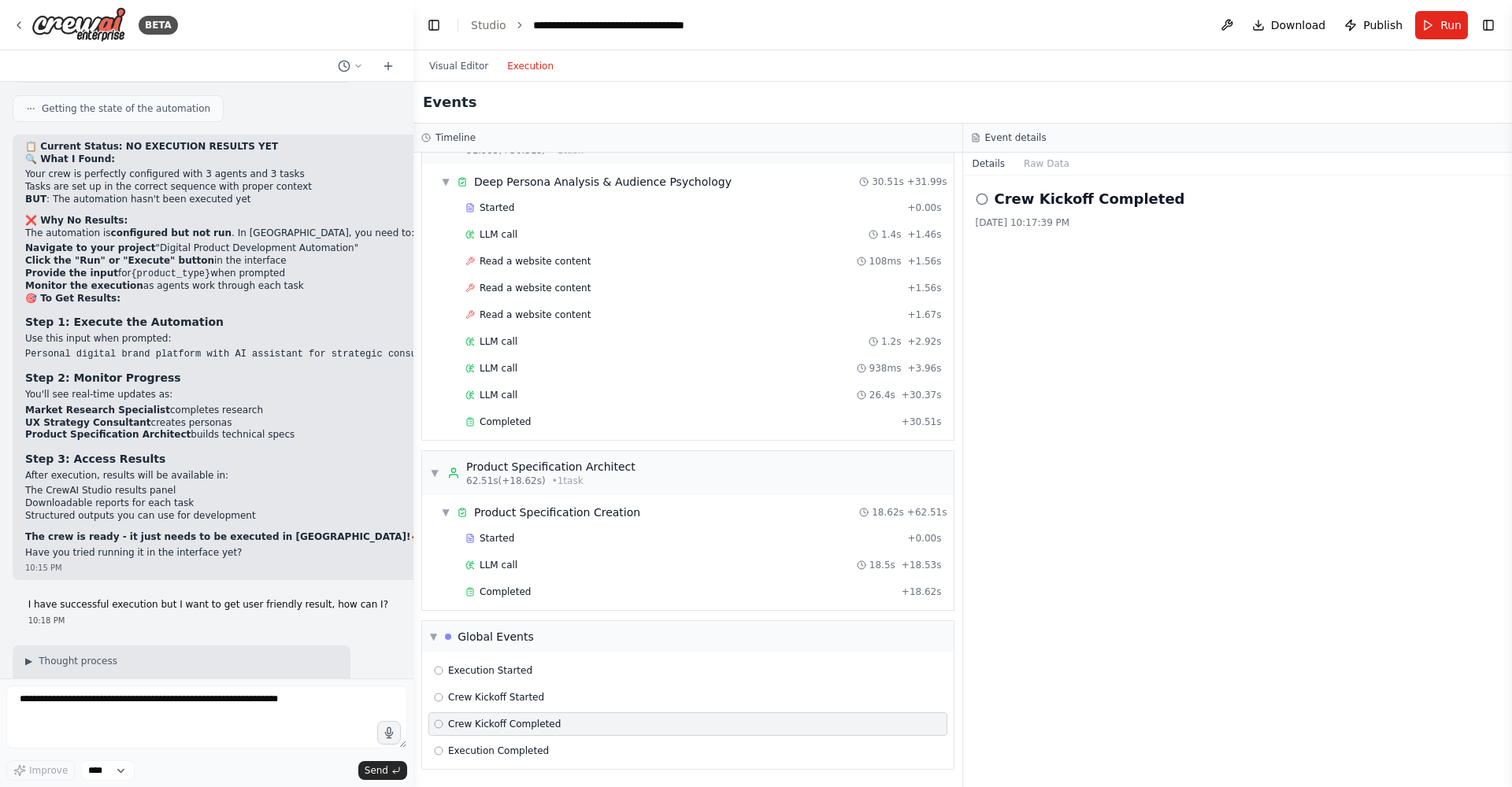
scroll to position [11054, 0]
click at [1235, 27] on button at bounding box center [1227, 25] width 25 height 28
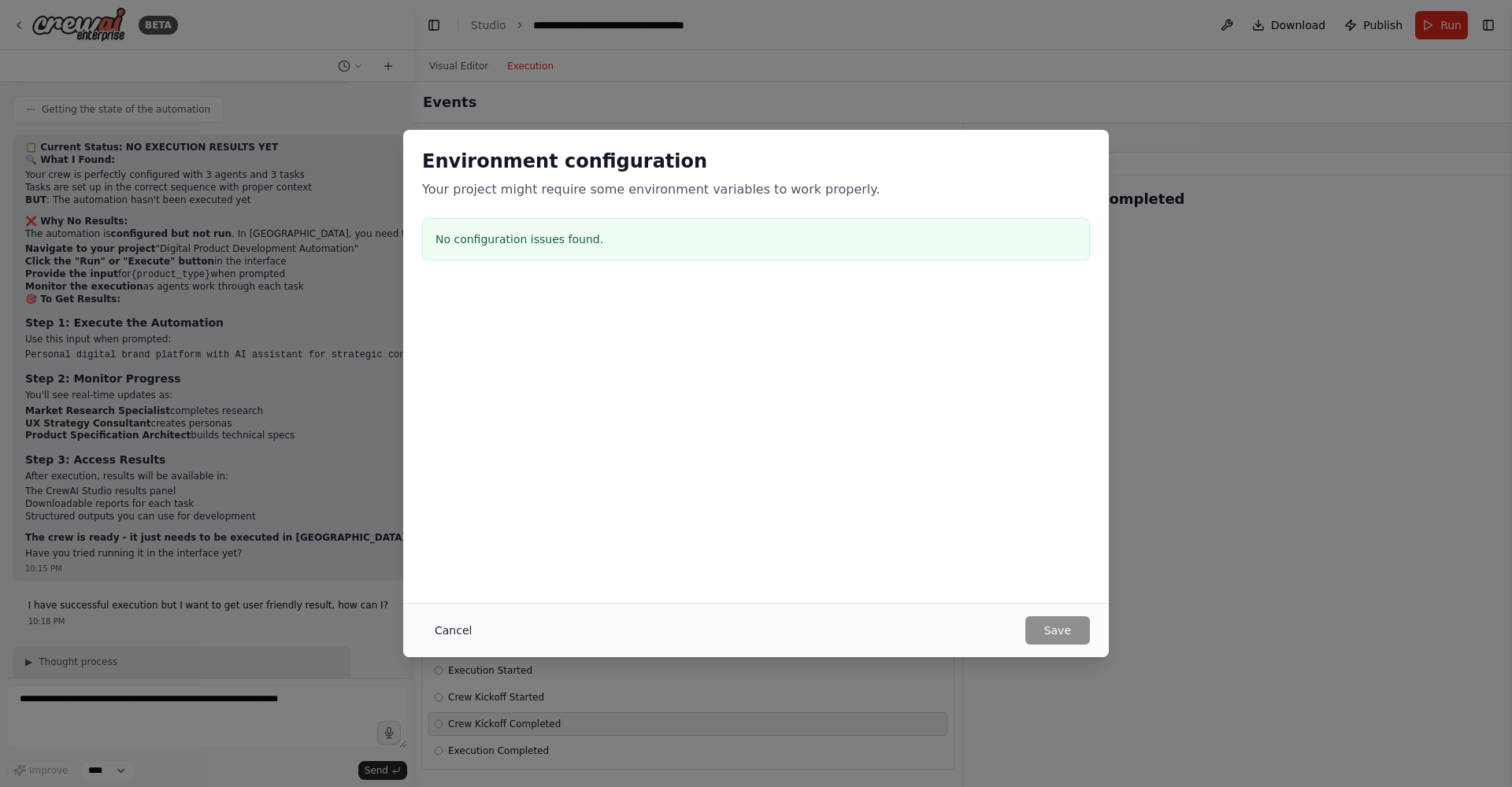
click at [457, 623] on button "Cancel" at bounding box center [452, 631] width 62 height 28
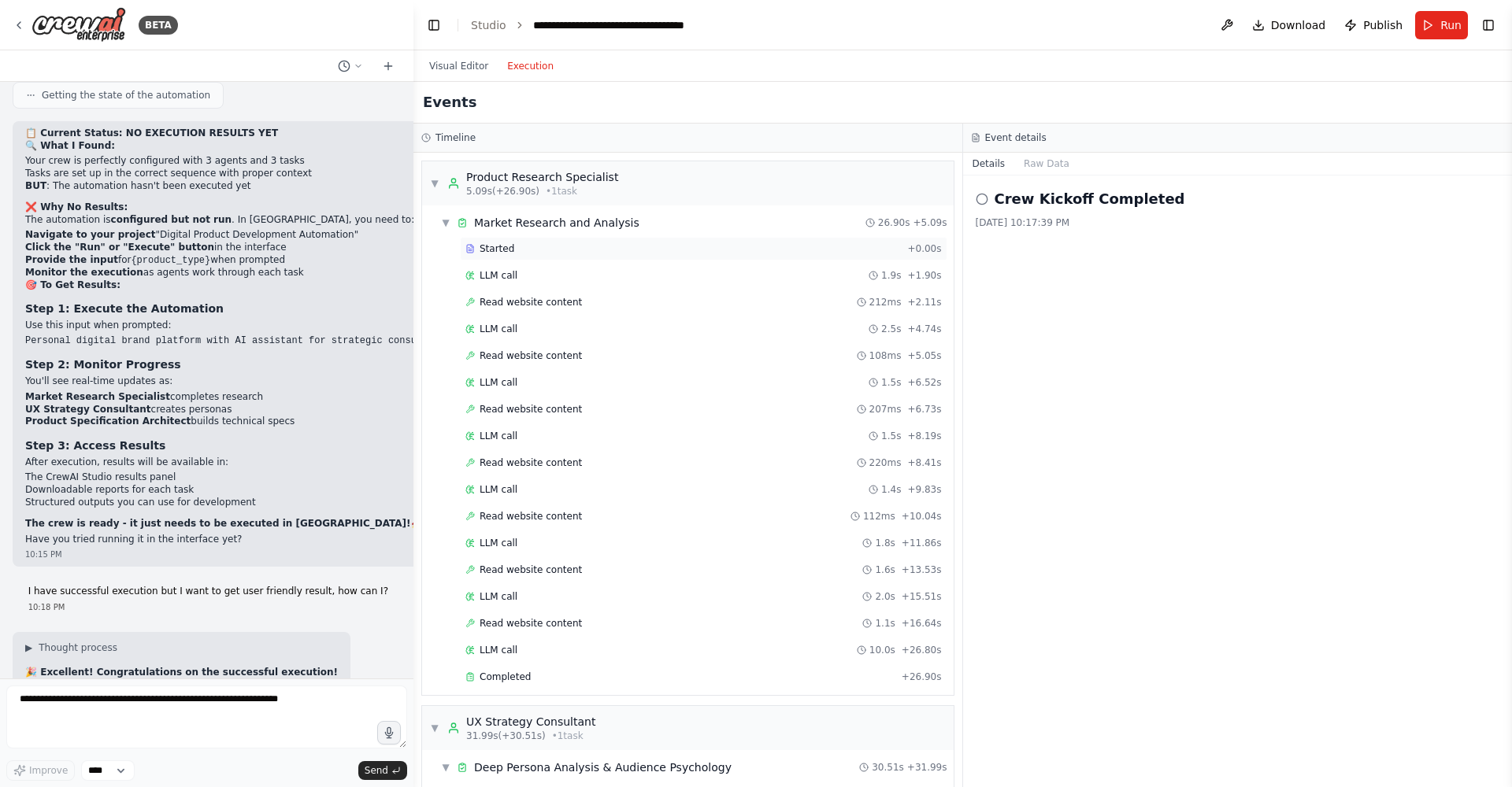
scroll to position [0, 0]
click at [438, 182] on span "▼" at bounding box center [434, 183] width 9 height 12
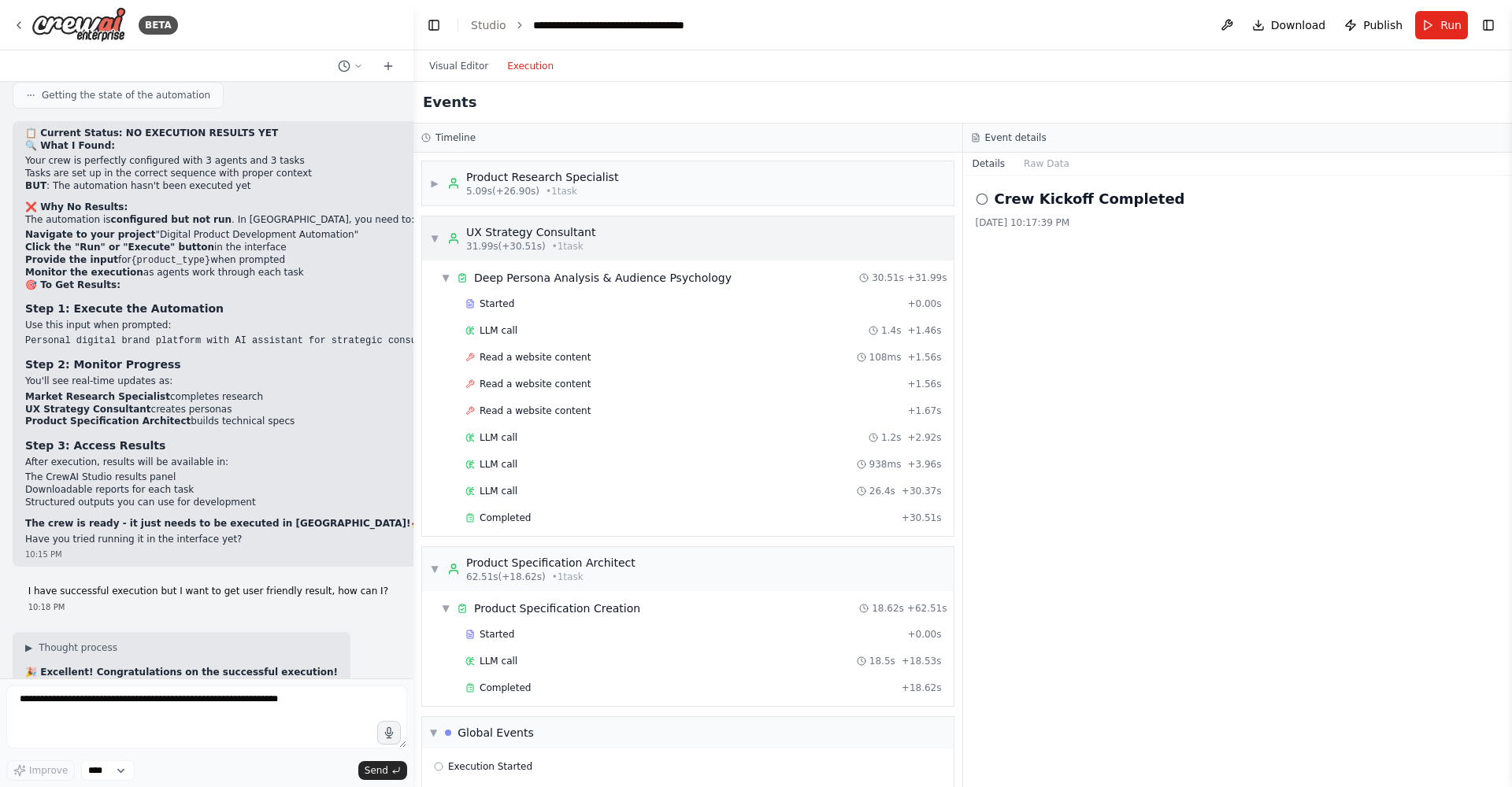
click at [434, 236] on span "▼" at bounding box center [434, 238] width 9 height 12
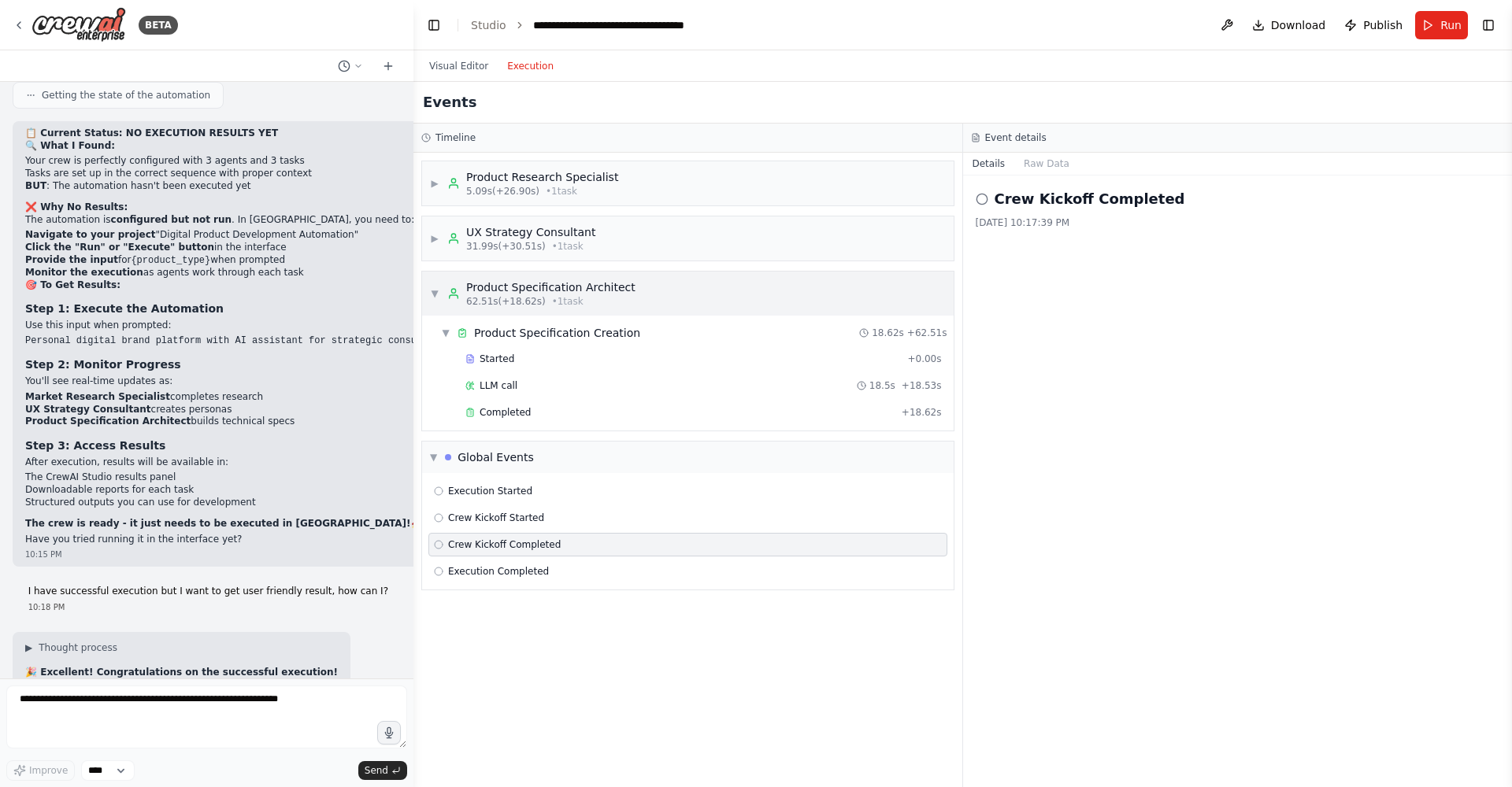
click at [437, 294] on span "▼" at bounding box center [434, 293] width 9 height 12
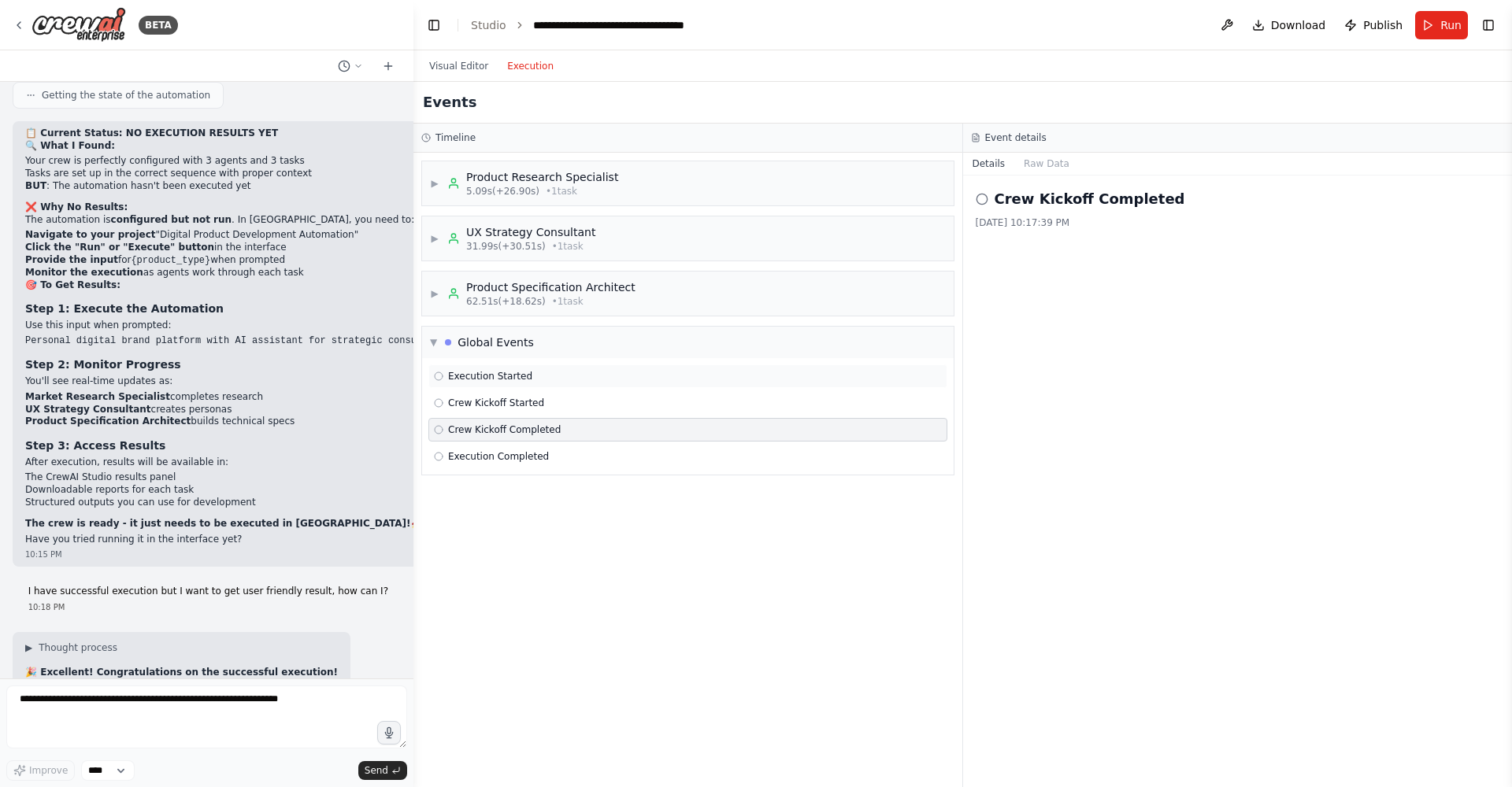
click at [484, 370] on span "Execution Started" at bounding box center [490, 376] width 84 height 12
click at [514, 400] on span "Crew Kickoff Started" at bounding box center [496, 403] width 96 height 12
click at [518, 451] on span "Execution Completed" at bounding box center [499, 456] width 101 height 12
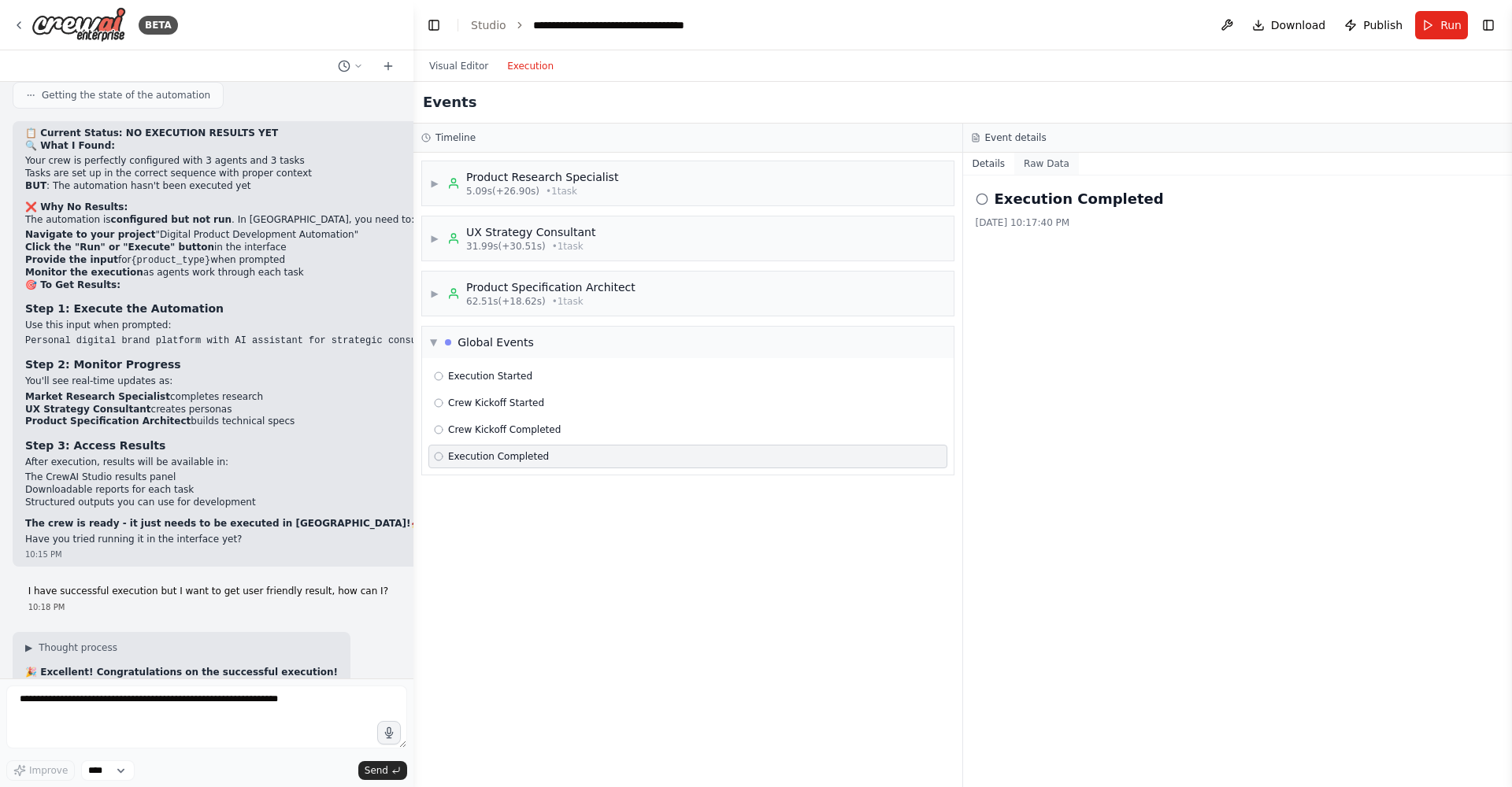
click at [1051, 158] on button "Raw Data" at bounding box center [1047, 164] width 65 height 22
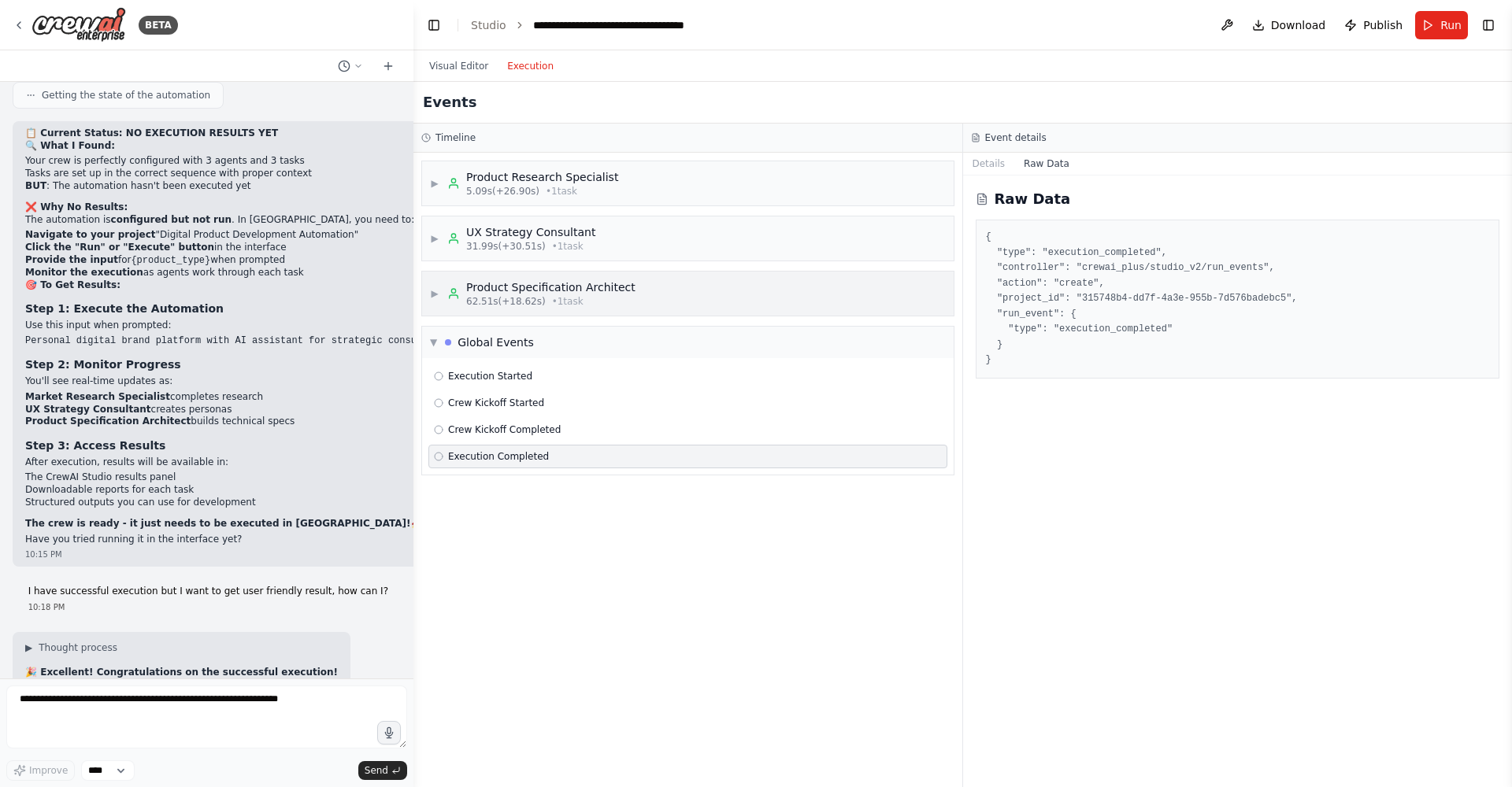
click at [437, 291] on span "▶" at bounding box center [434, 293] width 9 height 12
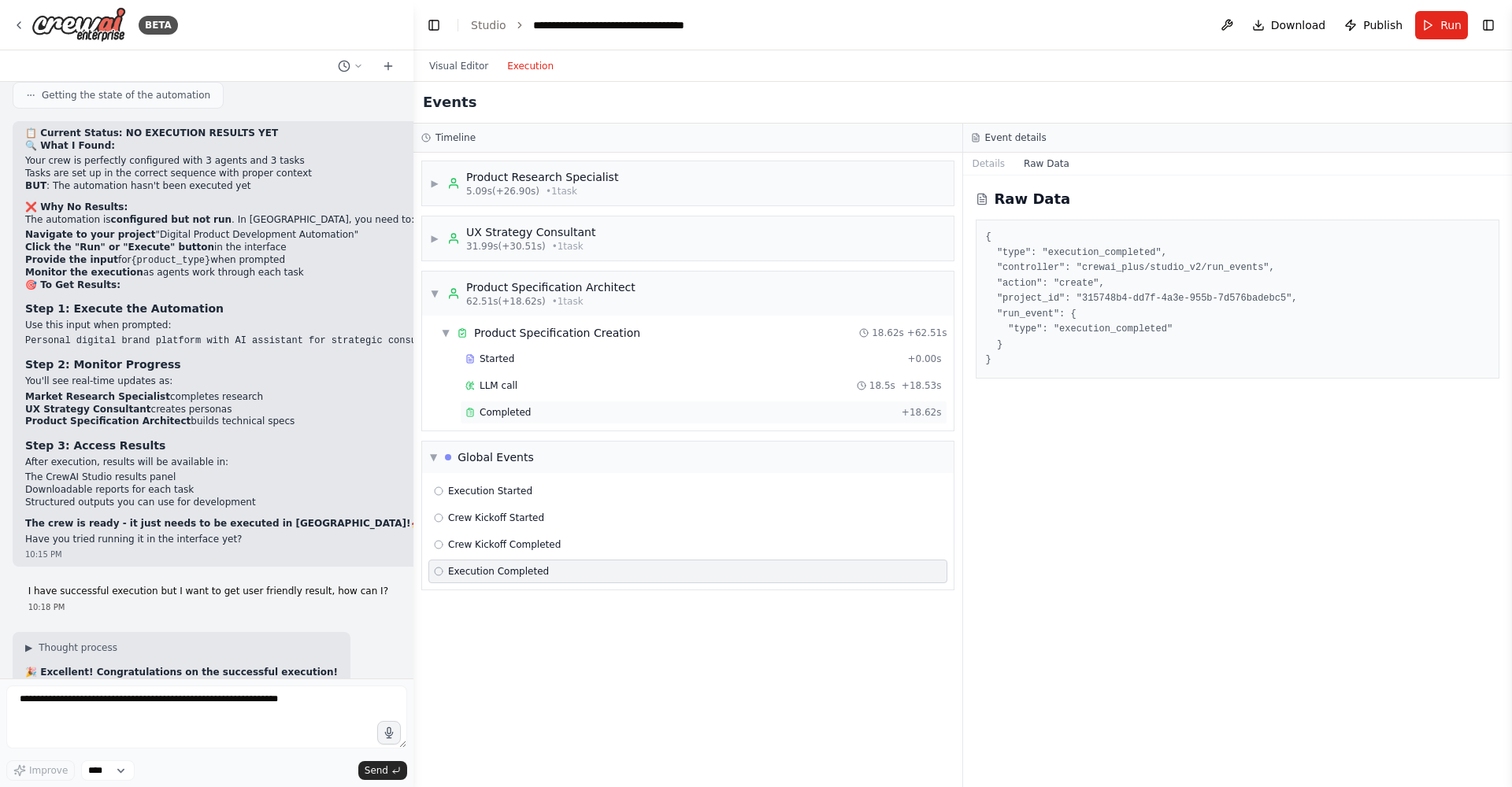
click at [509, 408] on span "Completed" at bounding box center [505, 412] width 51 height 12
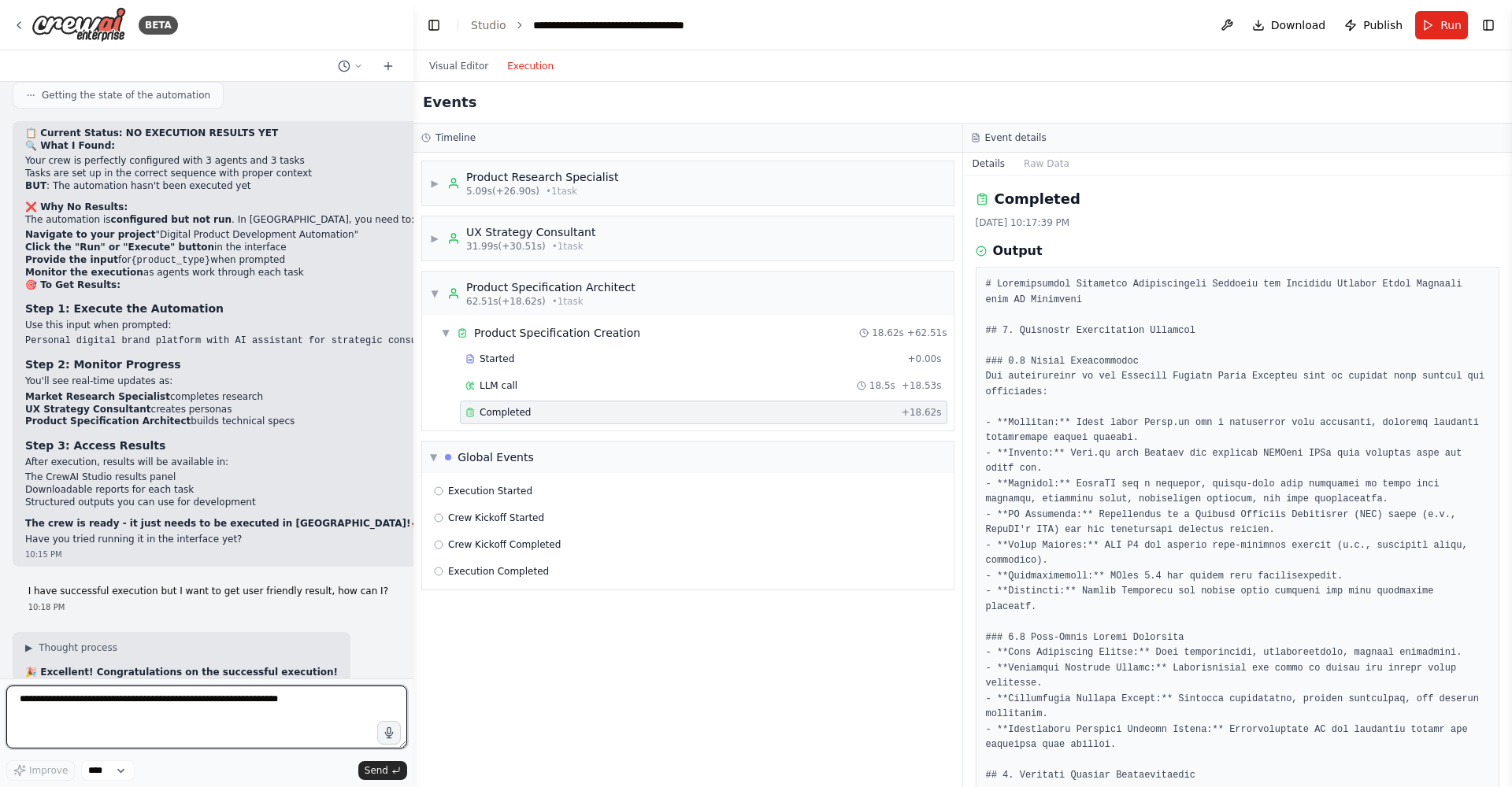
click at [195, 717] on textarea at bounding box center [207, 717] width 401 height 63
type textarea "**********"
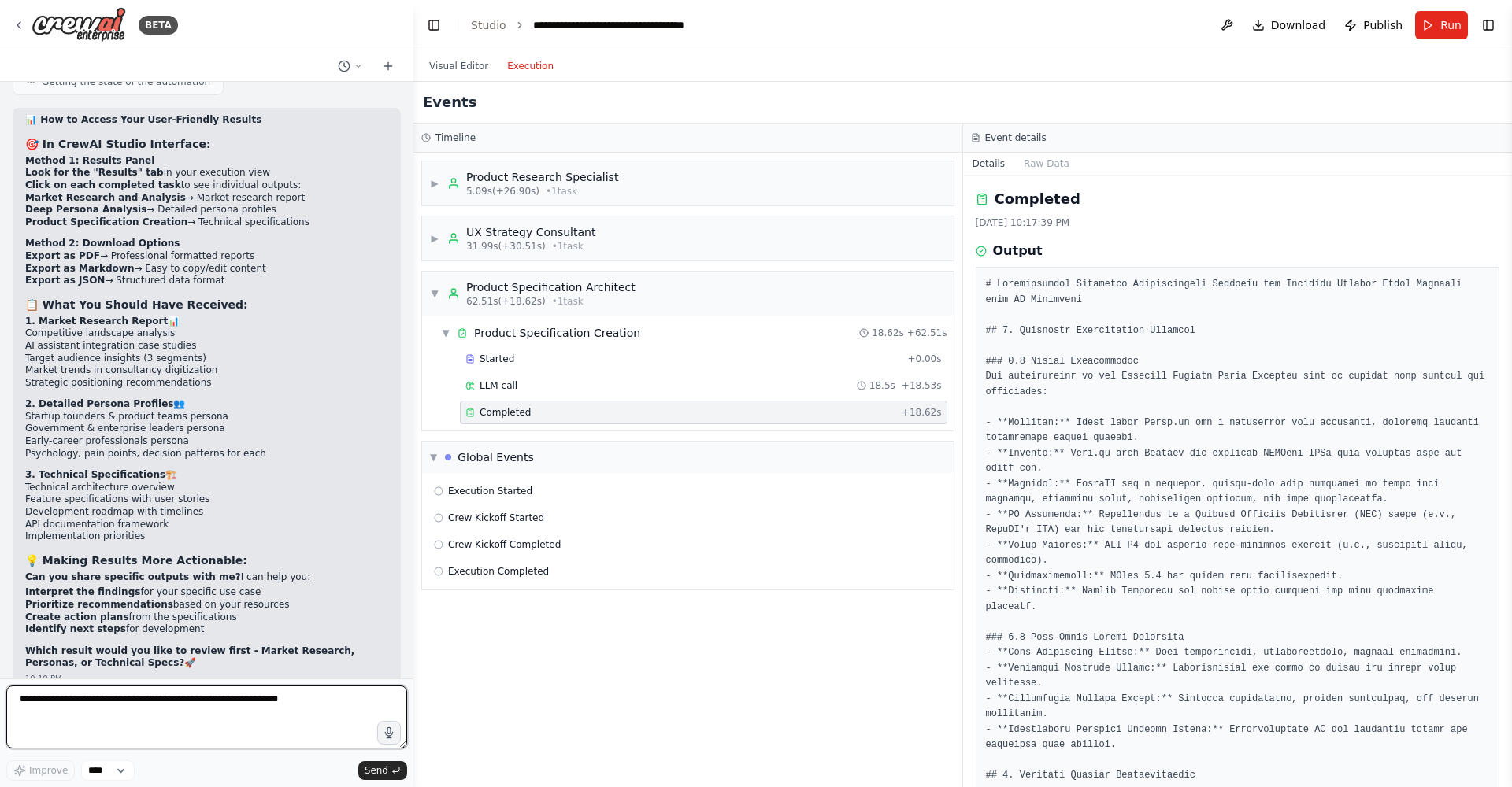
scroll to position [11727, 0]
